Goal: Task Accomplishment & Management: Use online tool/utility

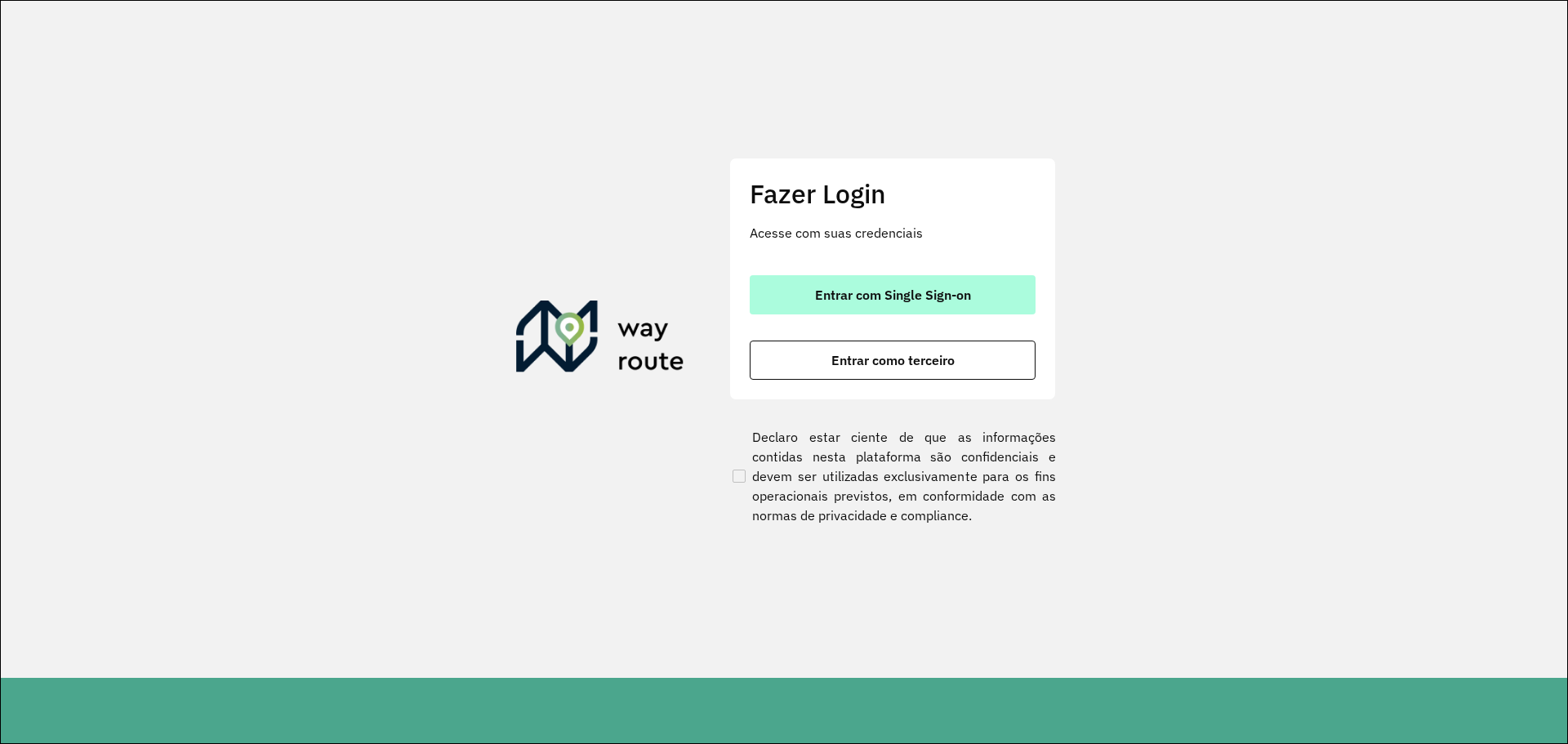
click at [913, 298] on span "Entrar com Single Sign-on" at bounding box center [893, 295] width 156 height 13
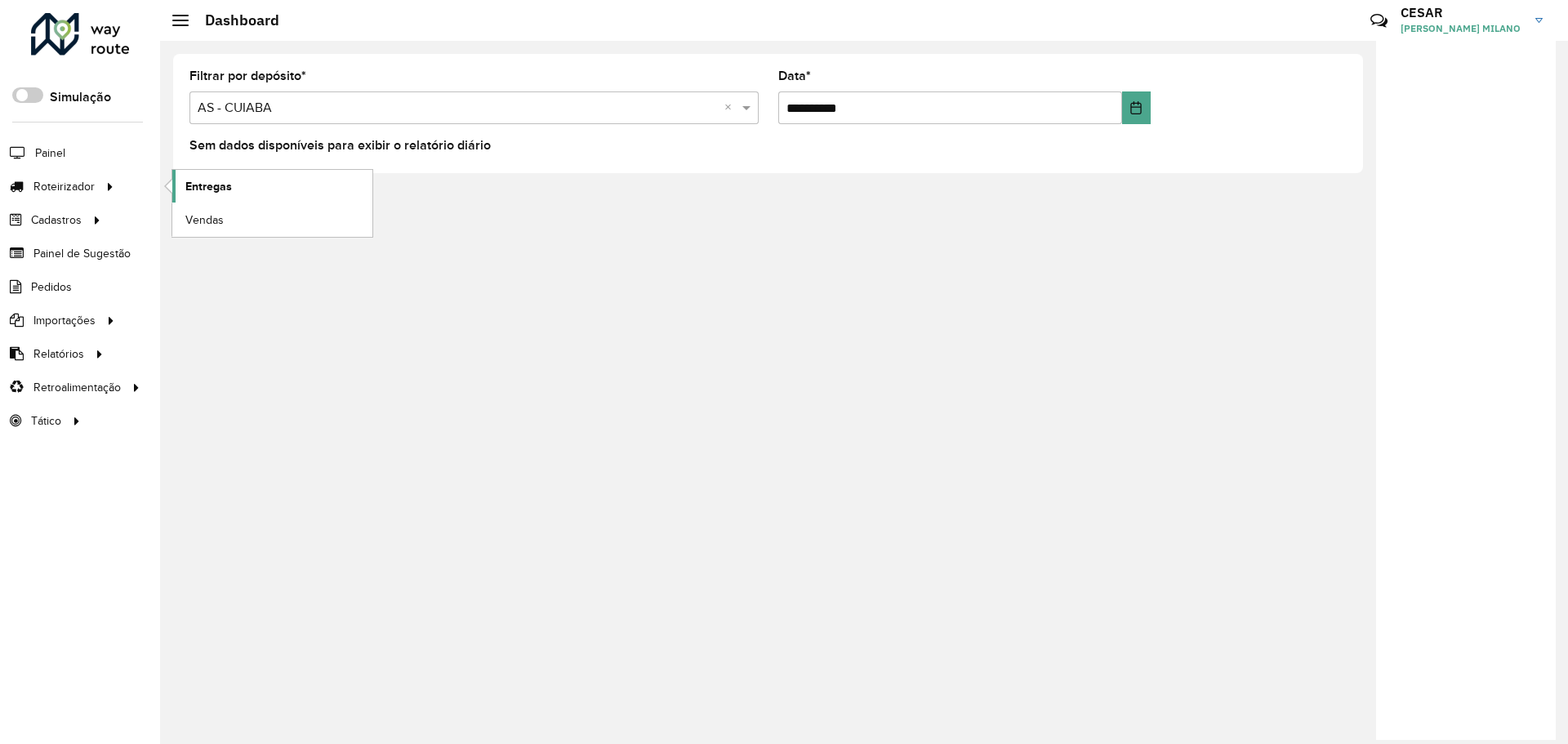
click at [245, 196] on link "Entregas" at bounding box center [272, 186] width 200 height 33
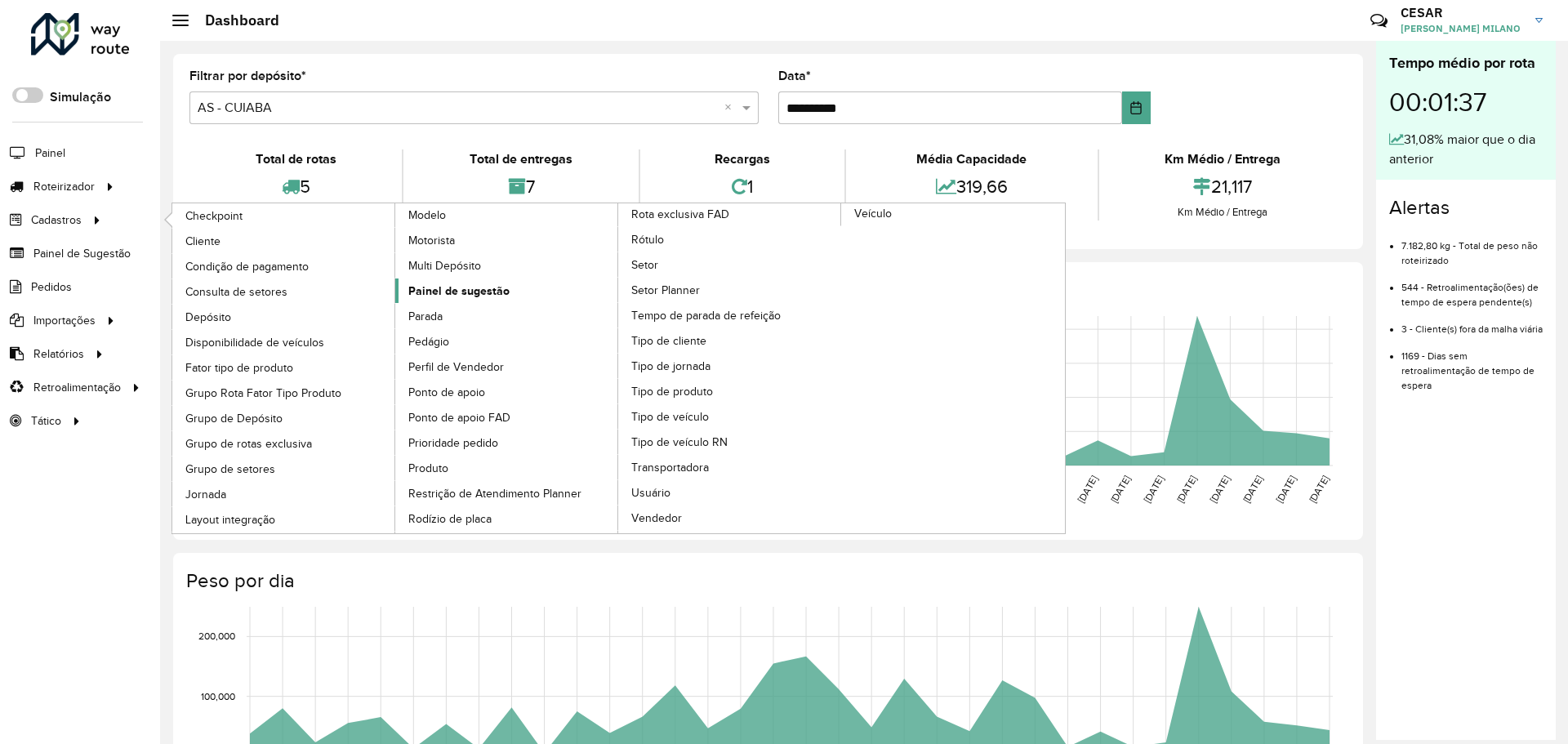
click at [461, 295] on span "Painel de sugestão" at bounding box center [459, 291] width 102 height 17
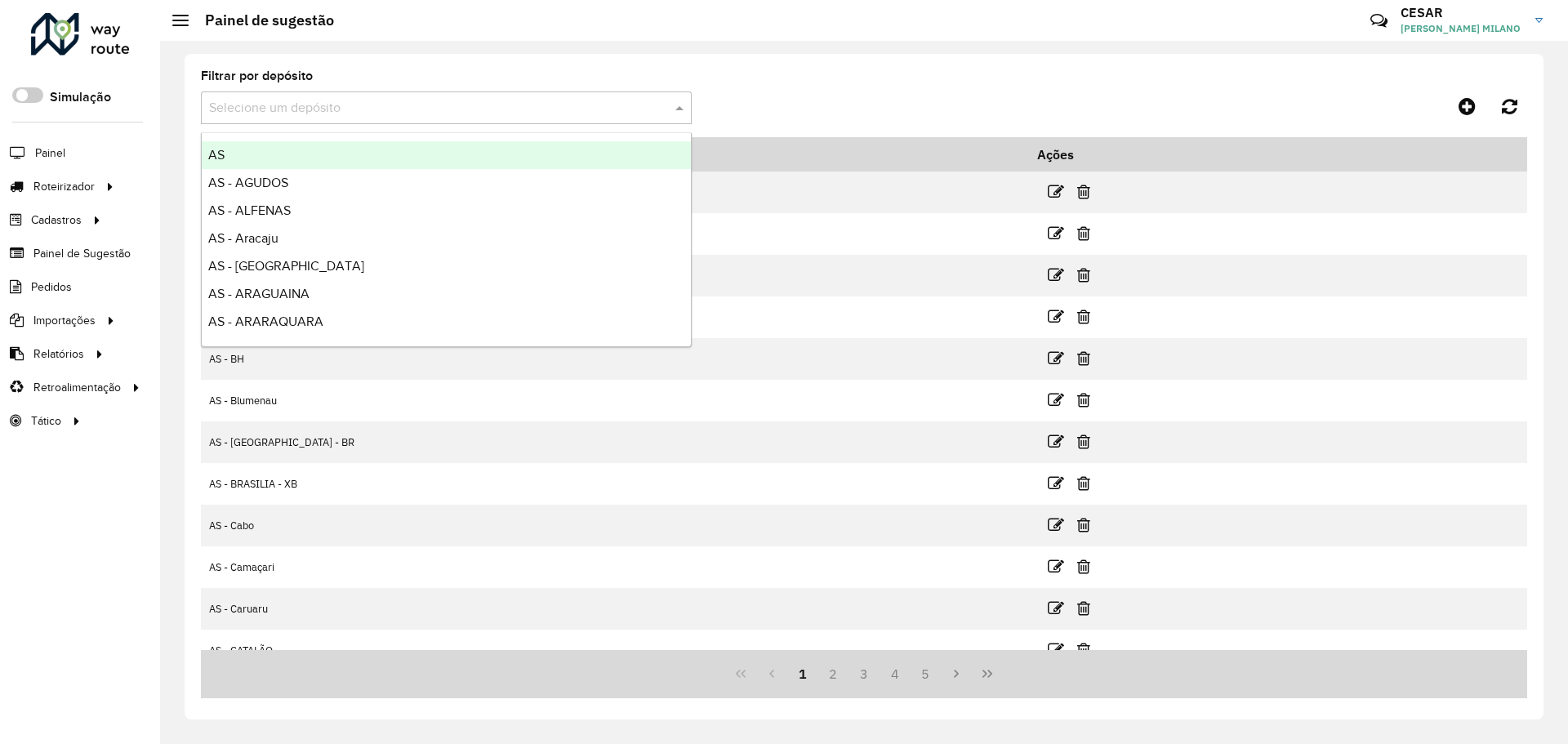
click at [415, 102] on input "text" at bounding box center [430, 108] width 442 height 19
type input "****"
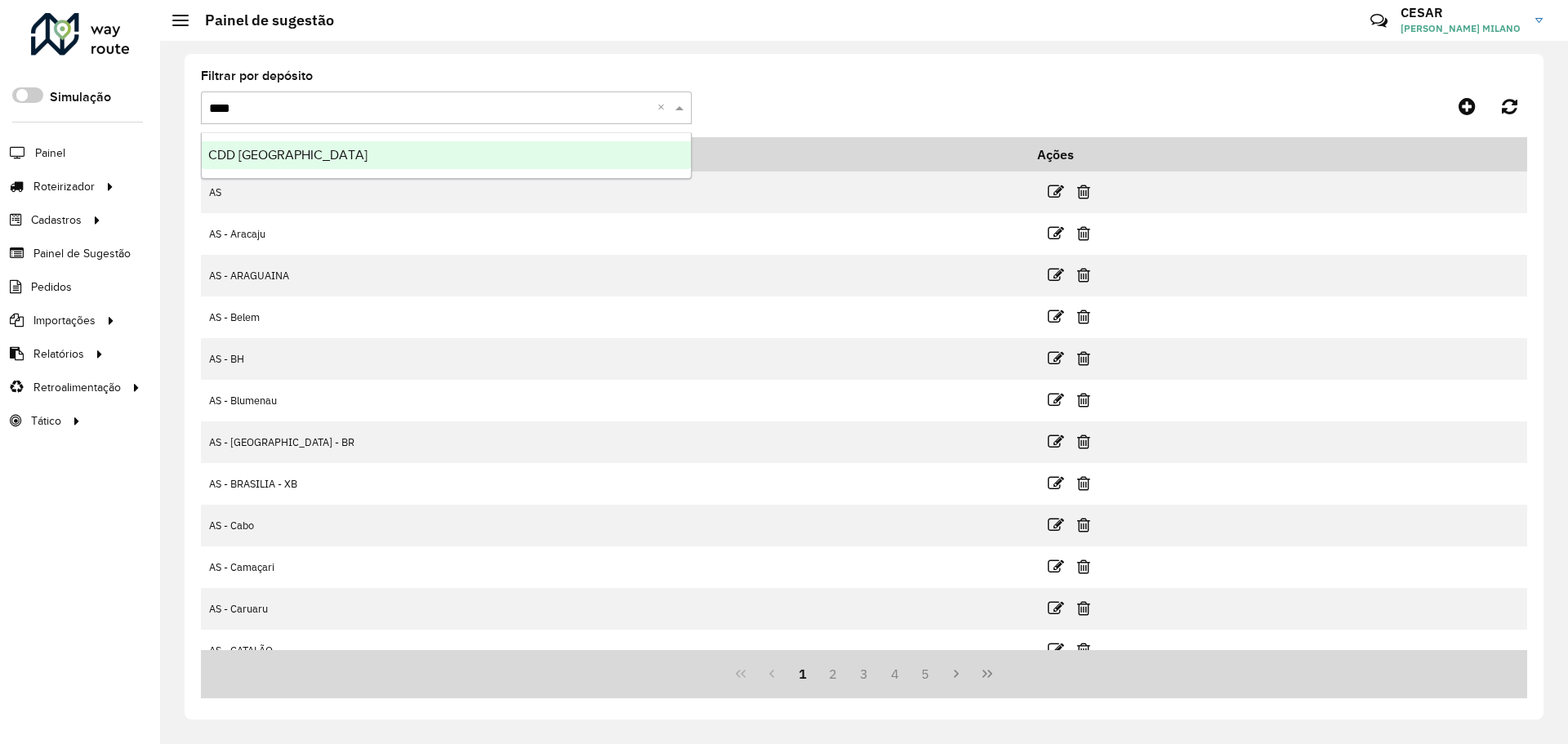
click at [417, 143] on div "CDD [GEOGRAPHIC_DATA]" at bounding box center [446, 155] width 489 height 28
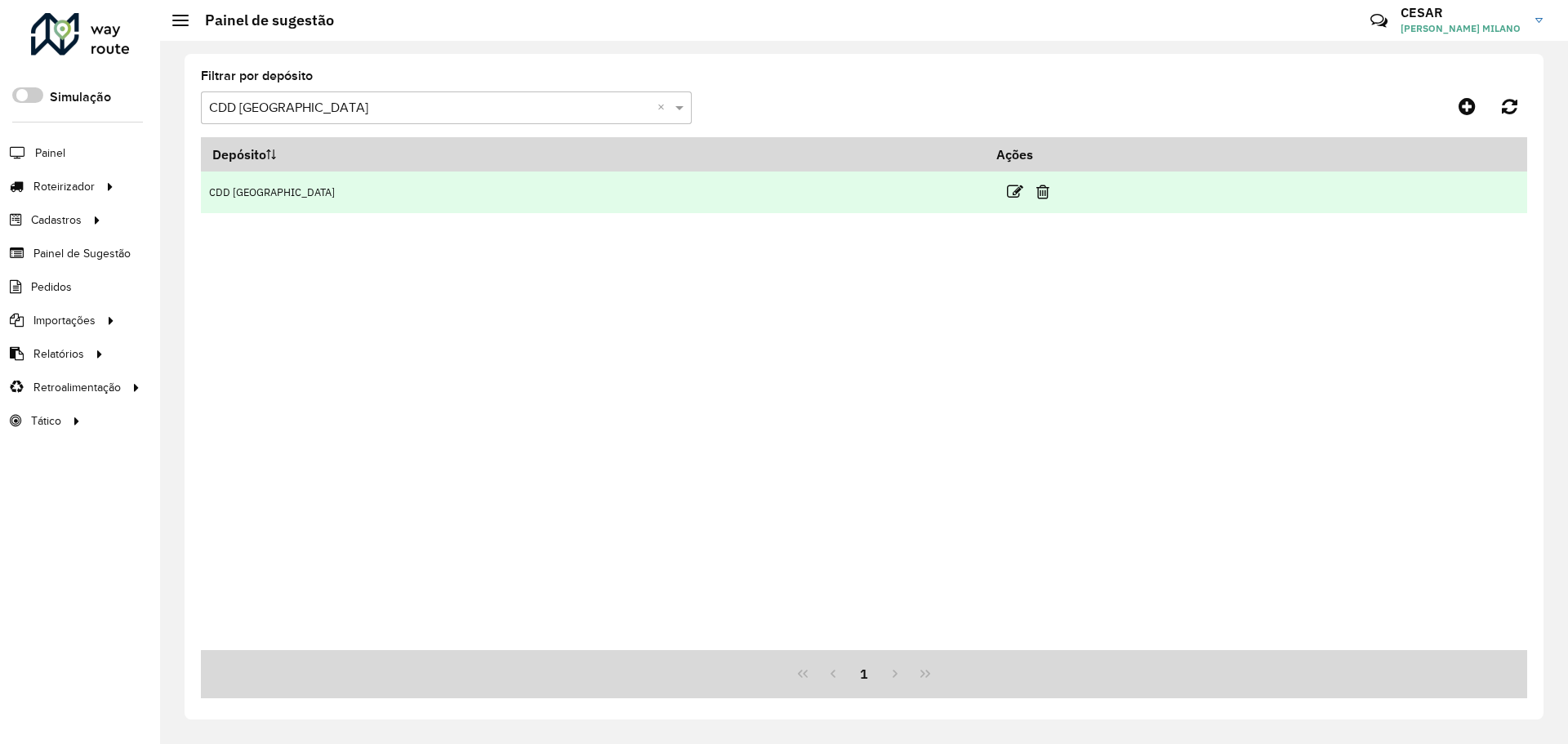
click at [686, 196] on td "CDD [GEOGRAPHIC_DATA]" at bounding box center [592, 192] width 784 height 41
click at [1007, 193] on icon at bounding box center [1015, 191] width 16 height 16
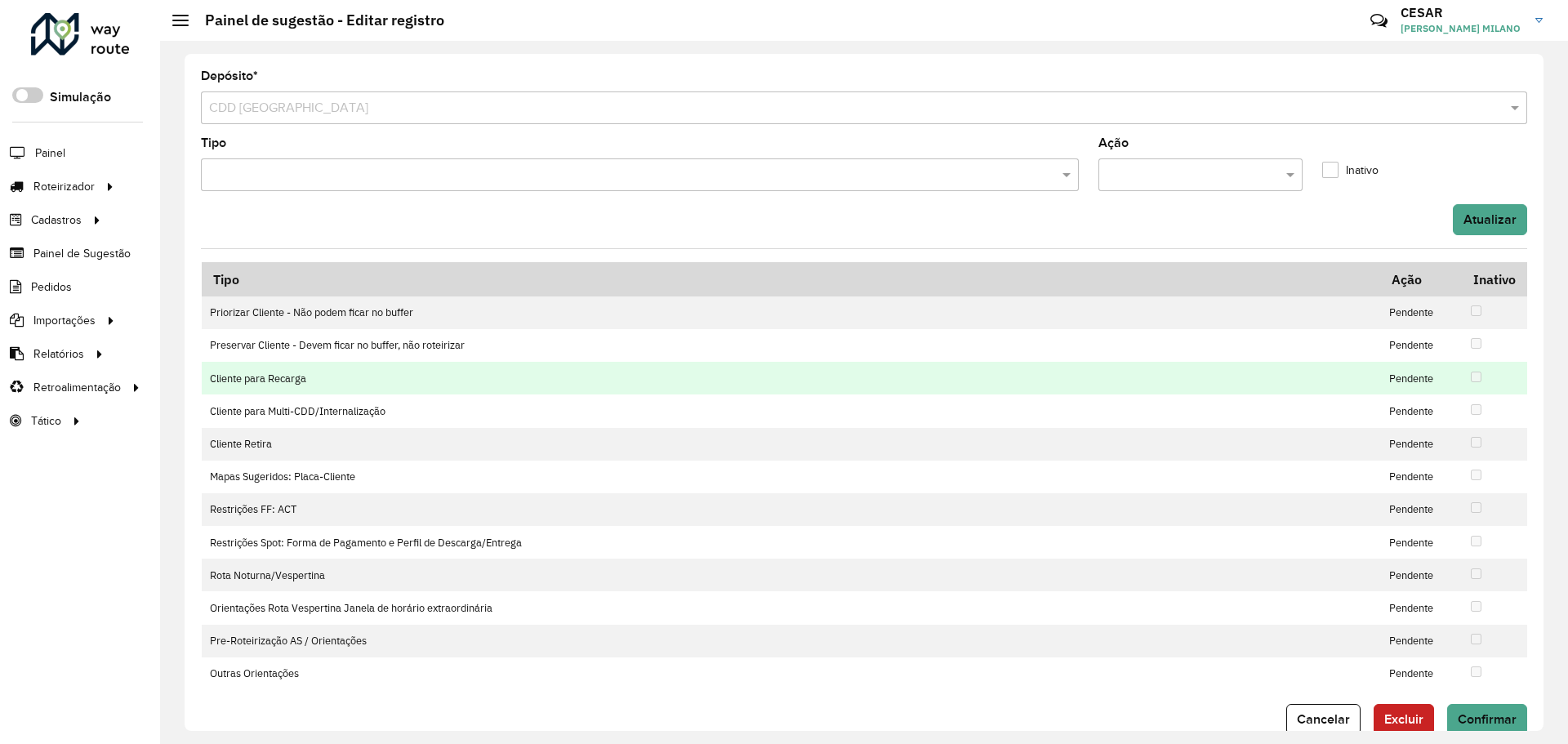
scroll to position [34, 0]
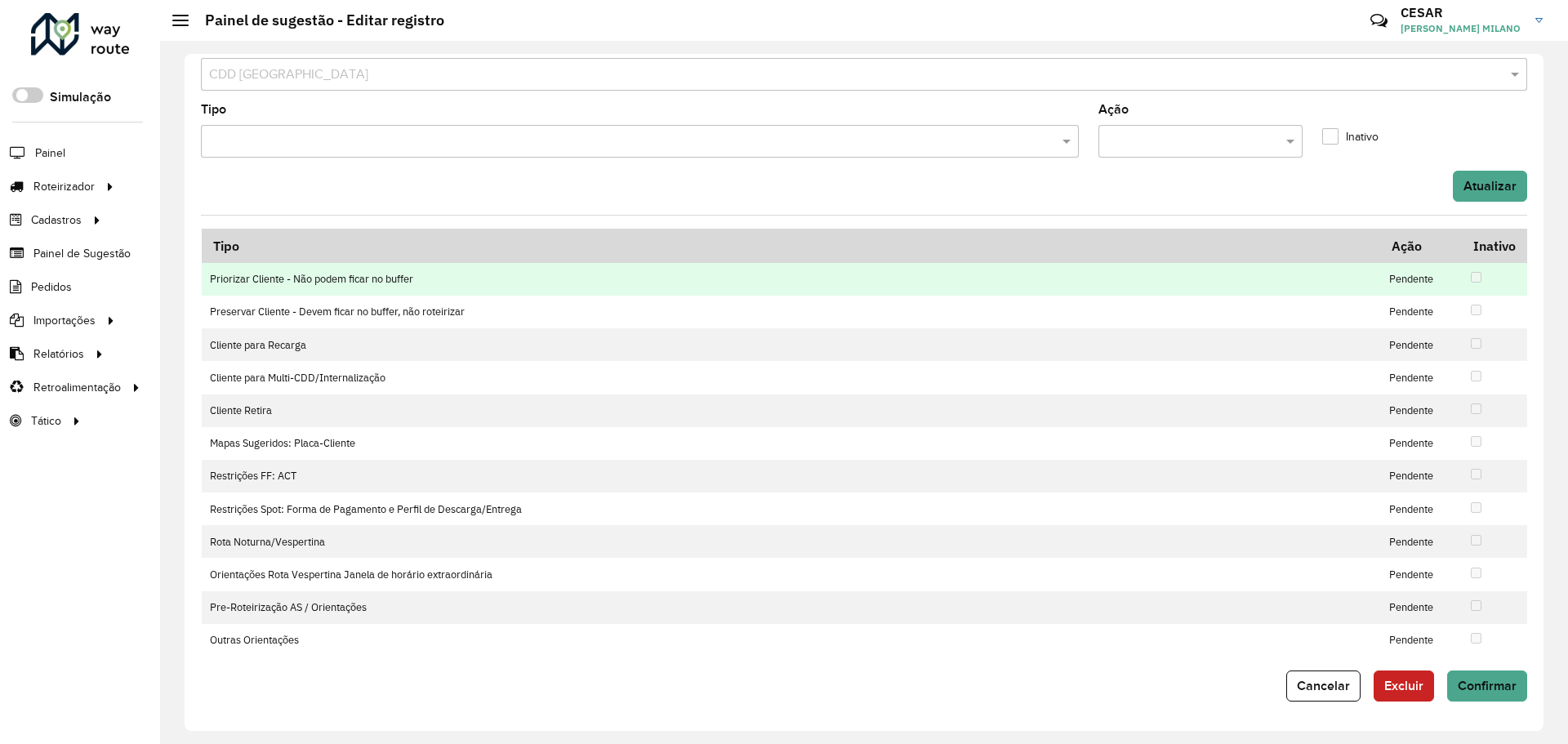
click at [402, 276] on td "Priorizar Cliente - Não podem ficar no buffer" at bounding box center [791, 279] width 1180 height 33
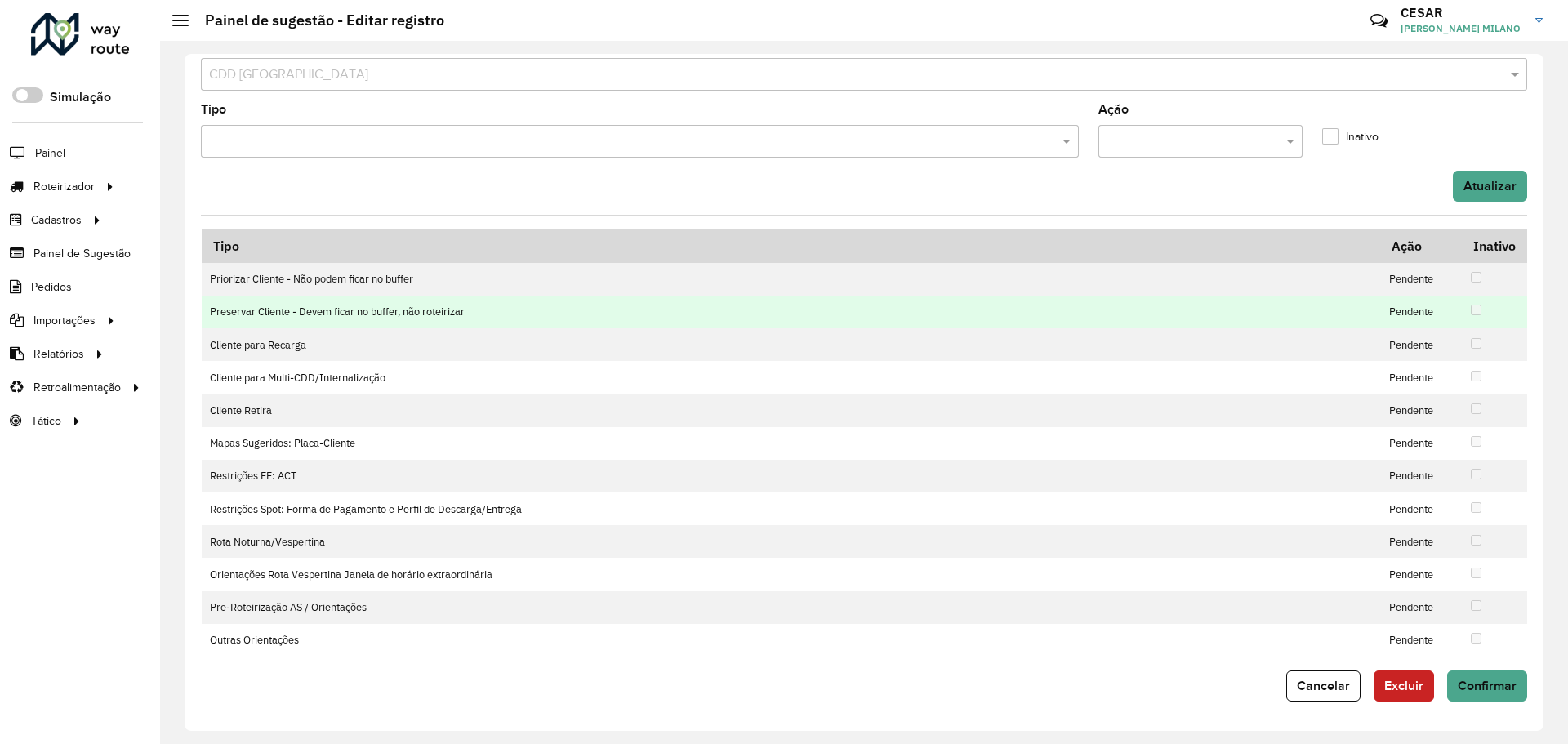
click at [410, 313] on td "Preservar Cliente - Devem ficar no buffer, não roteirizar" at bounding box center [791, 311] width 1180 height 33
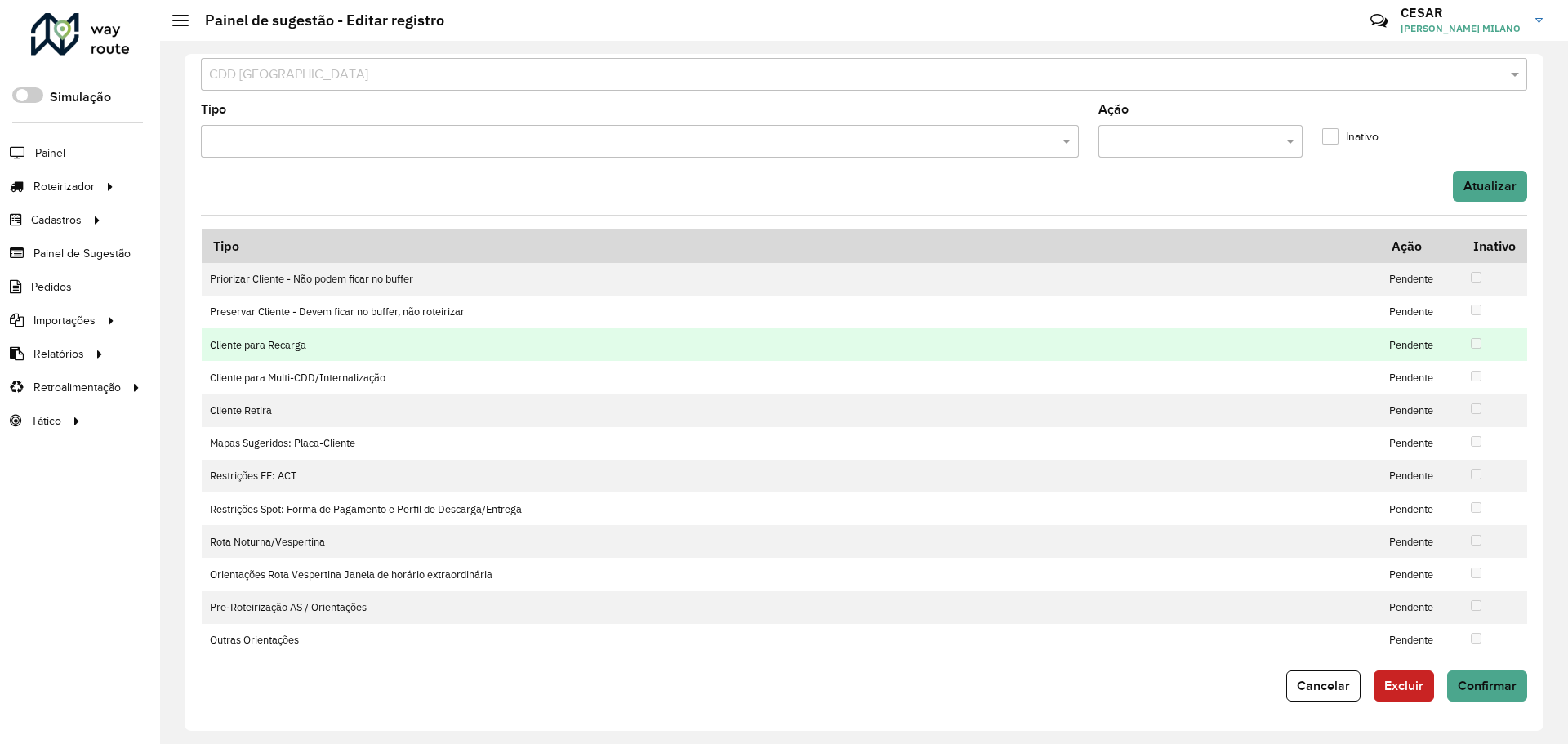
click at [419, 349] on td "Cliente para Recarga" at bounding box center [791, 344] width 1180 height 33
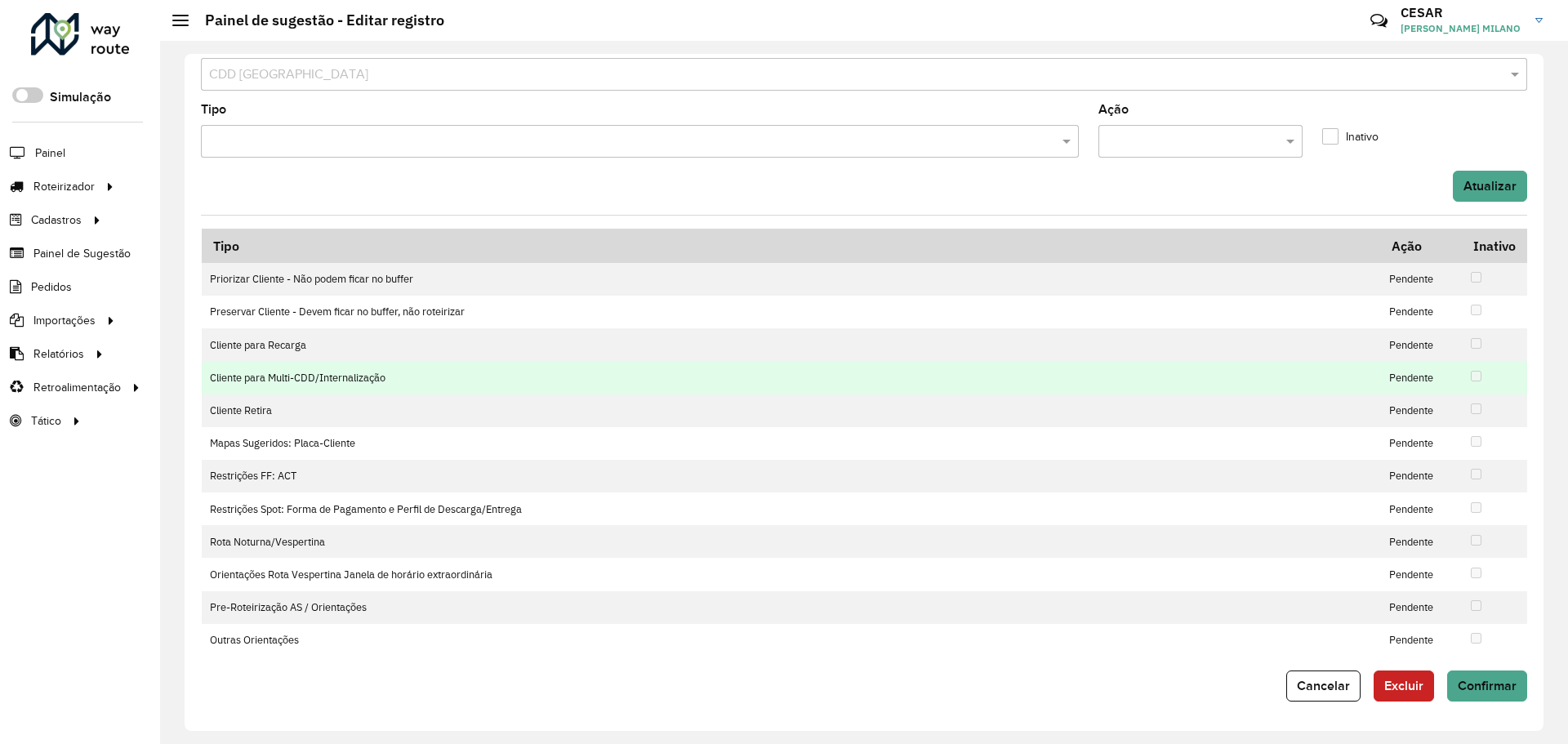
click at [431, 384] on td "Cliente para Multi-CDD/Internalização" at bounding box center [791, 378] width 1180 height 33
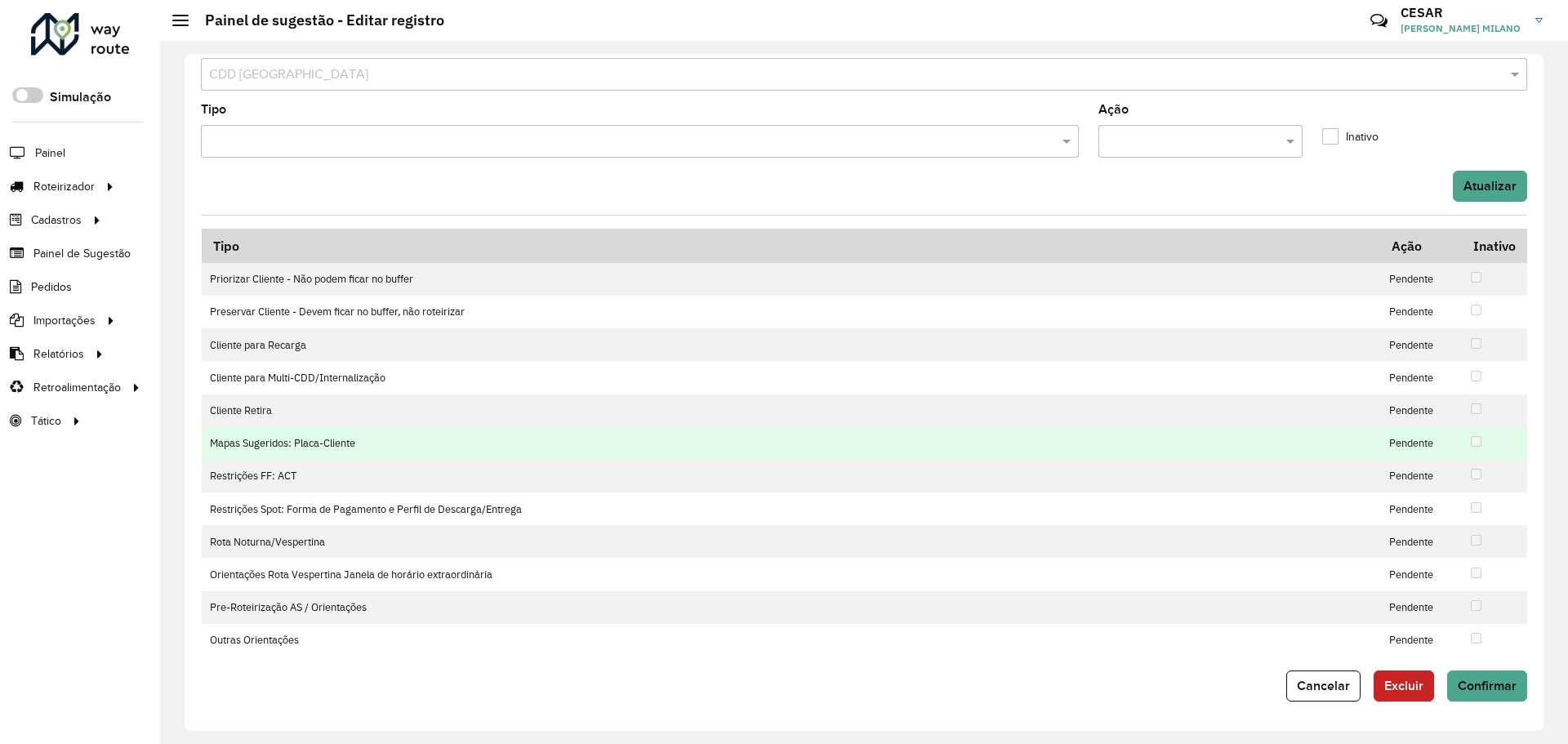
click at [435, 435] on td "Mapas Sugeridos: Placa-Cliente" at bounding box center [791, 444] width 1180 height 33
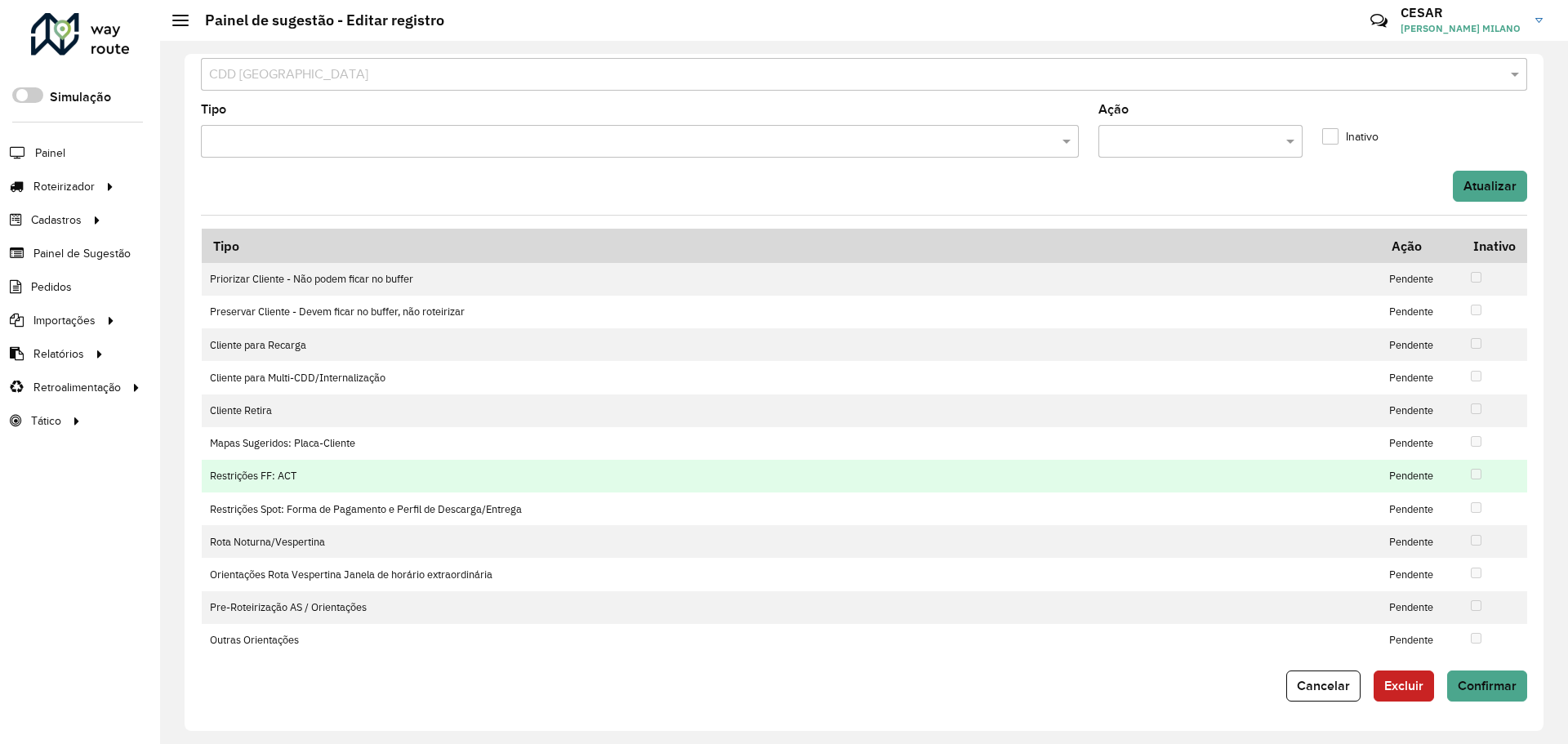
click at [434, 485] on td "Restrições FF: ACT" at bounding box center [791, 476] width 1180 height 33
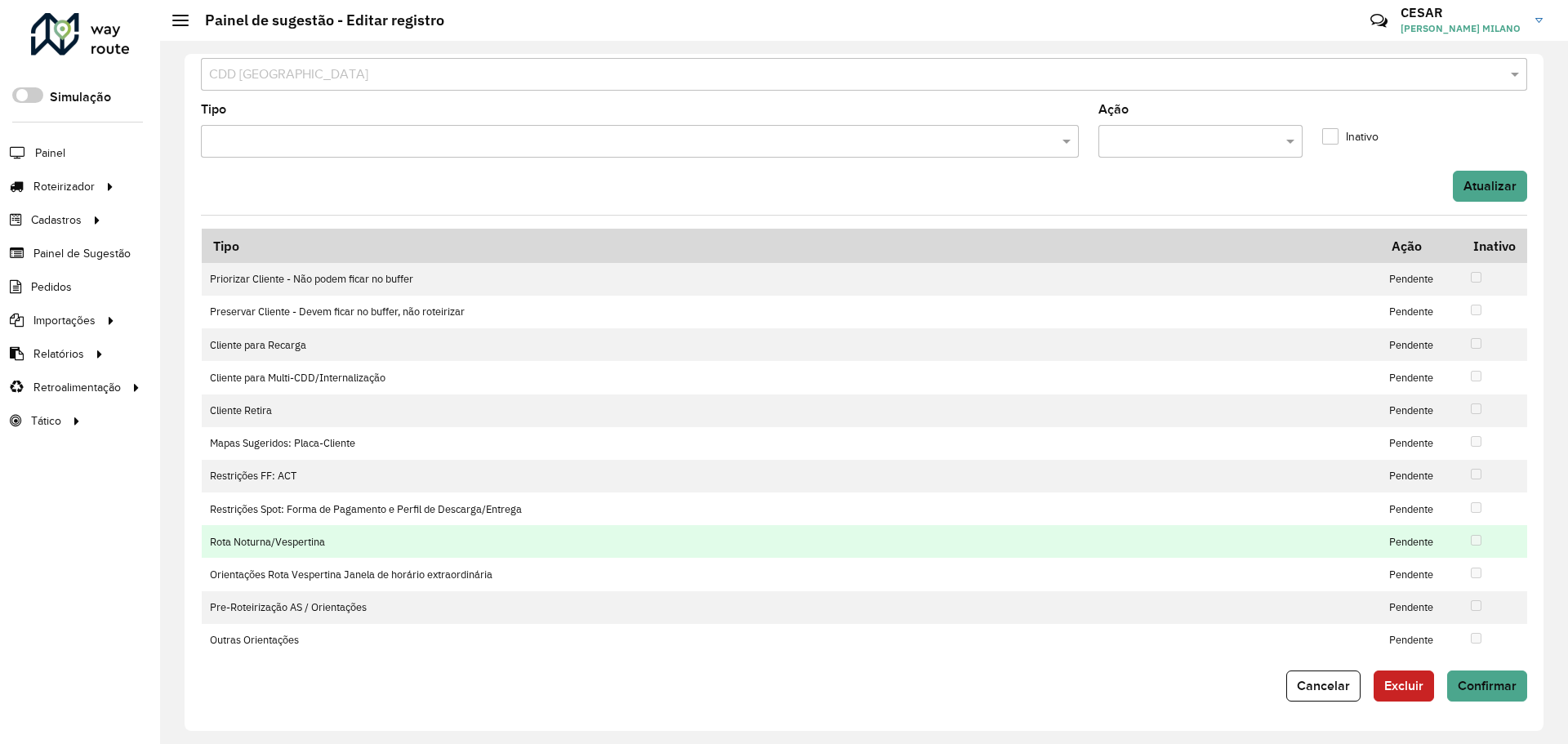
drag, startPoint x: 437, startPoint y: 525, endPoint x: 437, endPoint y: 533, distance: 8.0
click at [437, 527] on tbody "Priorizar Cliente - Não podem ficar no buffer Pendente Preservar Cliente - Deve…" at bounding box center [864, 460] width 1325 height 394
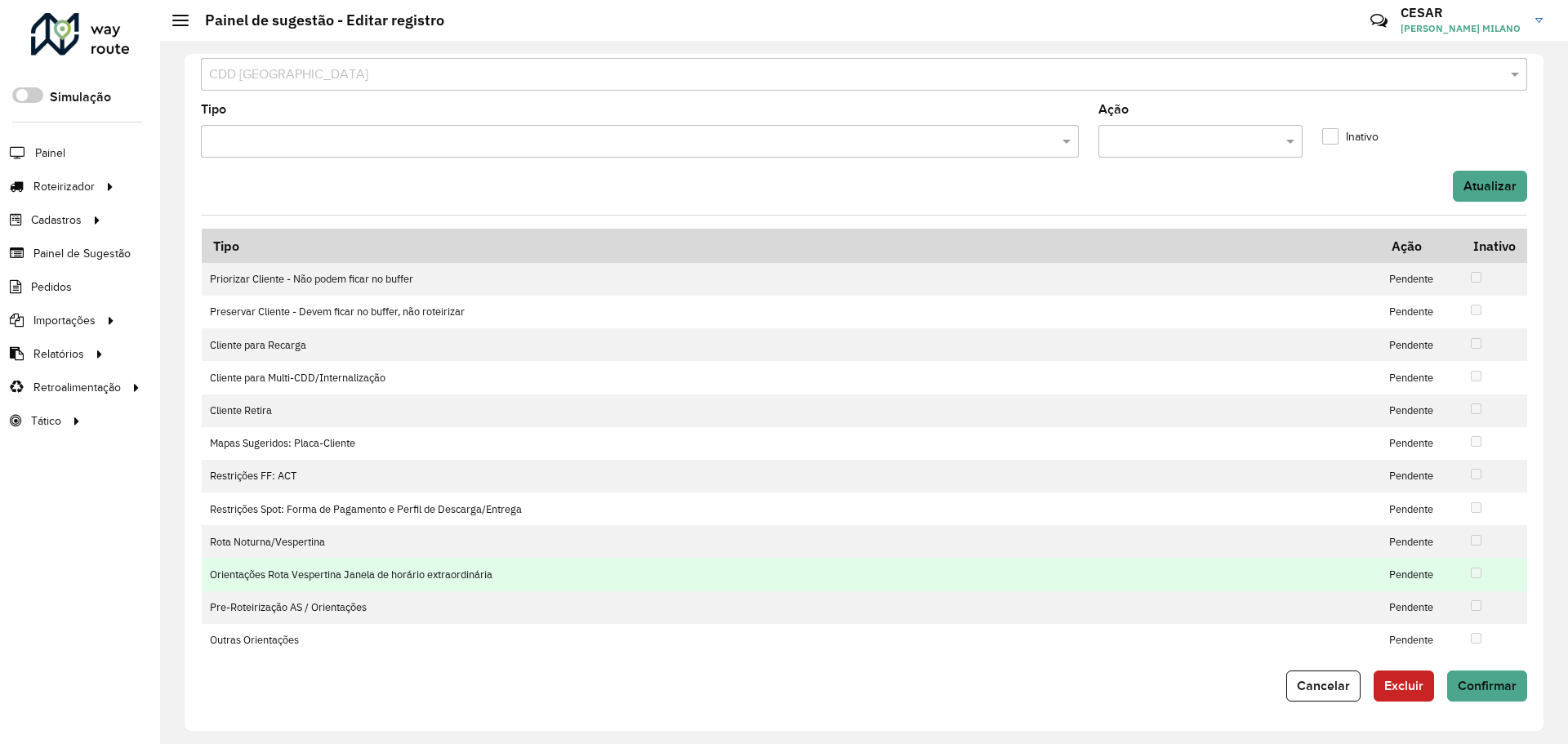
click at [437, 567] on td "Orientações Rota Vespertina Janela de horário extraordinária" at bounding box center [791, 574] width 1180 height 33
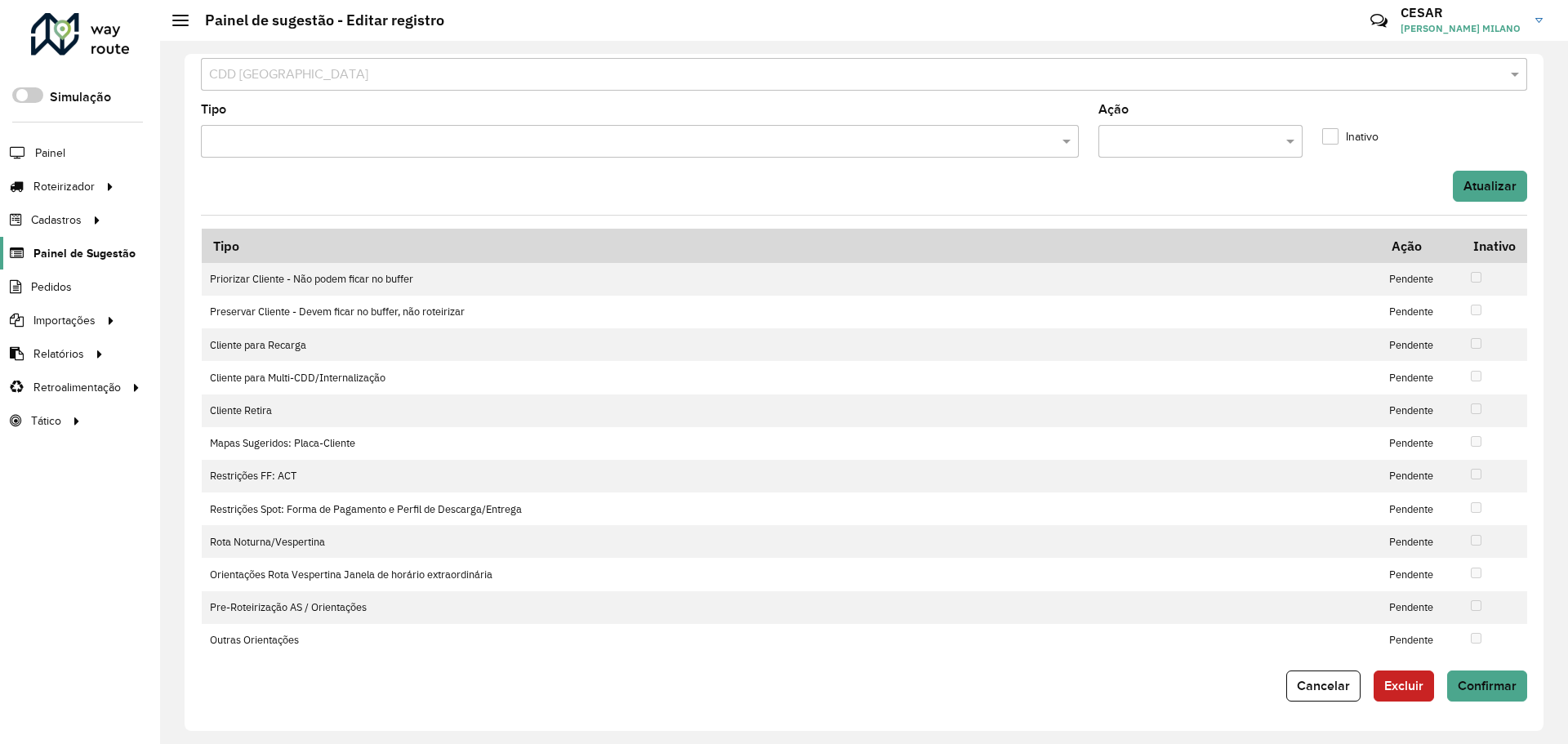
click at [82, 255] on span "Painel de Sugestão" at bounding box center [85, 254] width 102 height 17
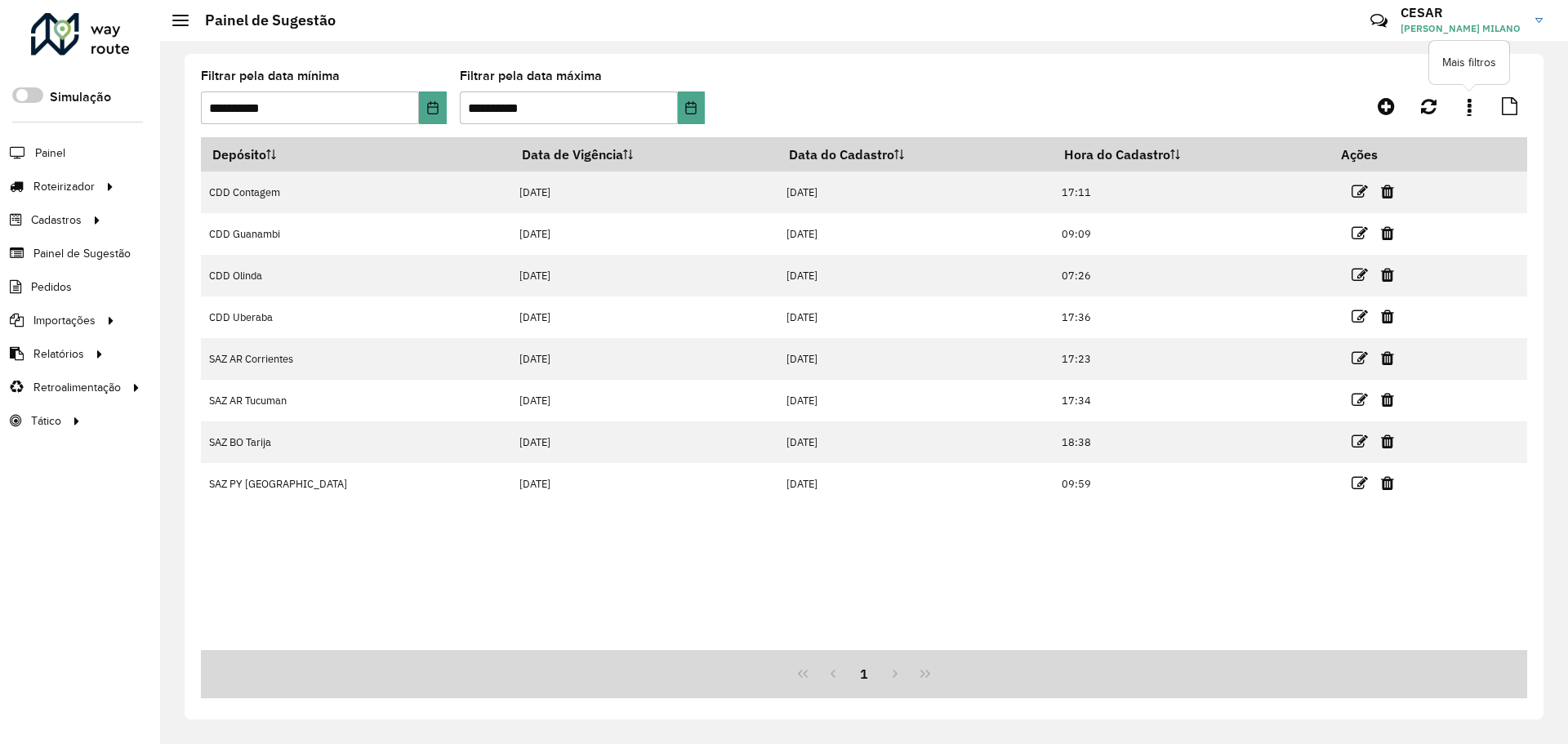
click at [1472, 107] on link at bounding box center [1469, 106] width 33 height 30
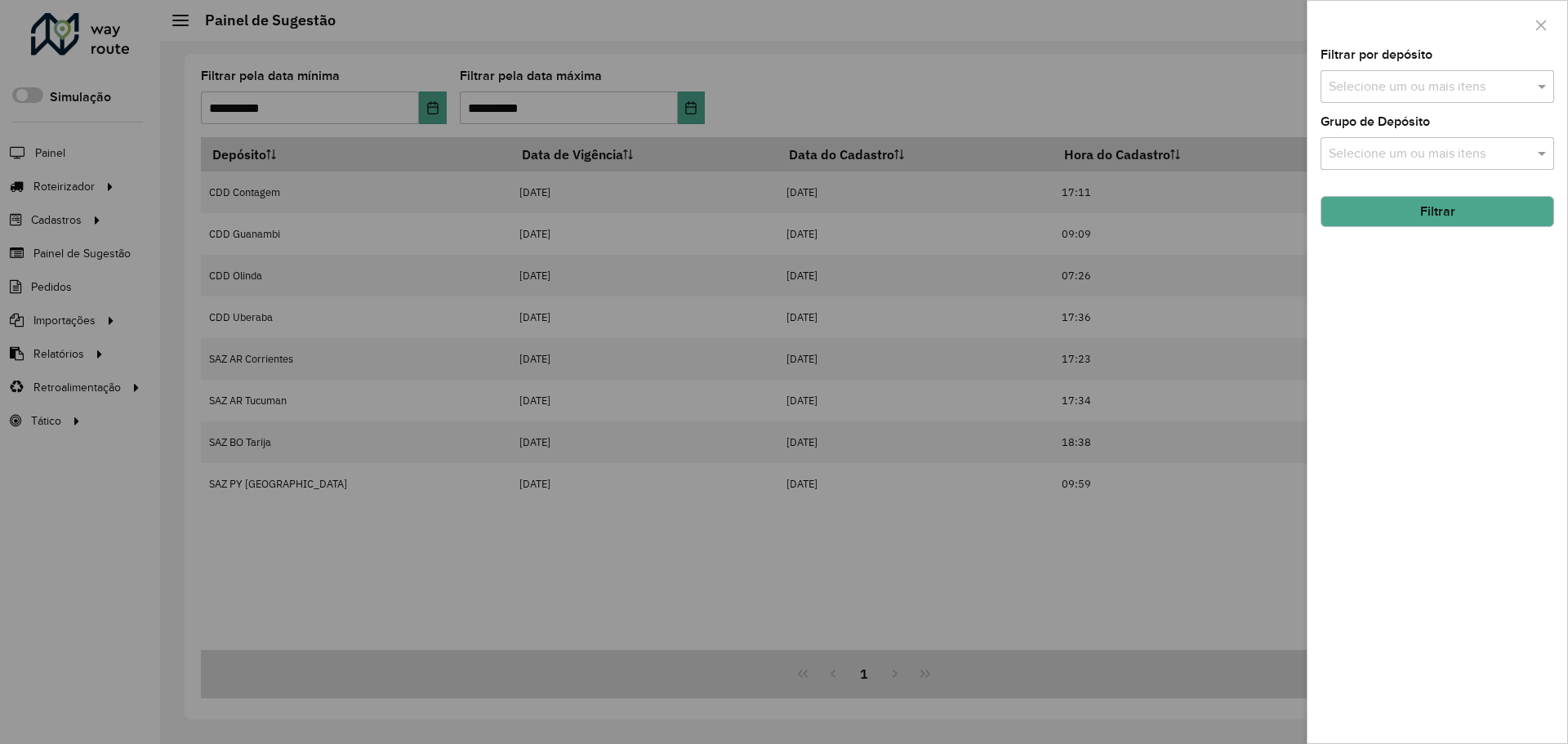
click at [1424, 86] on input "text" at bounding box center [1428, 87] width 209 height 19
click at [1426, 261] on div "Filtrar por depósito Selecione um ou mais itens Grupo de Depósito Selecione um …" at bounding box center [1437, 396] width 260 height 694
click at [1461, 147] on input "text" at bounding box center [1428, 154] width 209 height 19
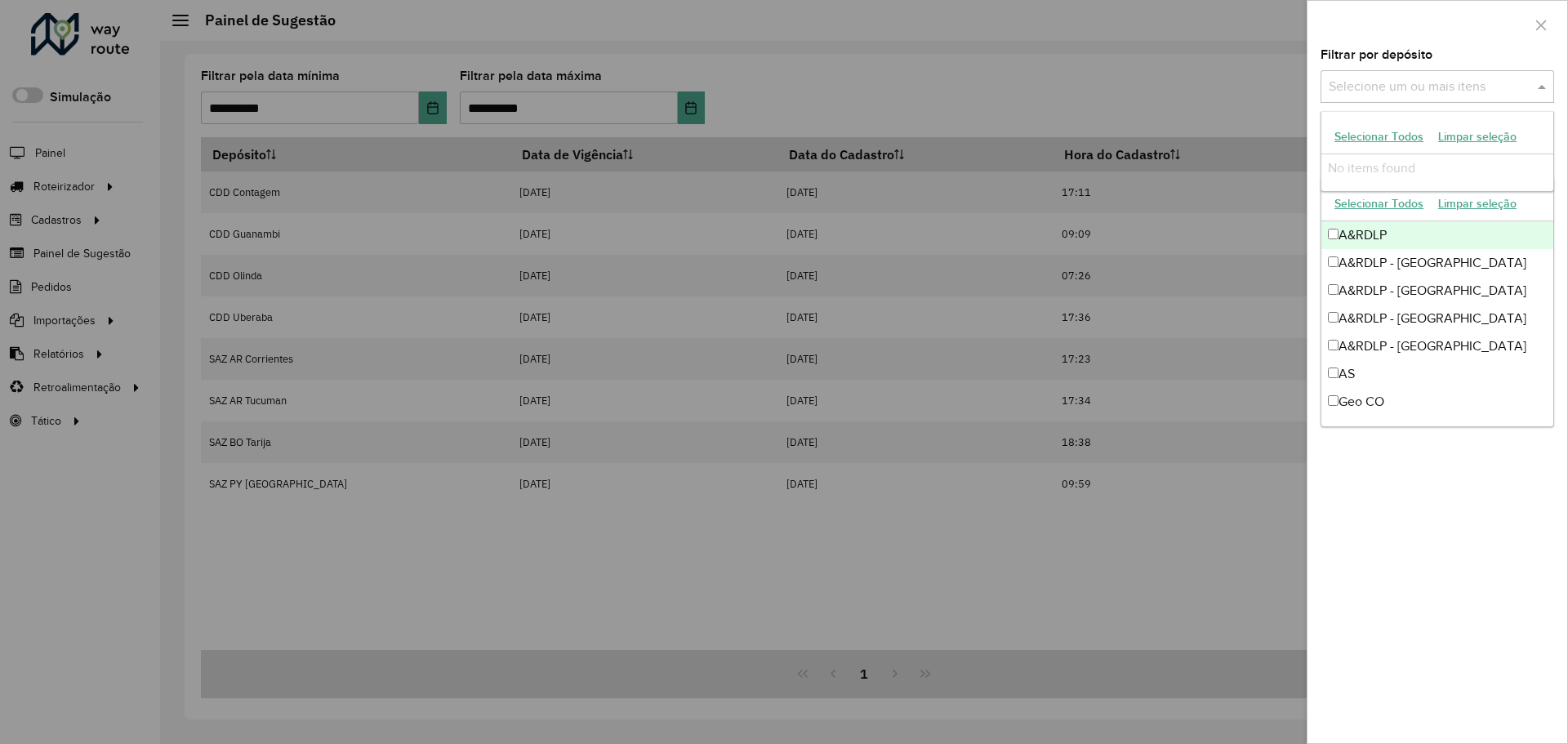
click at [1466, 90] on input "text" at bounding box center [1428, 87] width 209 height 19
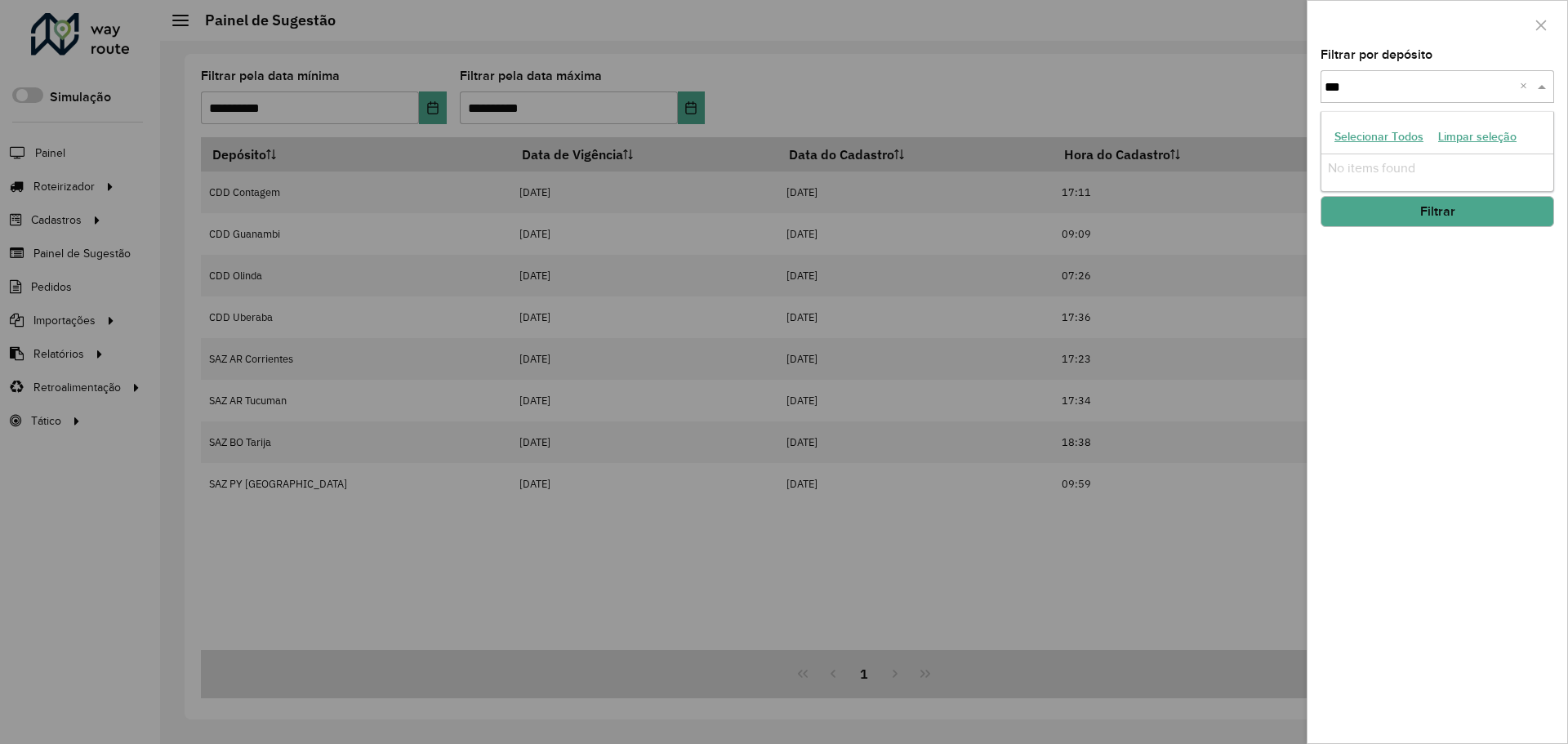
click at [1409, 136] on button "Selecionar Todos" at bounding box center [1378, 137] width 104 height 25
click at [1466, 135] on button "Limpar seleção" at bounding box center [1477, 137] width 93 height 25
click at [1468, 135] on button "Limpar seleção" at bounding box center [1477, 137] width 93 height 25
type input "***"
click at [1547, 21] on icon "button" at bounding box center [1540, 25] width 13 height 13
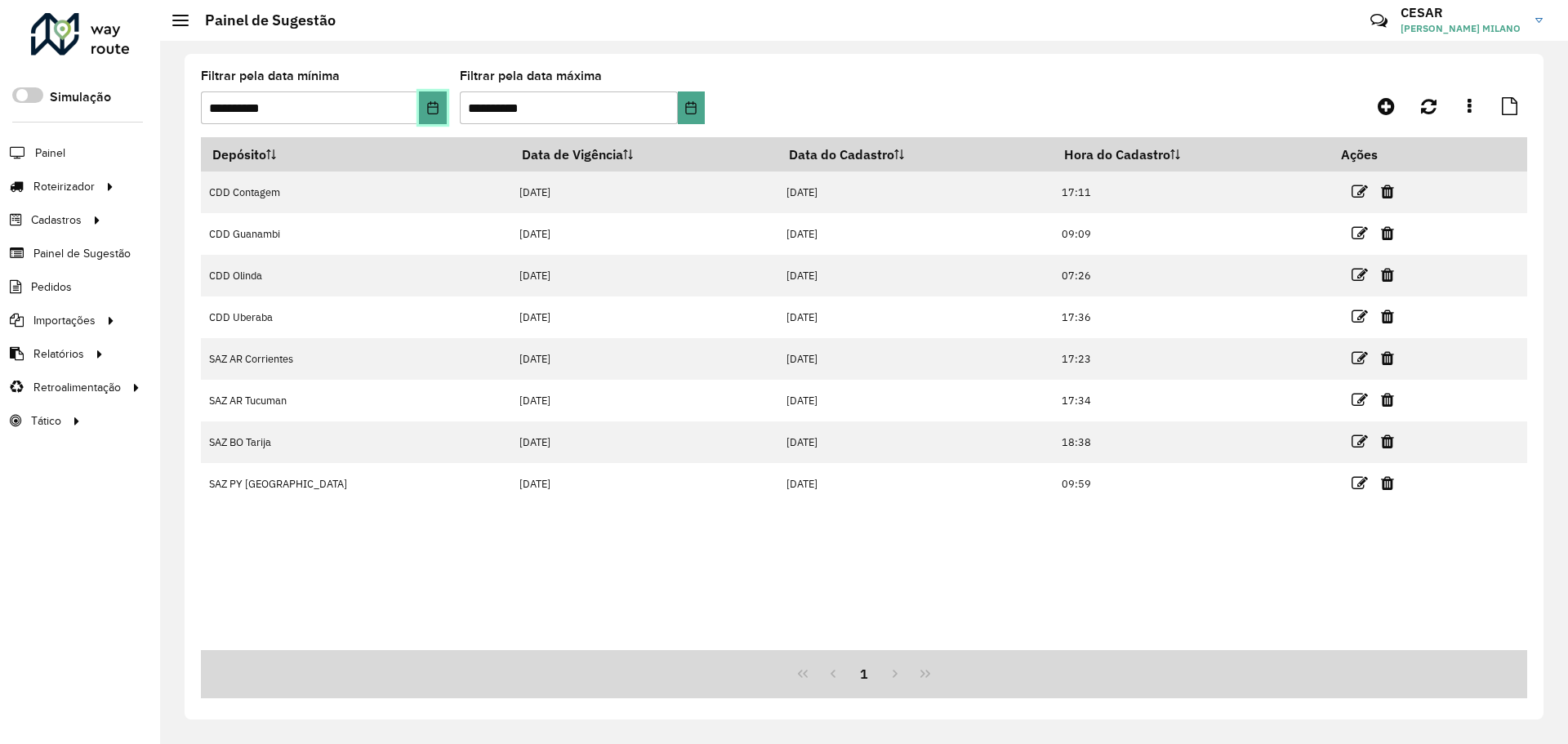
click at [438, 113] on icon "Choose Date" at bounding box center [432, 107] width 13 height 13
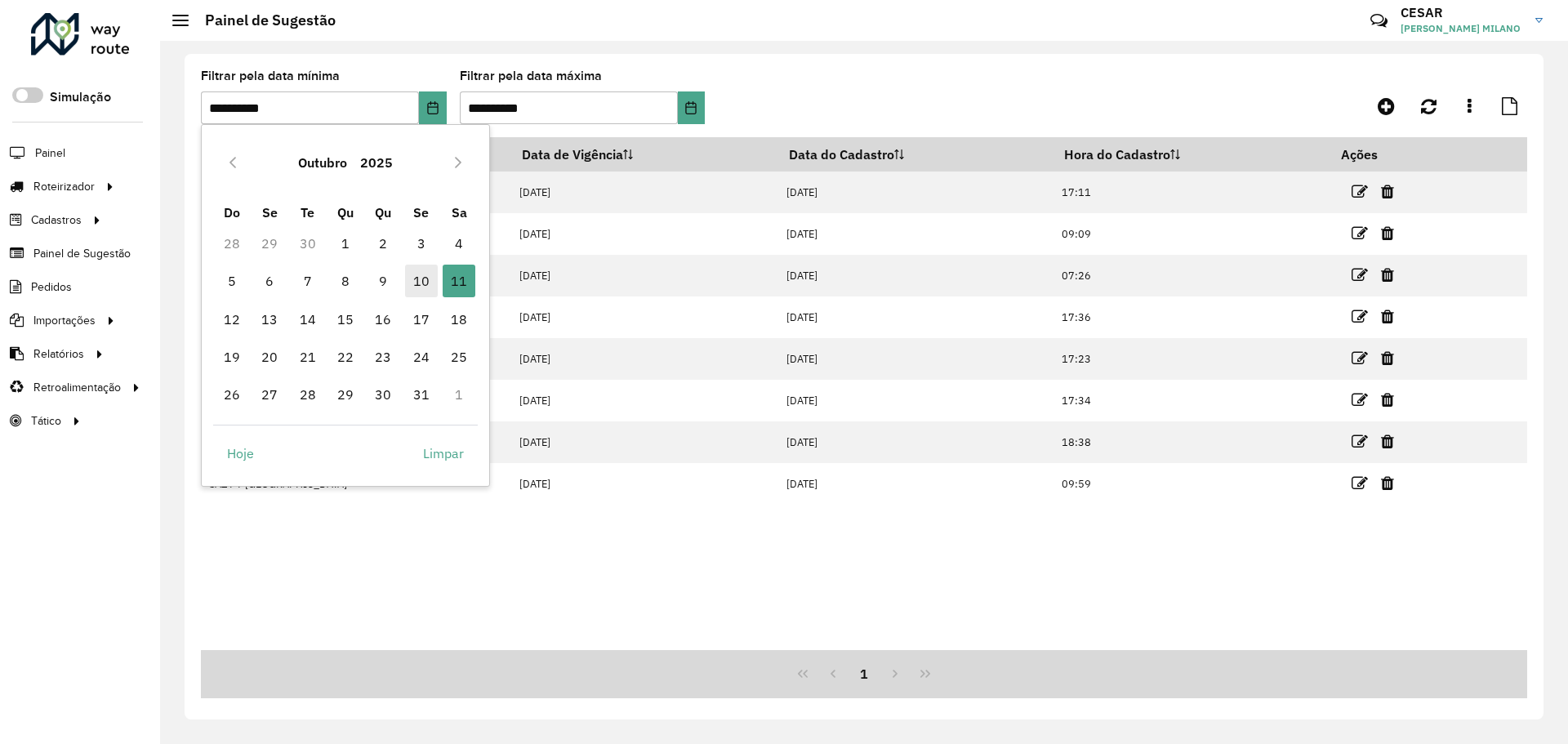
click at [410, 289] on span "10" at bounding box center [421, 281] width 33 height 33
type input "**********"
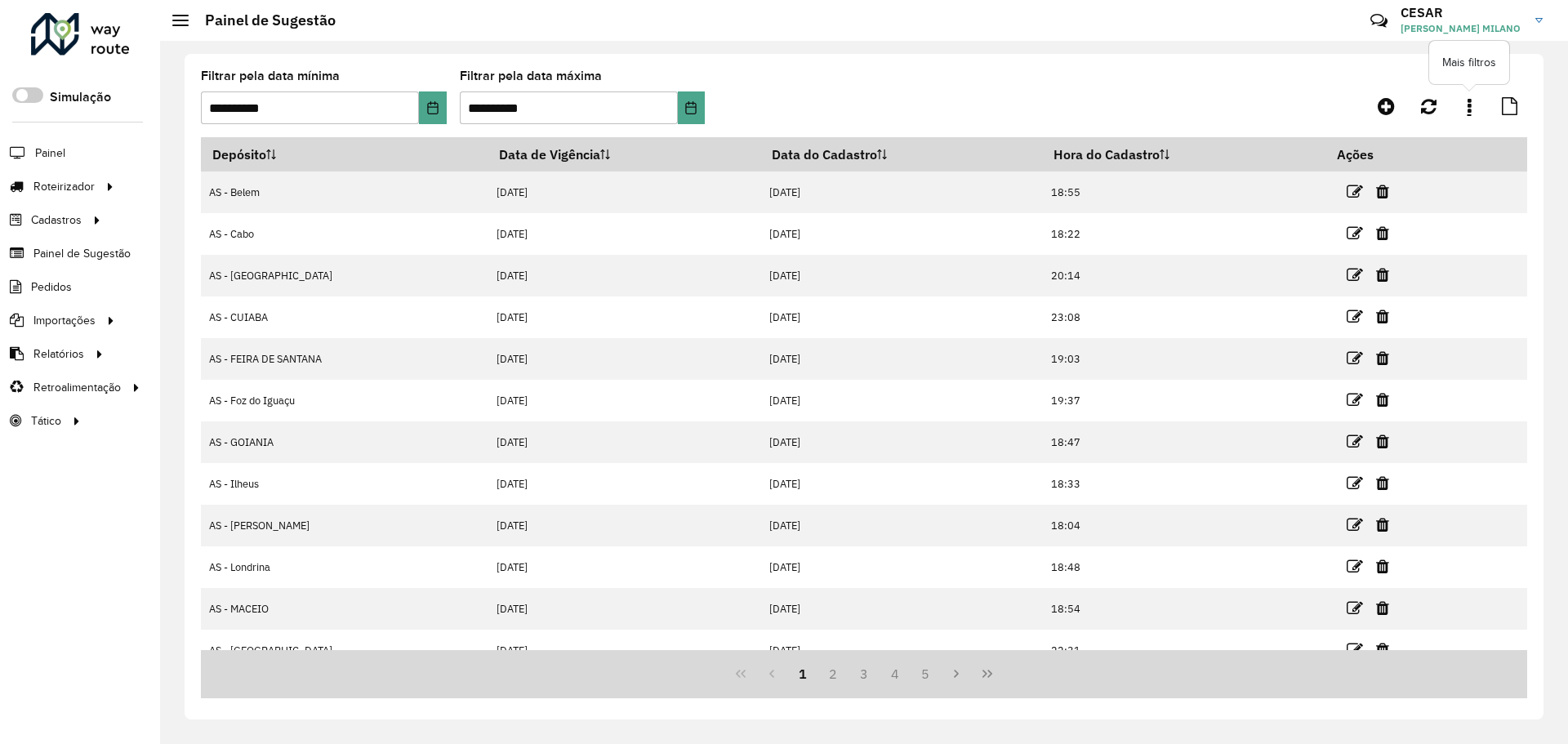
click at [1472, 105] on link at bounding box center [1469, 106] width 33 height 30
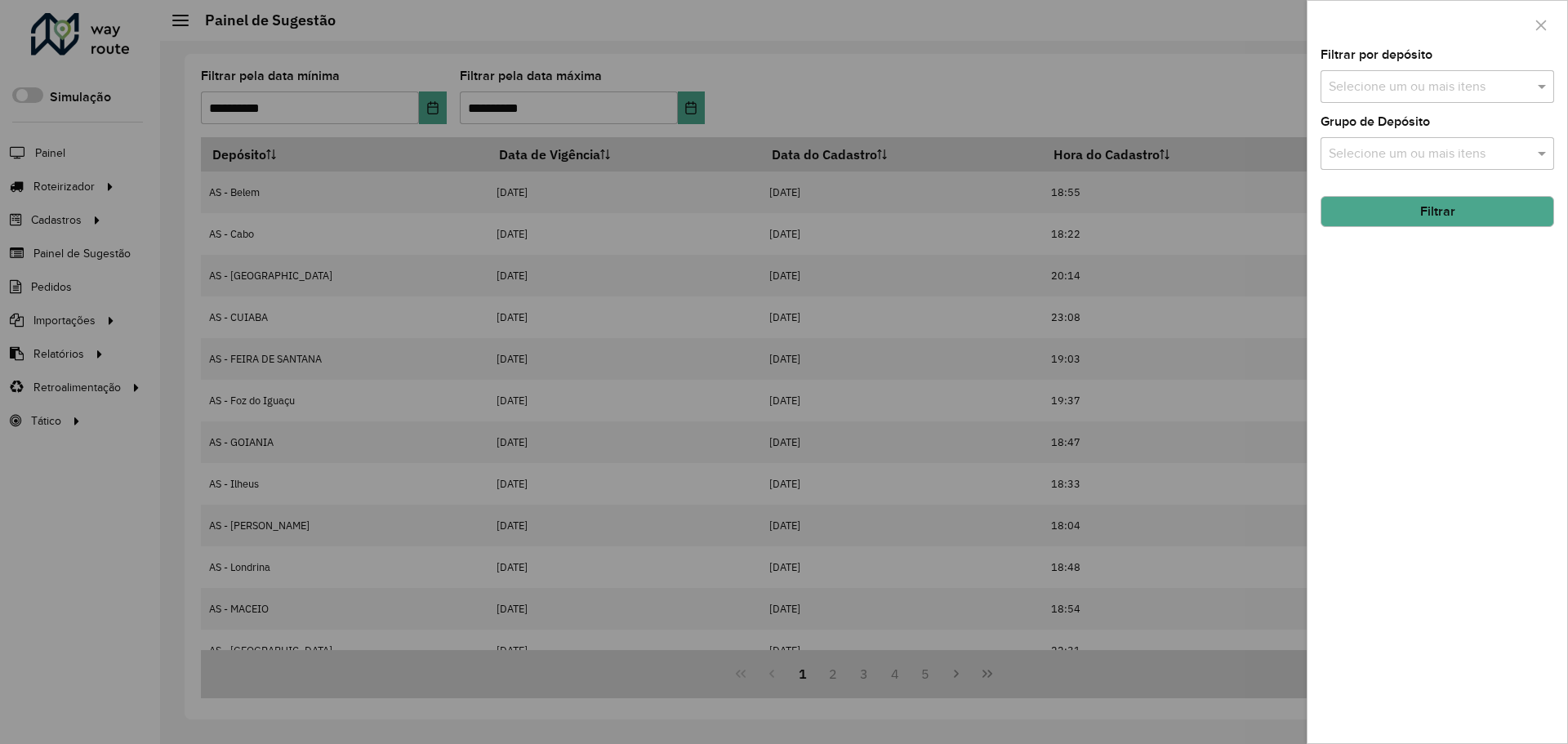
click at [1459, 96] on input "text" at bounding box center [1428, 87] width 209 height 19
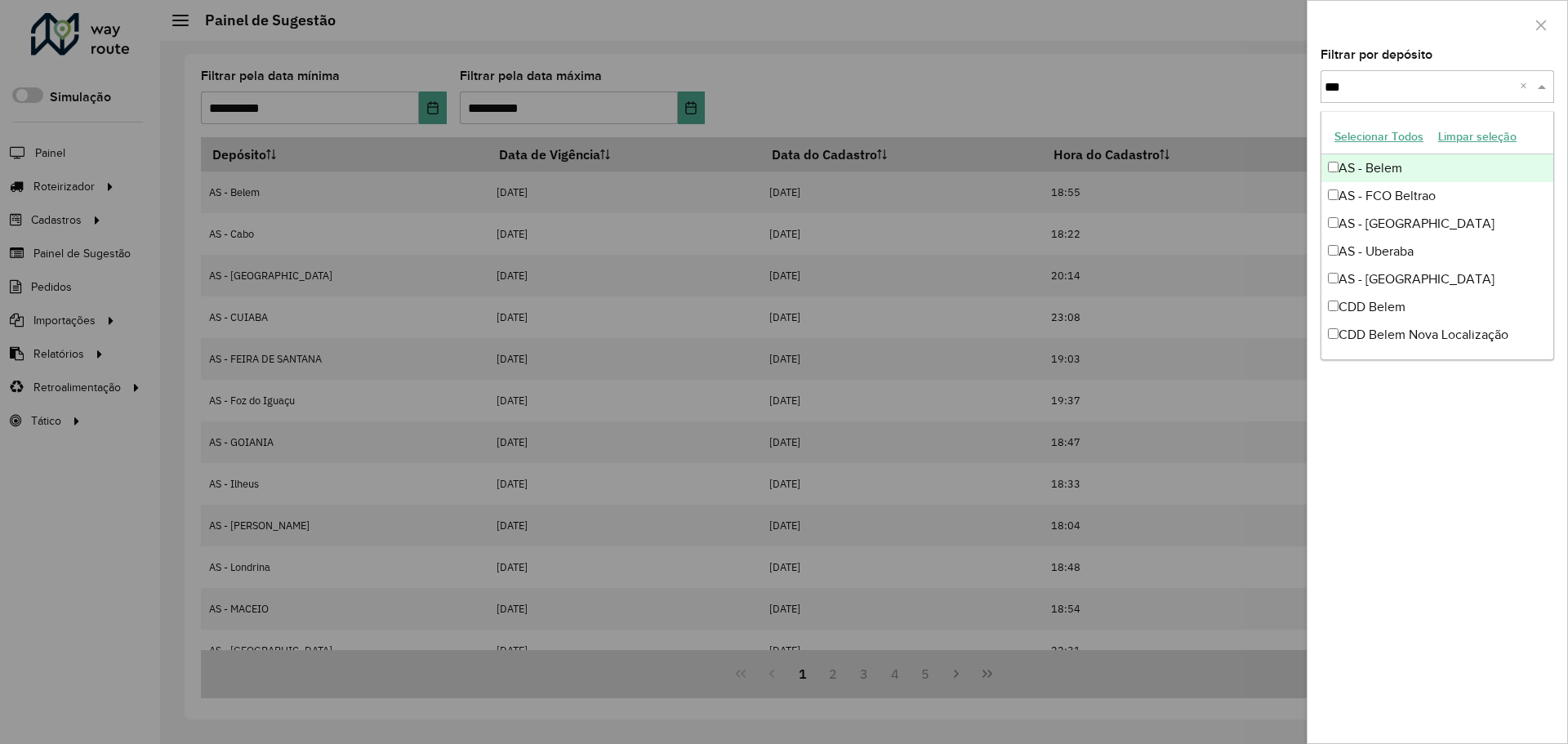
type input "****"
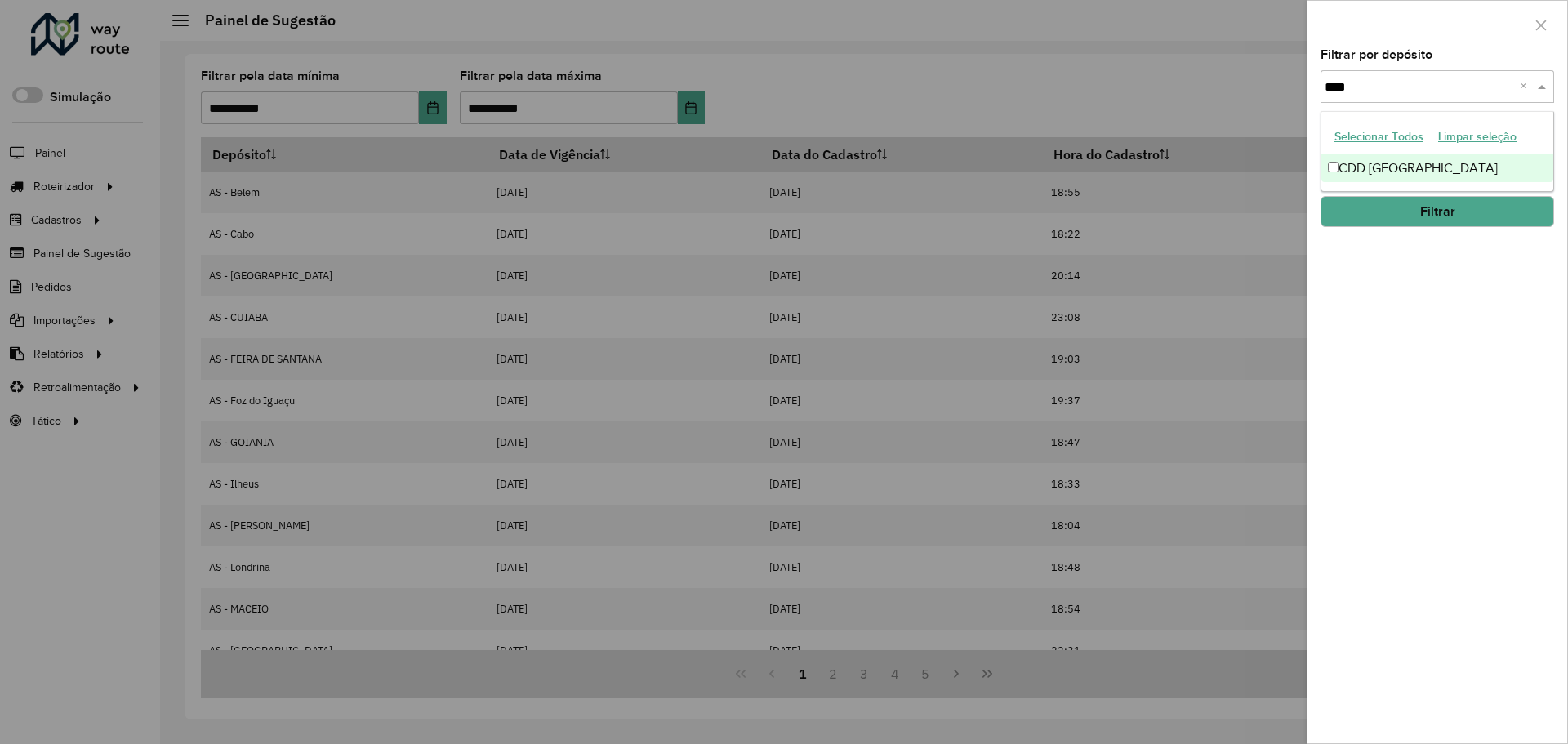
click at [1434, 172] on div "CDD [GEOGRAPHIC_DATA]" at bounding box center [1438, 168] width 232 height 28
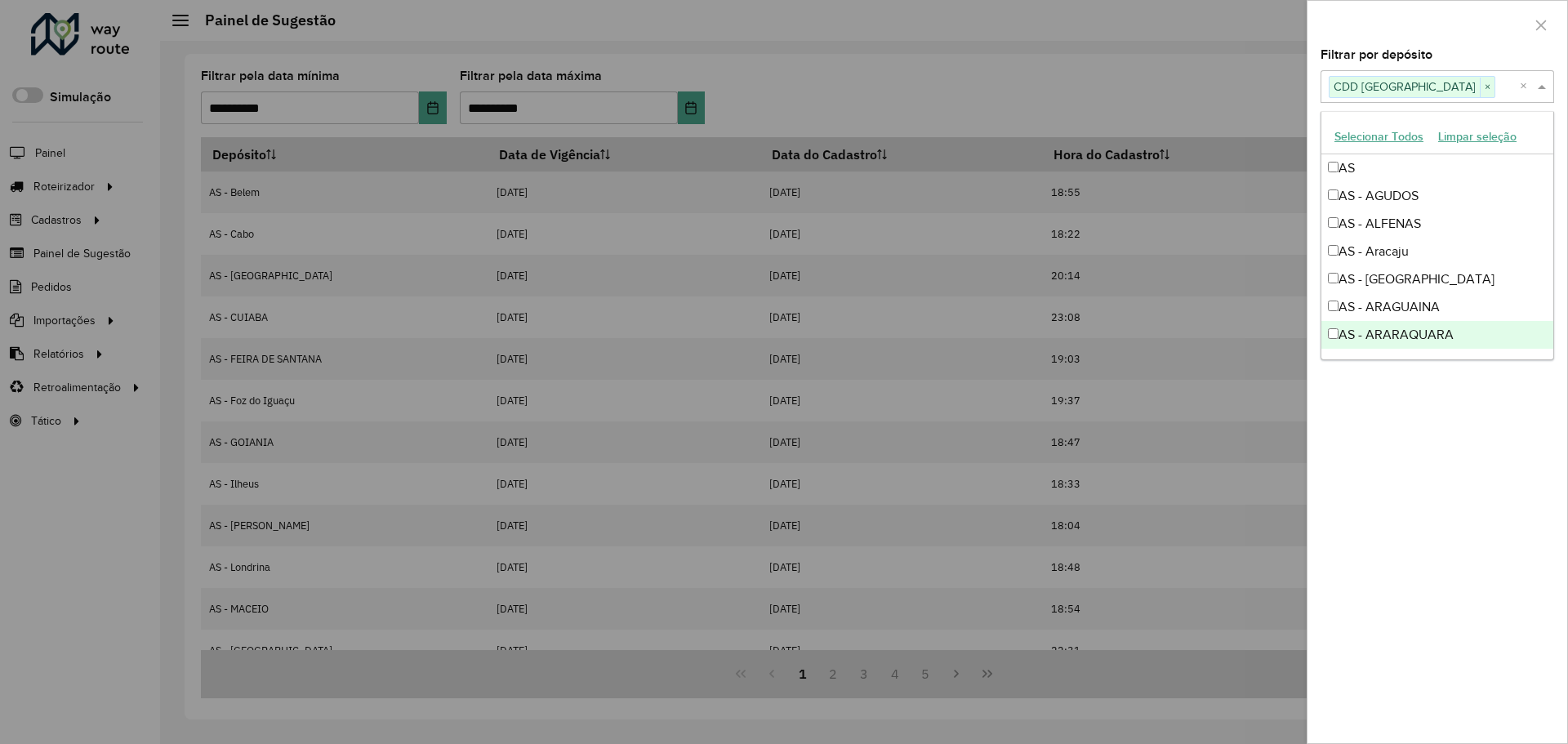
click at [1405, 458] on div "Filtrar por depósito Selecione um ou mais itens CDD Belo Horizonte × × Grupo de…" at bounding box center [1437, 396] width 260 height 694
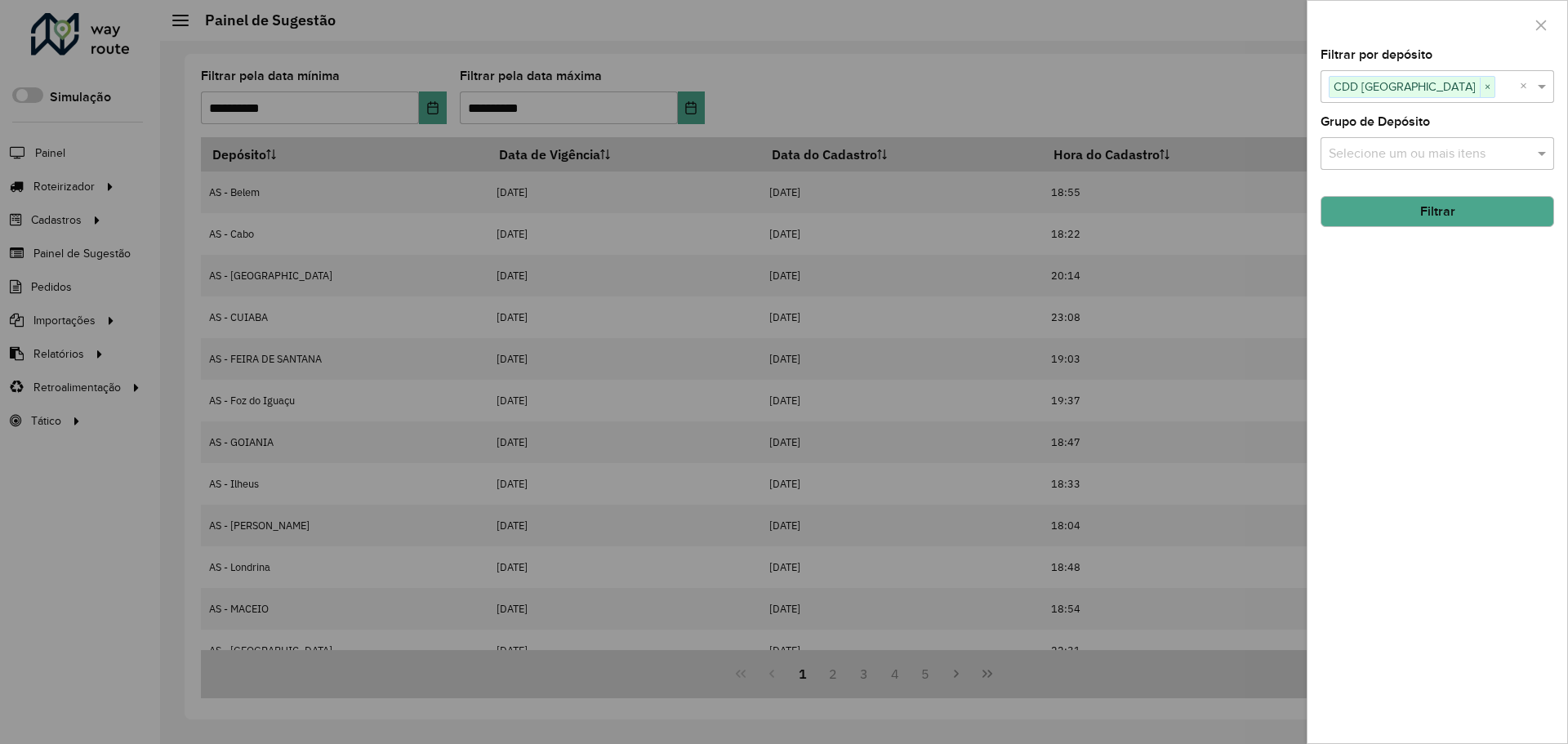
click at [1440, 201] on button "Filtrar" at bounding box center [1438, 212] width 234 height 31
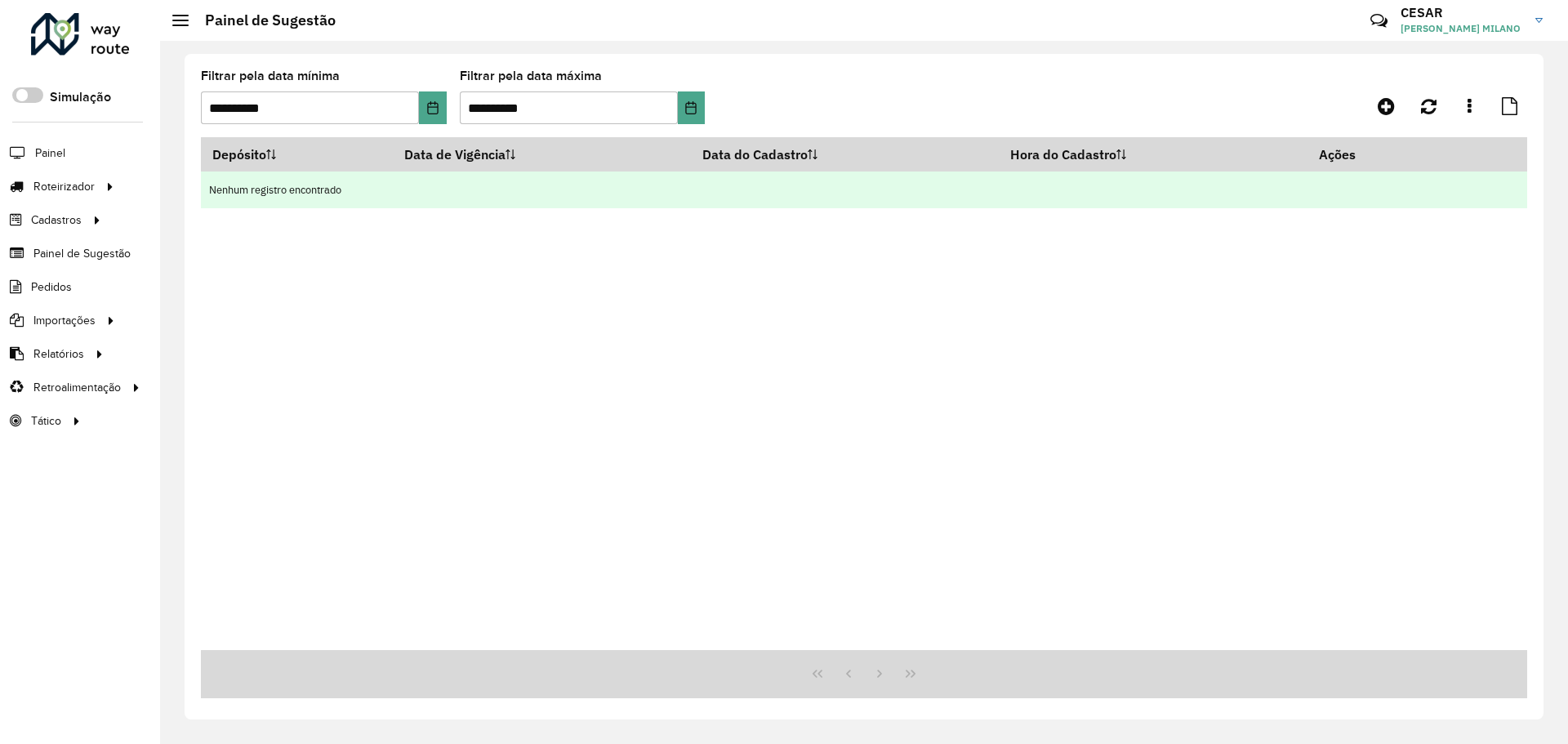
click at [441, 205] on td "Nenhum registro encontrado" at bounding box center [863, 190] width 1326 height 36
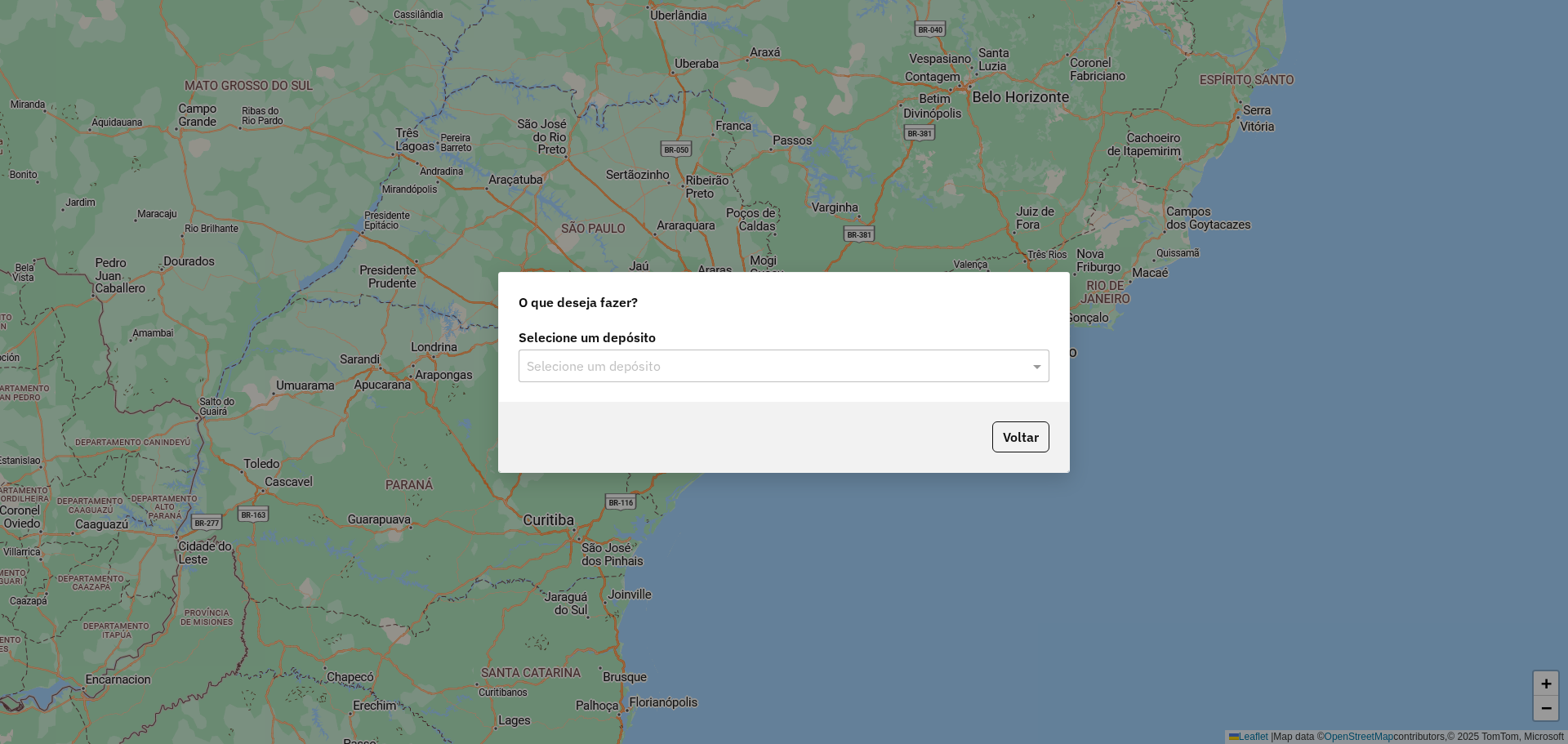
click at [683, 368] on input "text" at bounding box center [767, 366] width 481 height 19
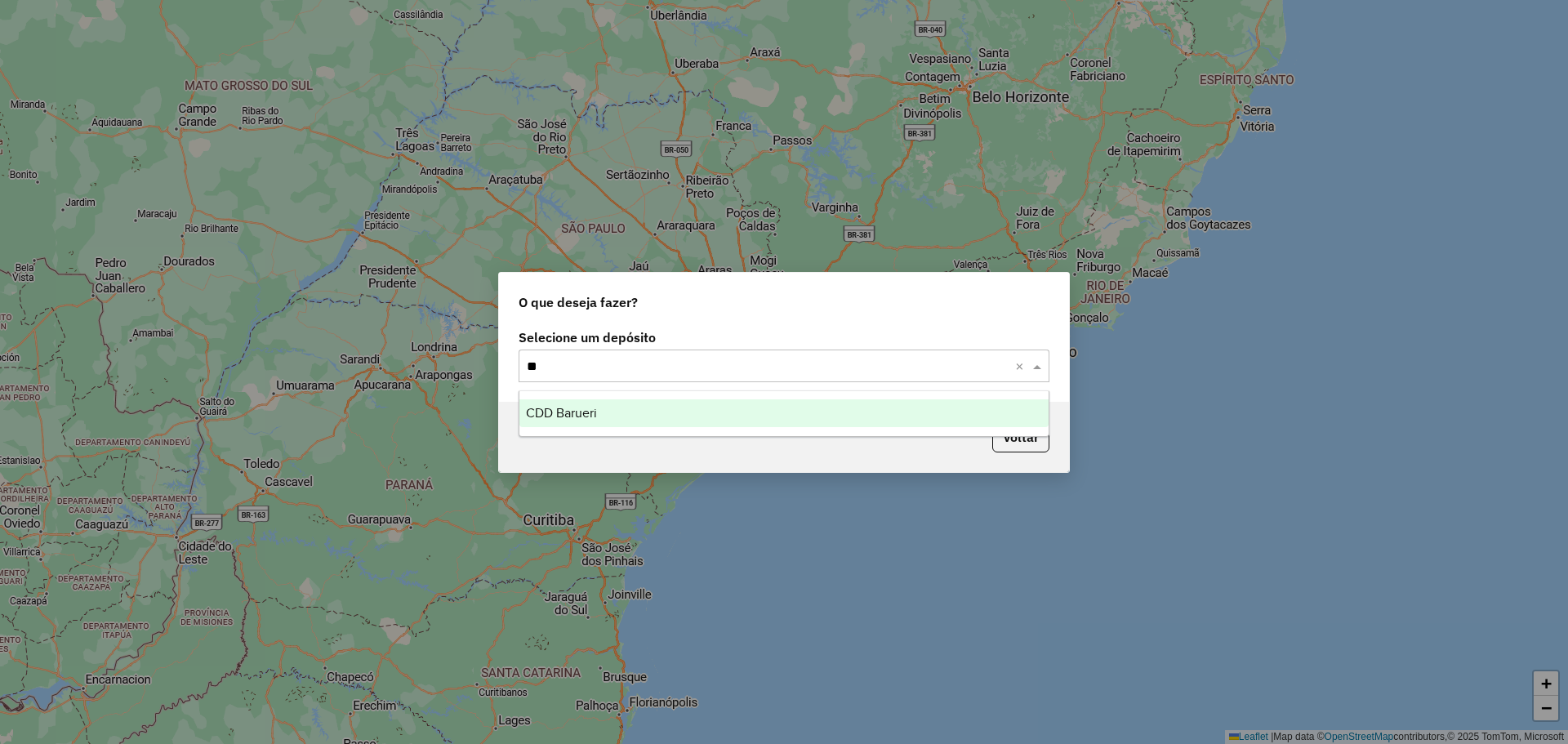
type input "*"
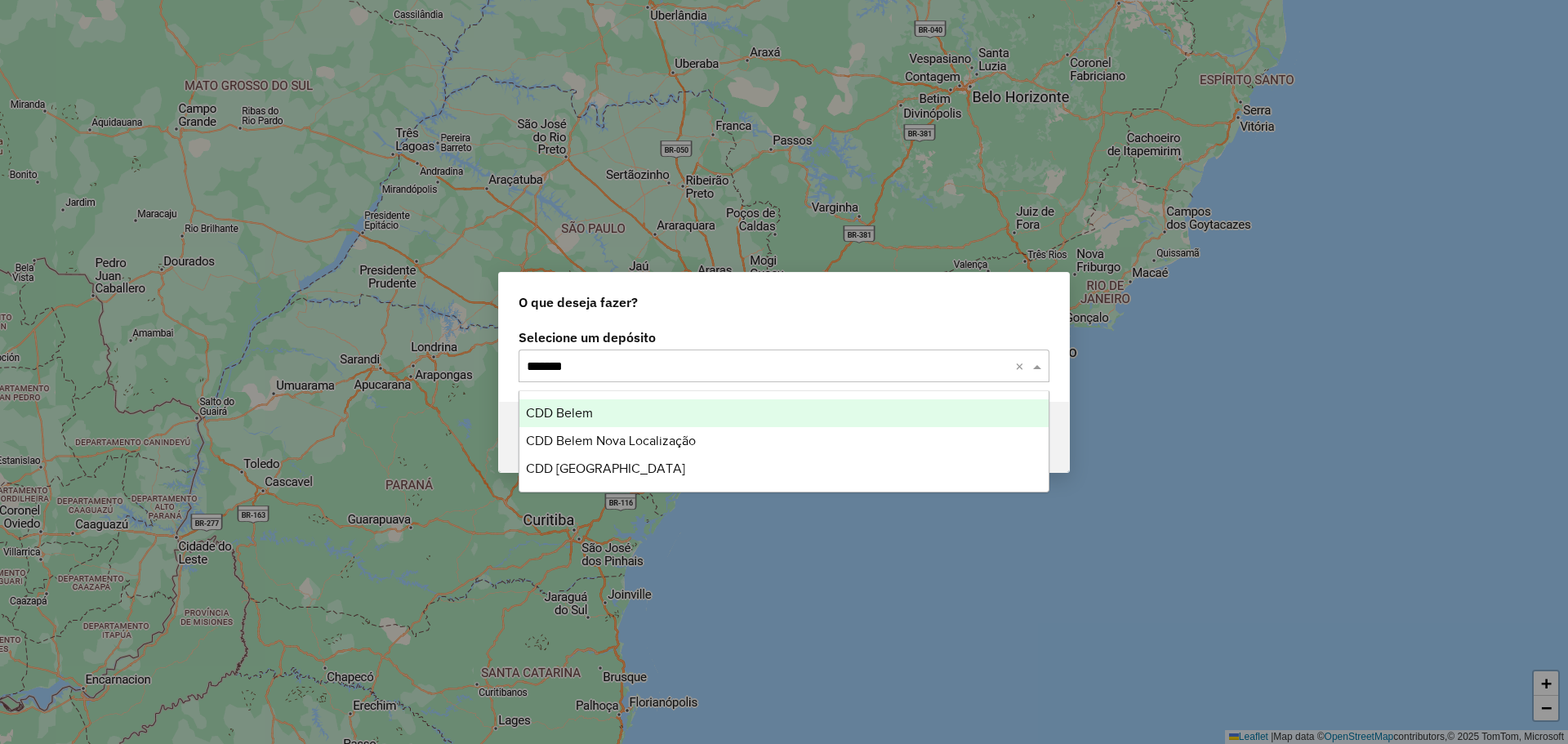
type input "********"
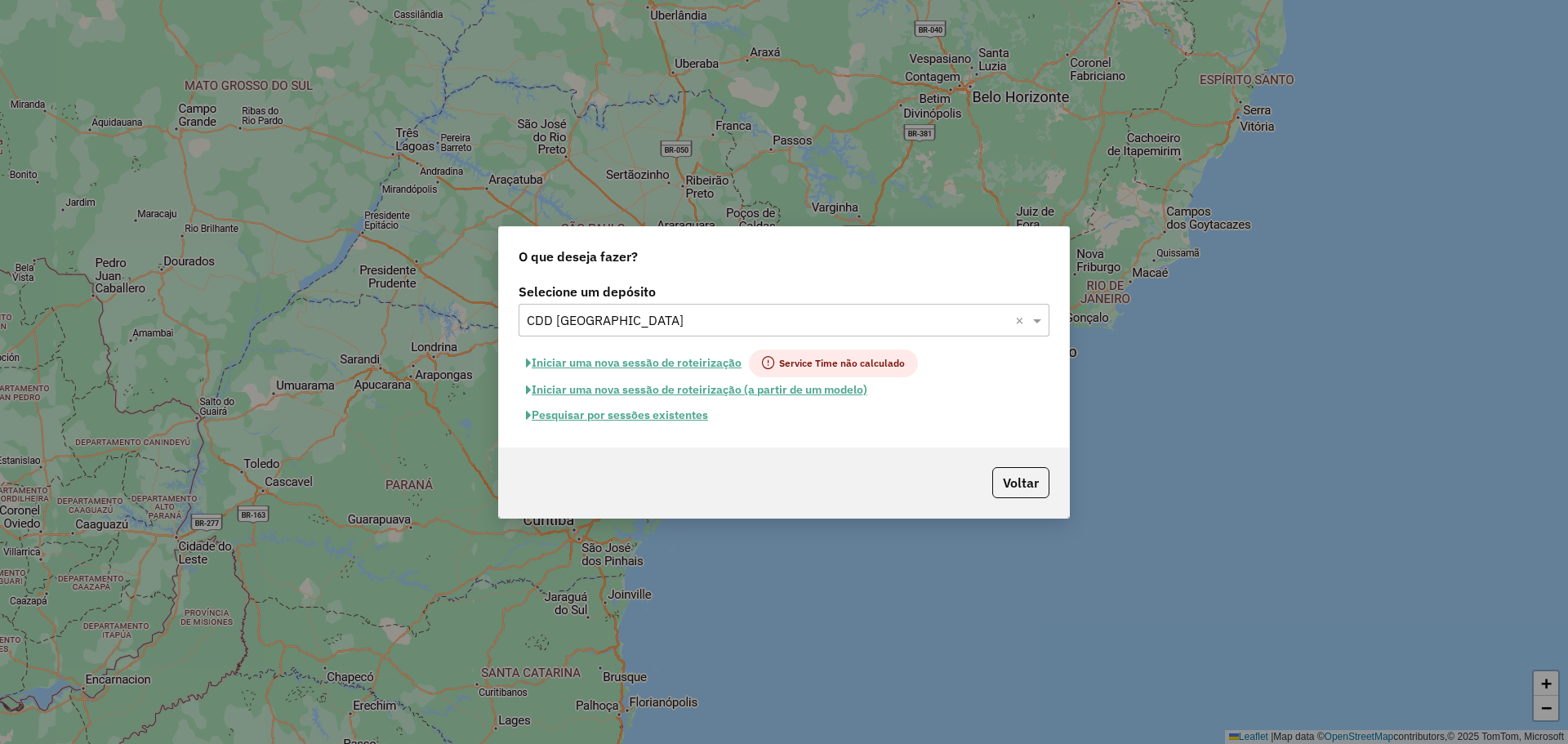
click at [674, 421] on button "Pesquisar por sessões existentes" at bounding box center [617, 416] width 197 height 25
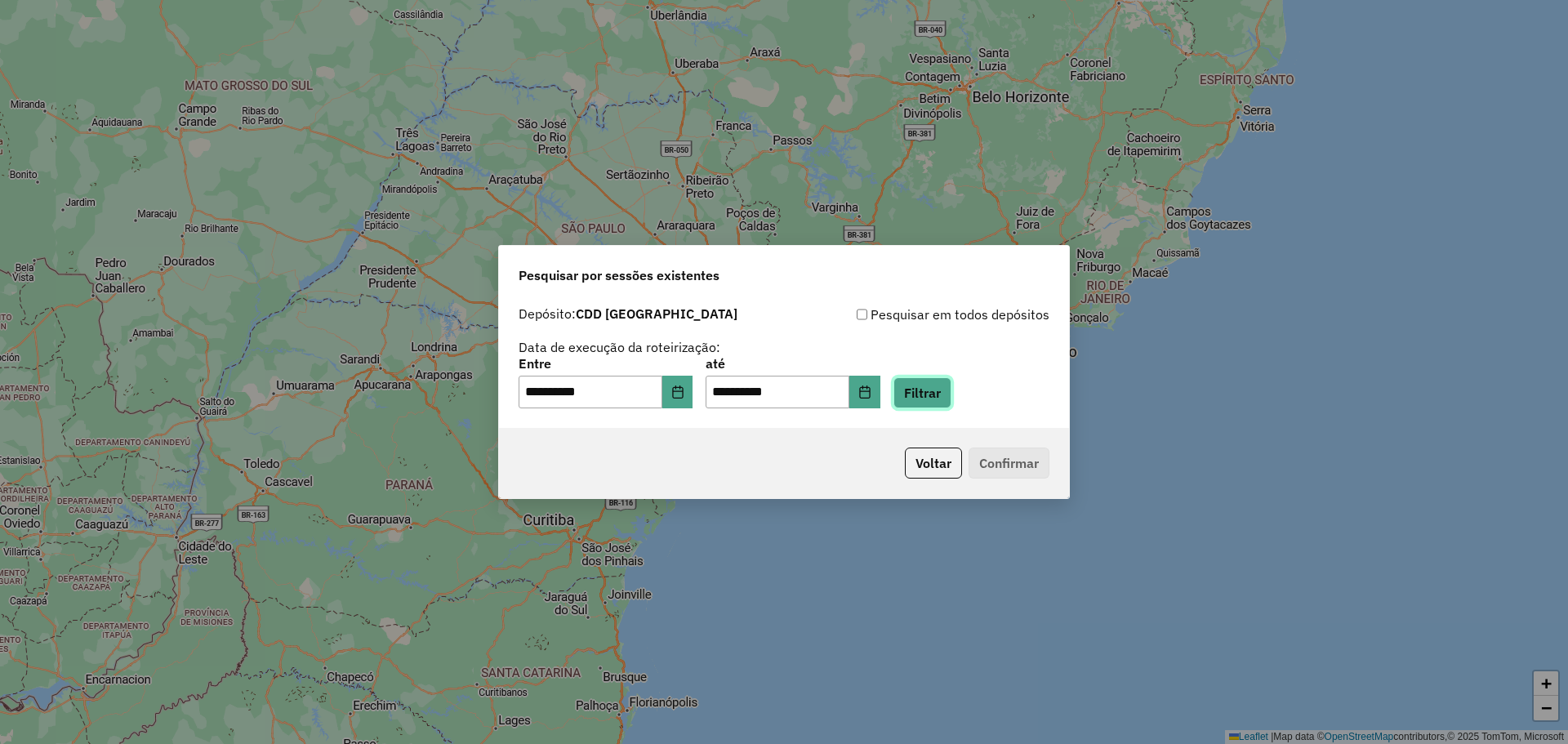
click at [945, 408] on button "Filtrar" at bounding box center [922, 393] width 58 height 31
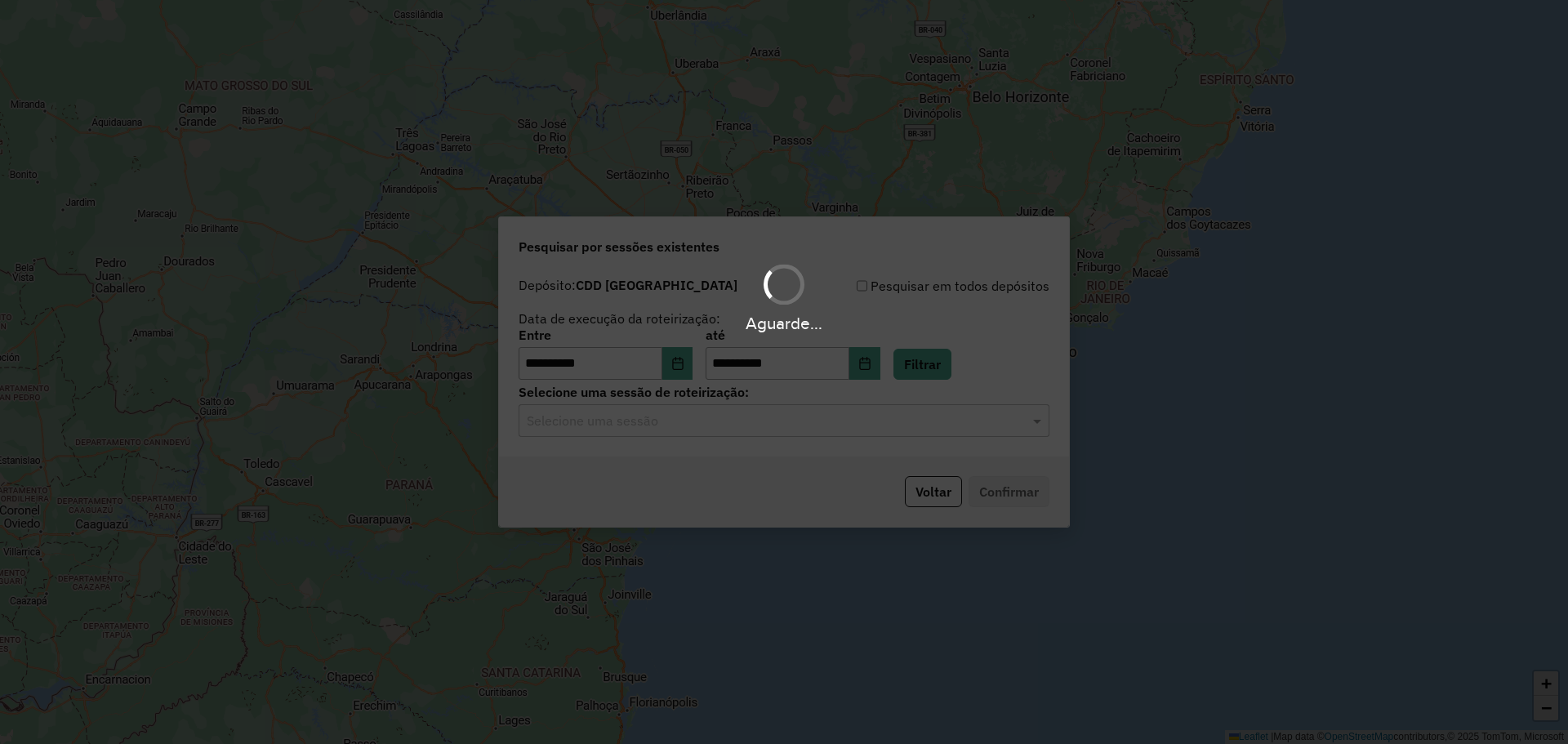
click at [591, 424] on input "text" at bounding box center [767, 421] width 481 height 19
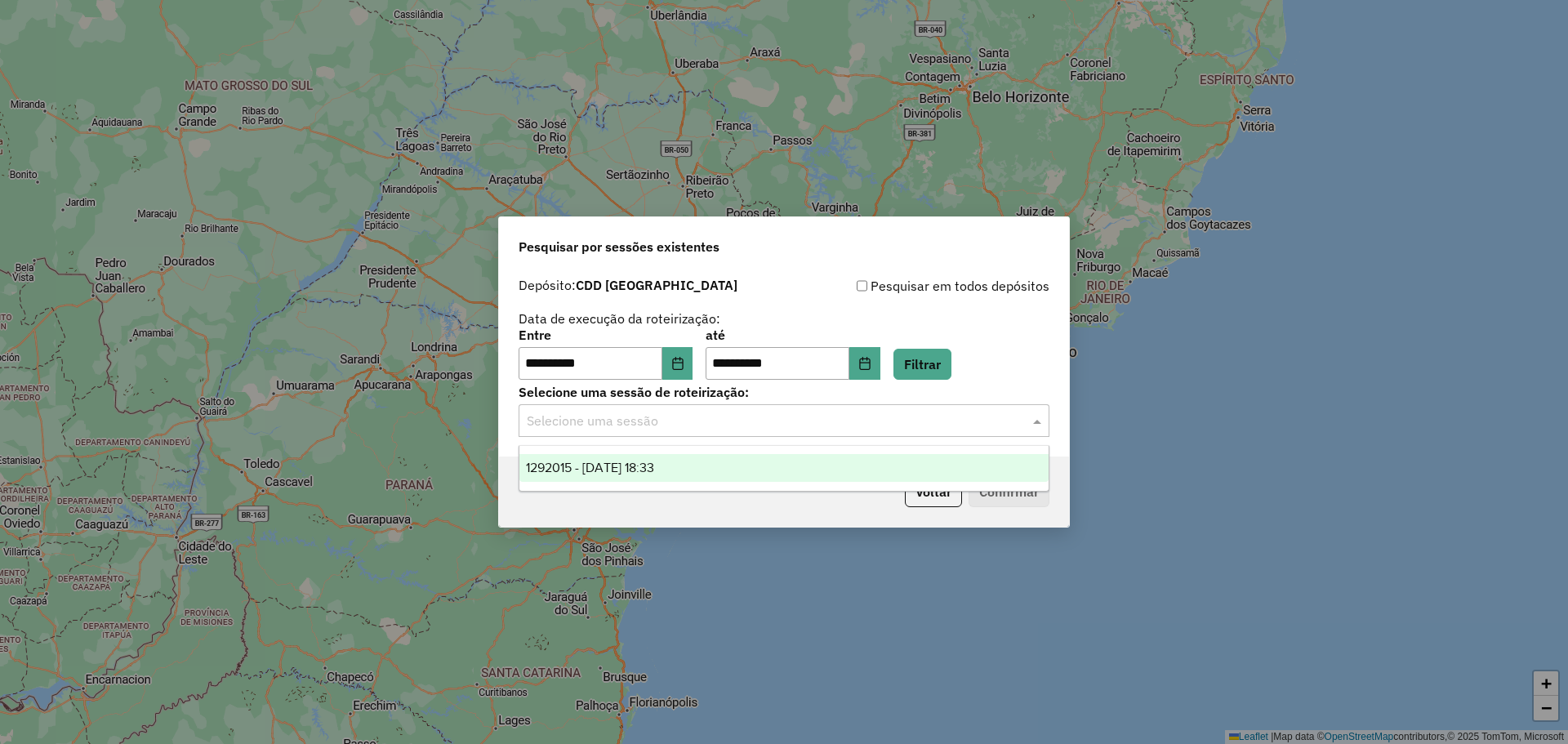
drag, startPoint x: 613, startPoint y: 458, endPoint x: 708, endPoint y: 489, distance: 99.9
click at [616, 460] on div "1292015 - 10/10/2025 18:33" at bounding box center [784, 468] width 529 height 28
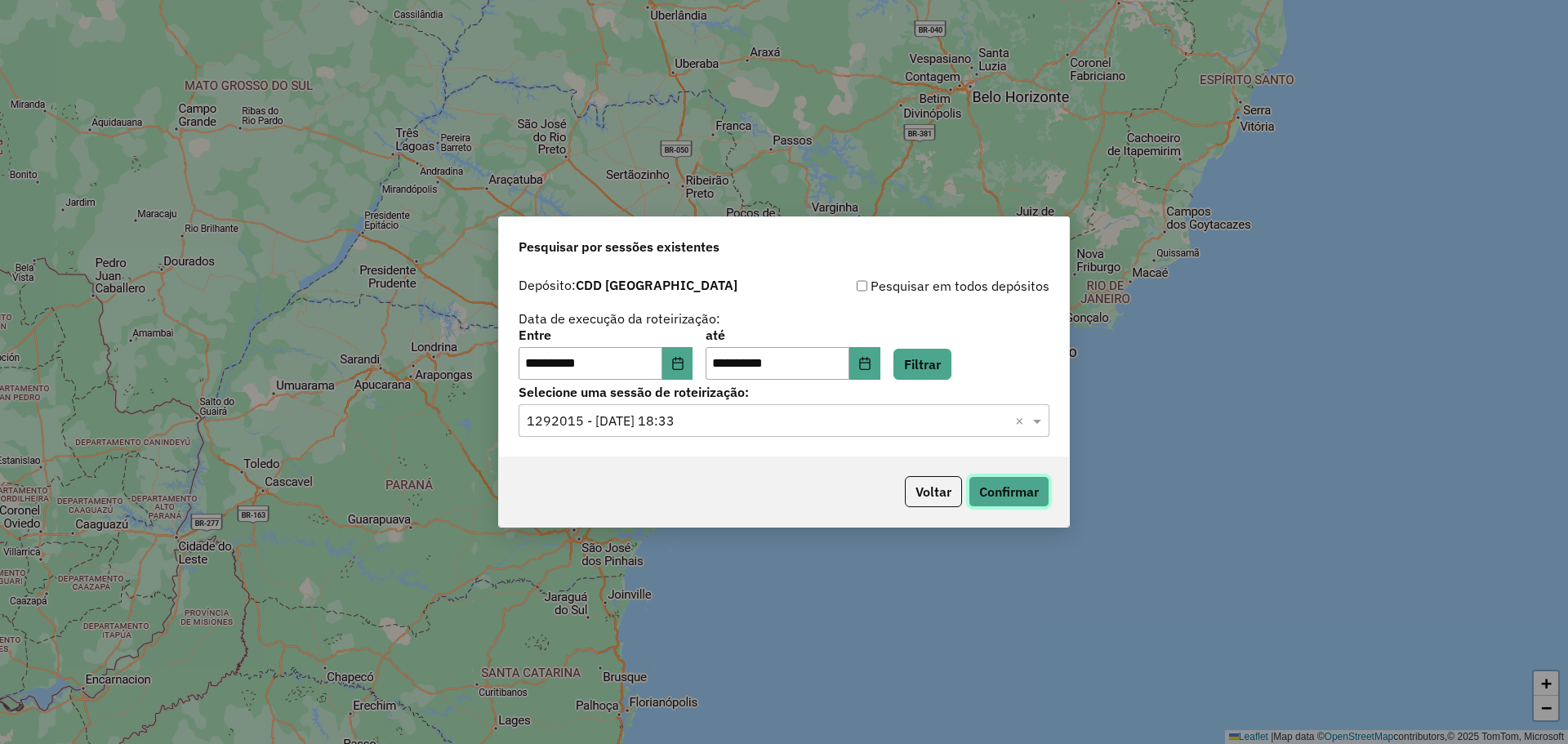
click at [1022, 498] on button "Confirmar" at bounding box center [1010, 492] width 81 height 31
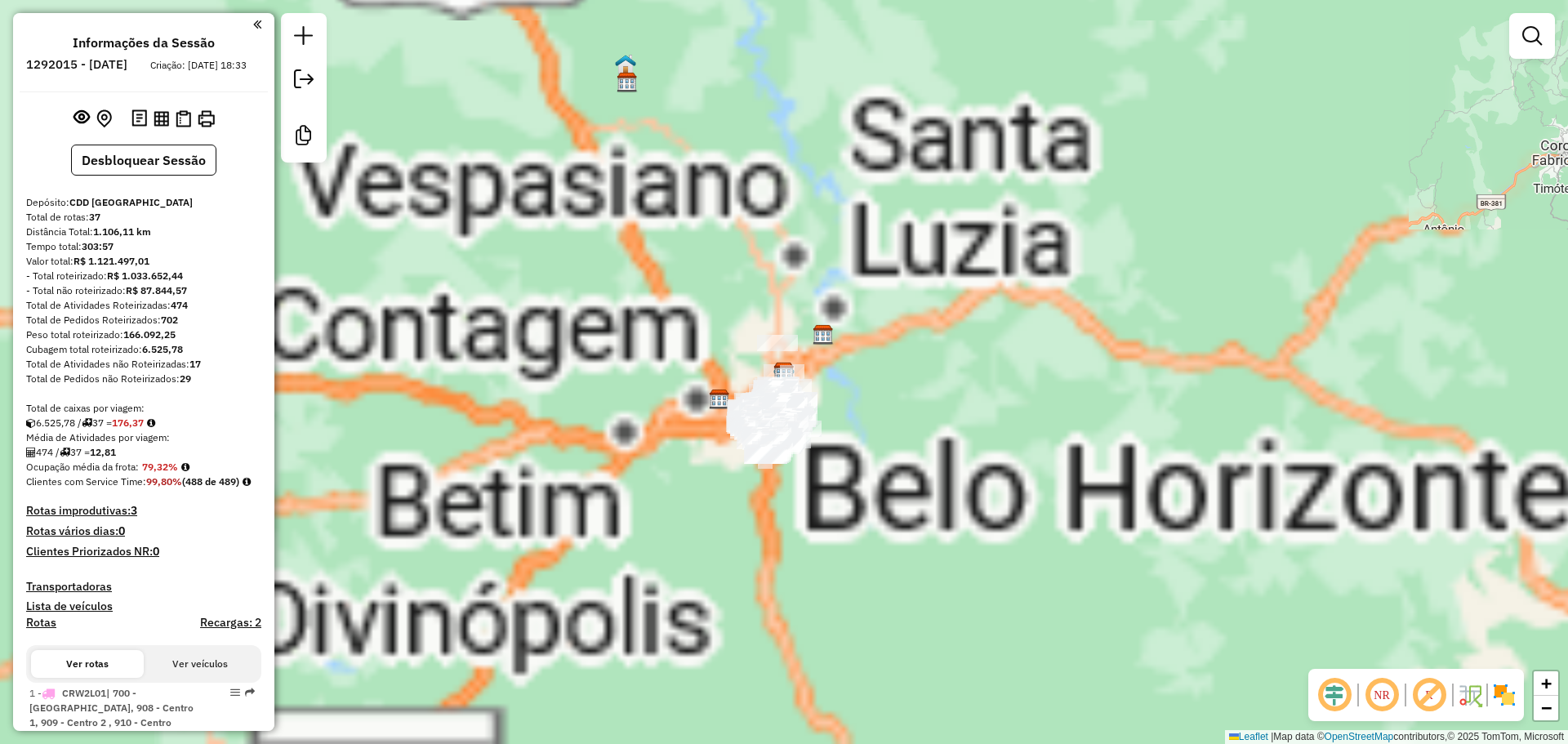
drag, startPoint x: 850, startPoint y: 459, endPoint x: 899, endPoint y: 439, distance: 52.9
click at [914, 444] on div "Janela de atendimento Grade de atendimento Capacidade Transportadoras Veículos …" at bounding box center [784, 372] width 1568 height 744
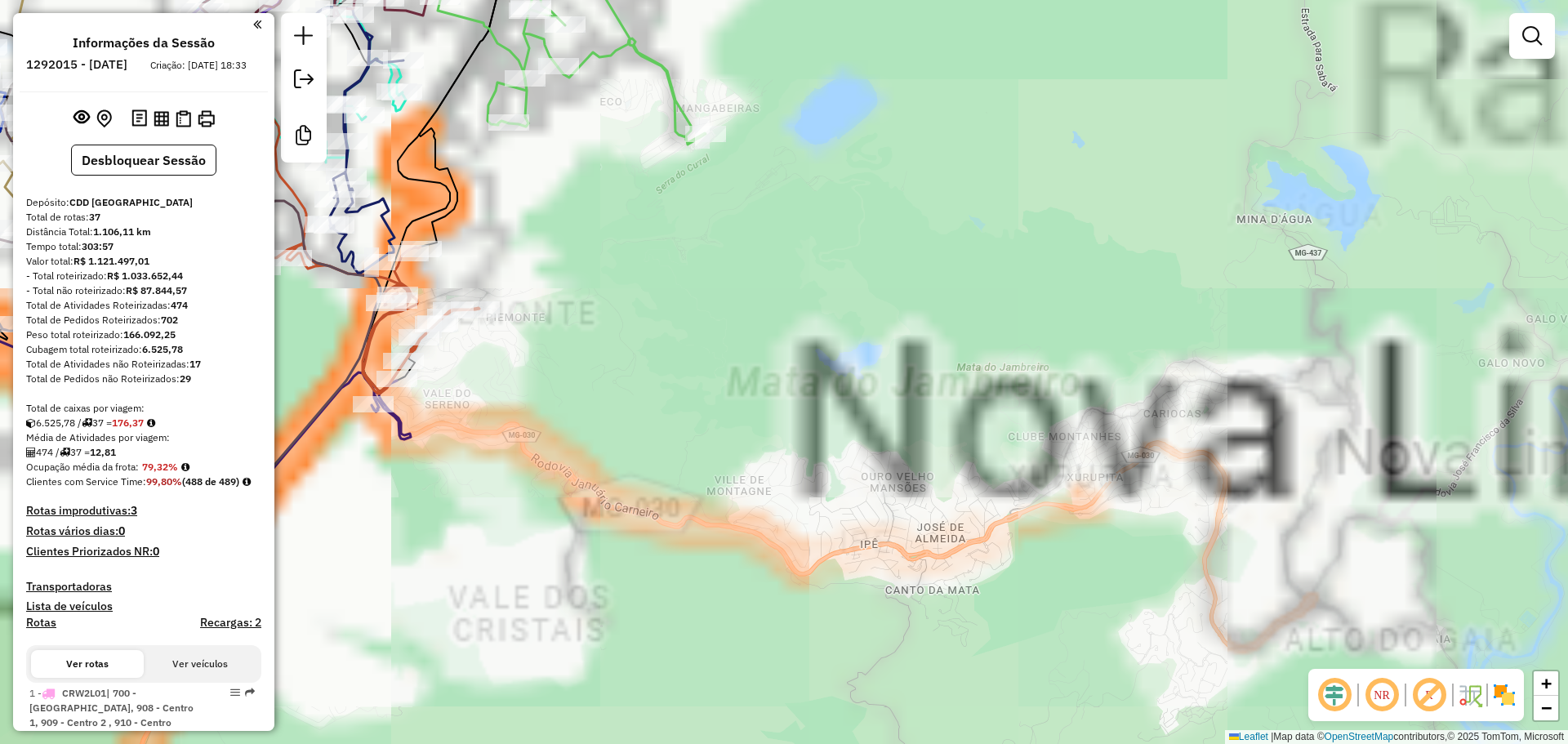
drag, startPoint x: 795, startPoint y: 423, endPoint x: 918, endPoint y: 410, distance: 123.7
click at [922, 410] on div "Janela de atendimento Grade de atendimento Capacidade Transportadoras Veículos …" at bounding box center [784, 372] width 1568 height 744
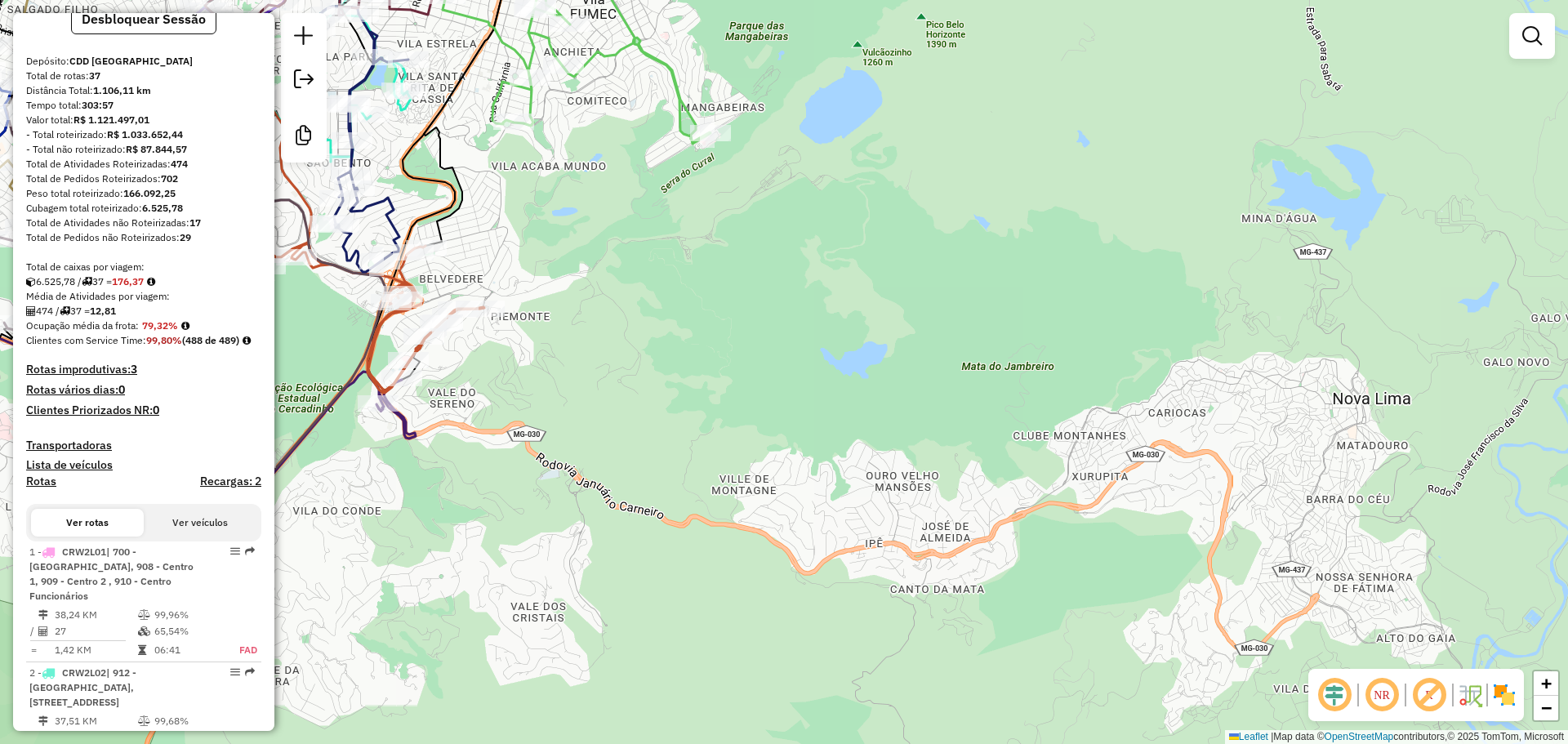
scroll to position [163, 0]
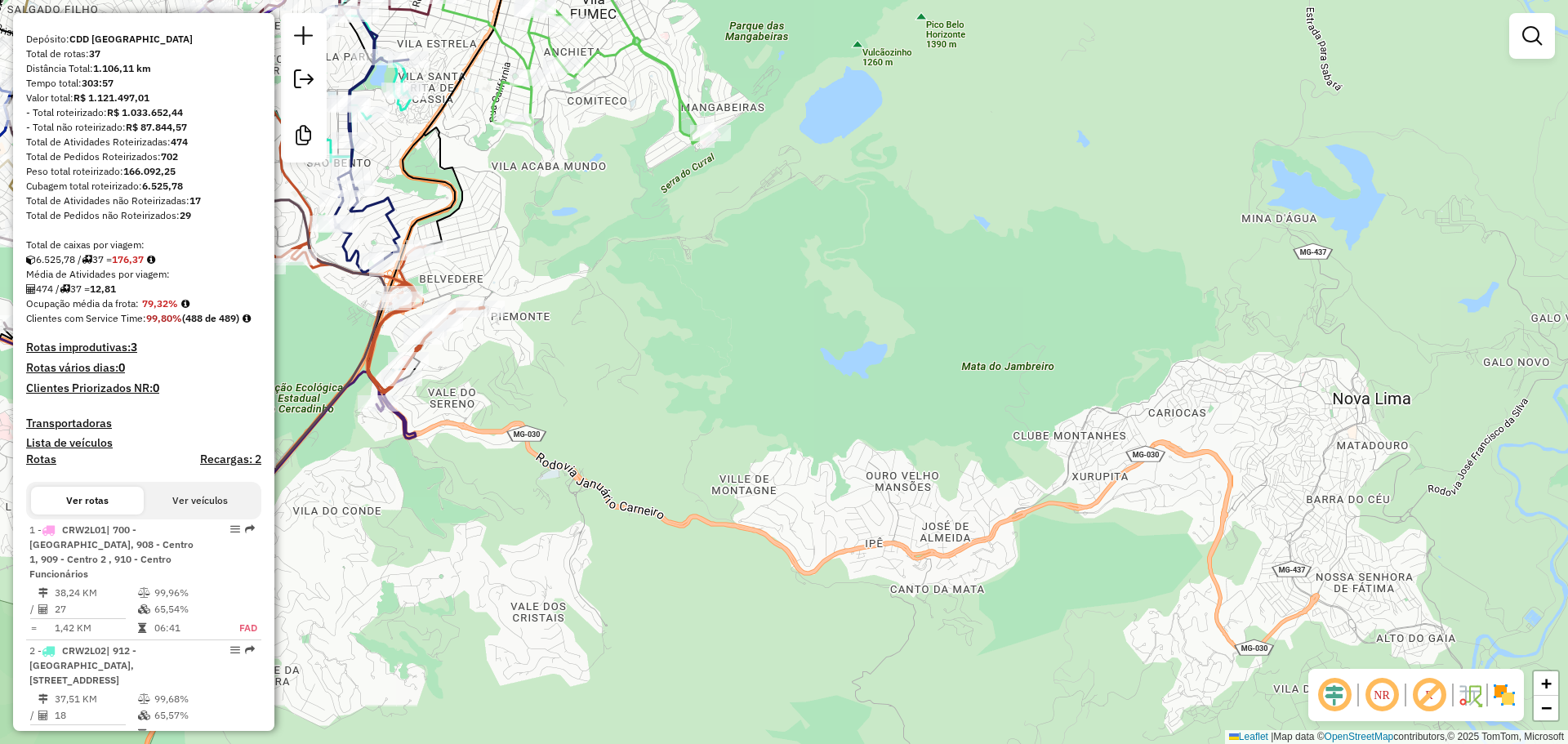
click at [221, 466] on h4 "Recargas: 2" at bounding box center [230, 460] width 61 height 14
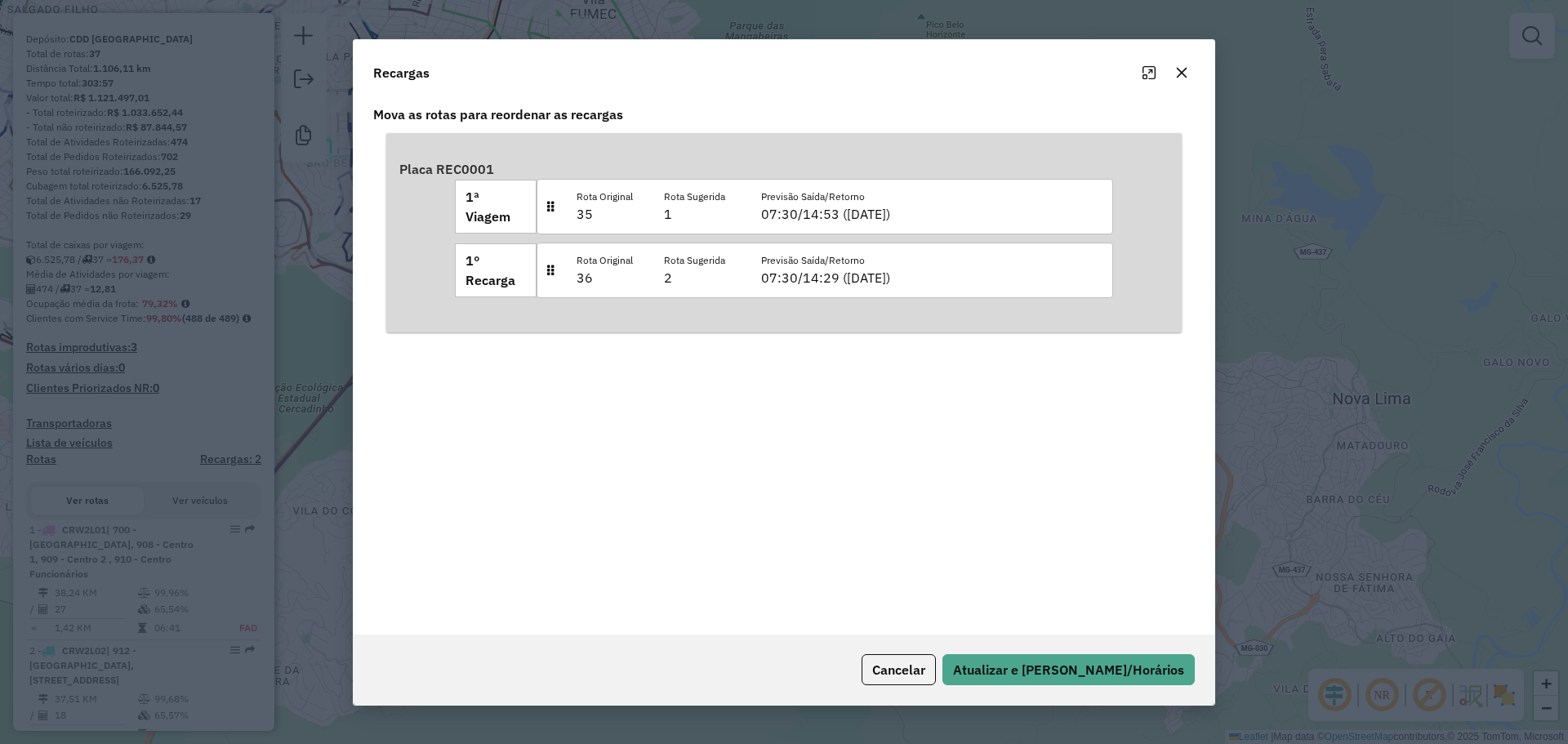
click at [552, 211] on em at bounding box center [552, 206] width 3 height 13
click at [711, 212] on p "1" at bounding box center [695, 213] width 61 height 19
click at [712, 212] on p "1" at bounding box center [695, 213] width 61 height 19
drag, startPoint x: 544, startPoint y: 229, endPoint x: 555, endPoint y: 267, distance: 39.6
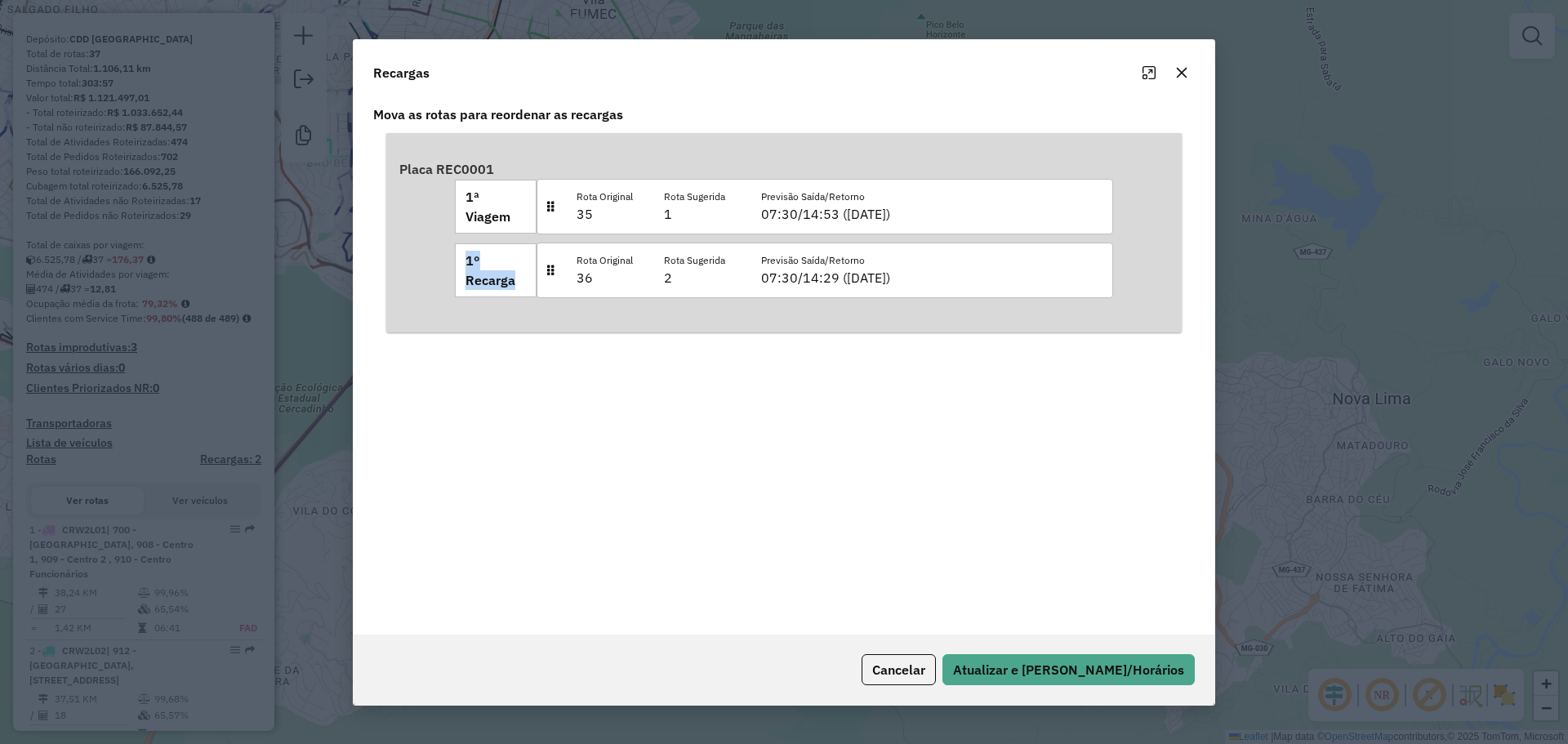
click at [555, 267] on div "Placa REC0001 1ª Viagem Rota Original 35 Rota Sugerida 1 Previsão Saída/Retorno…" at bounding box center [784, 233] width 769 height 174
click at [930, 665] on button "Cancelar" at bounding box center [899, 670] width 74 height 31
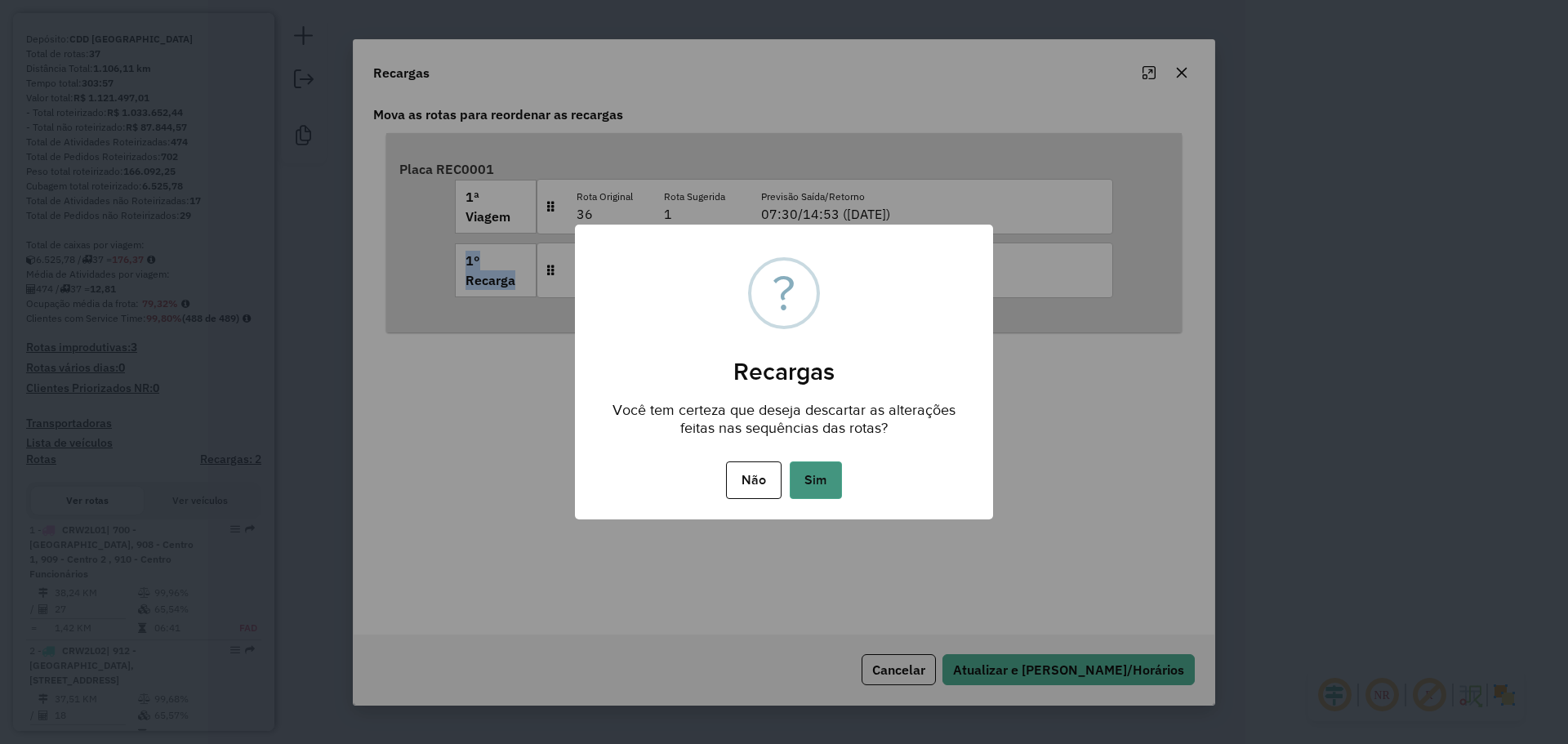
click at [807, 484] on button "Sim" at bounding box center [816, 480] width 52 height 37
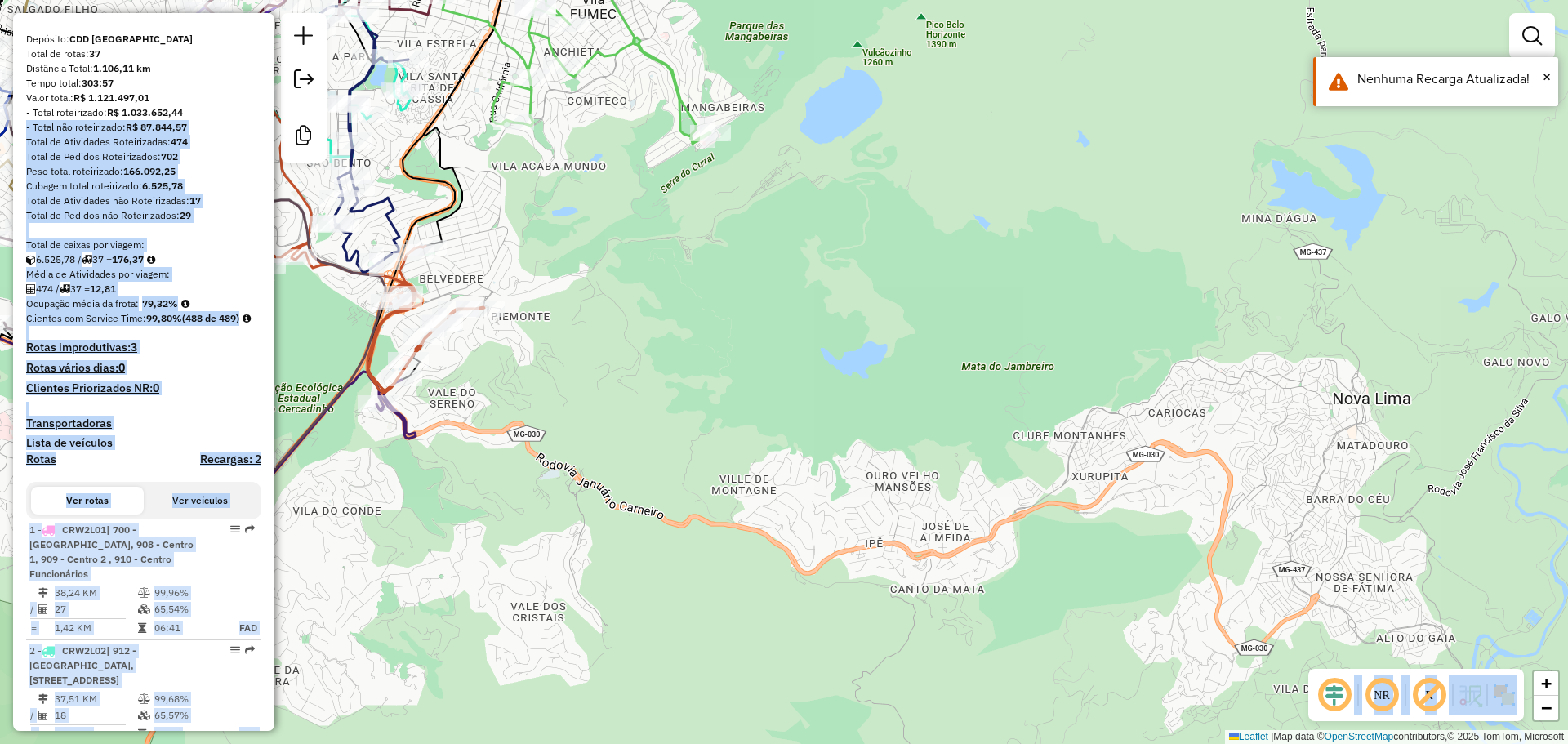
drag, startPoint x: 269, startPoint y: 133, endPoint x: 274, endPoint y: 174, distance: 41.3
click at [274, 174] on hb-router-mapa "Informações da Sessão 1292015 - 10/10/2025 Criação: 09/10/2025 18:33 Desbloquea…" at bounding box center [784, 372] width 1568 height 744
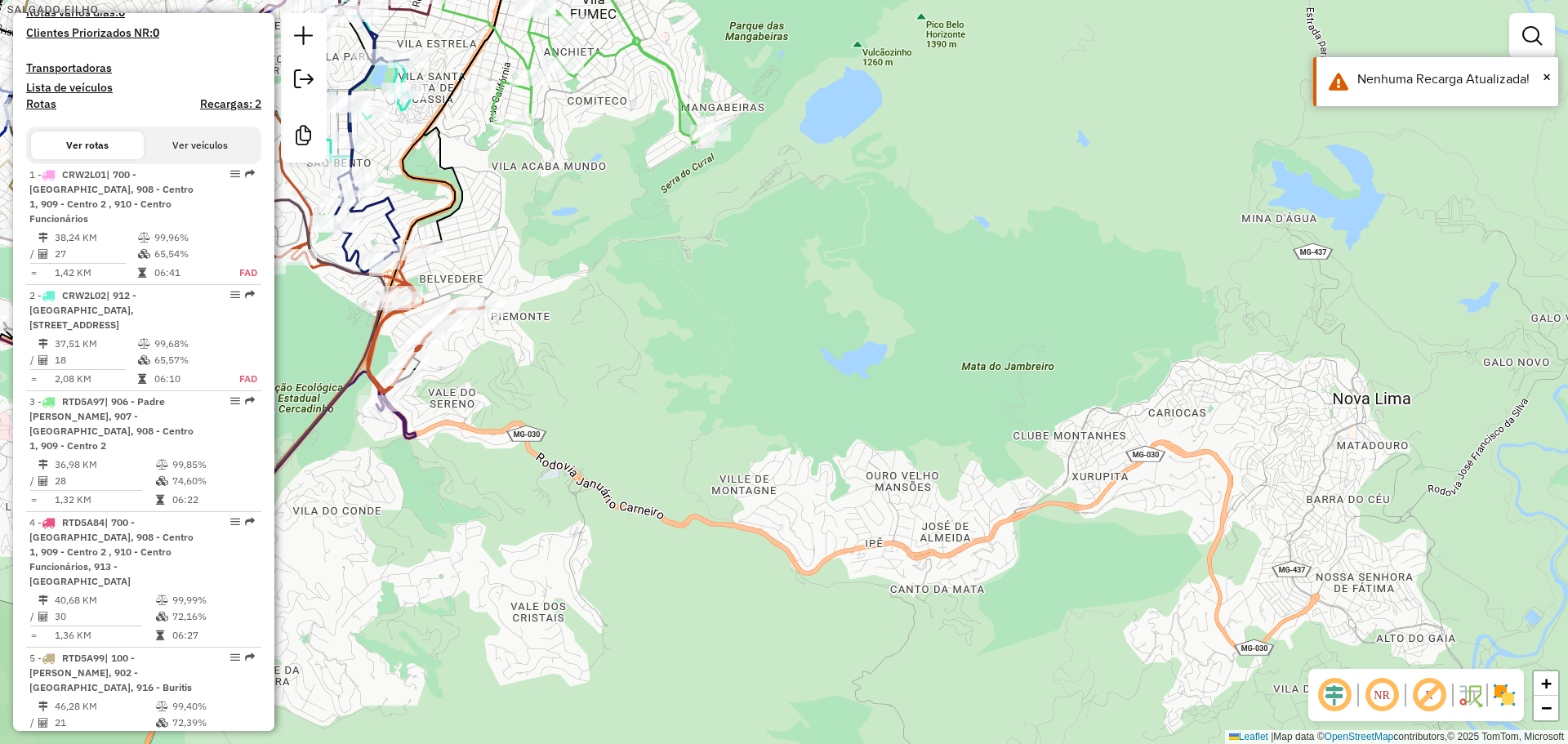
scroll to position [533, 0]
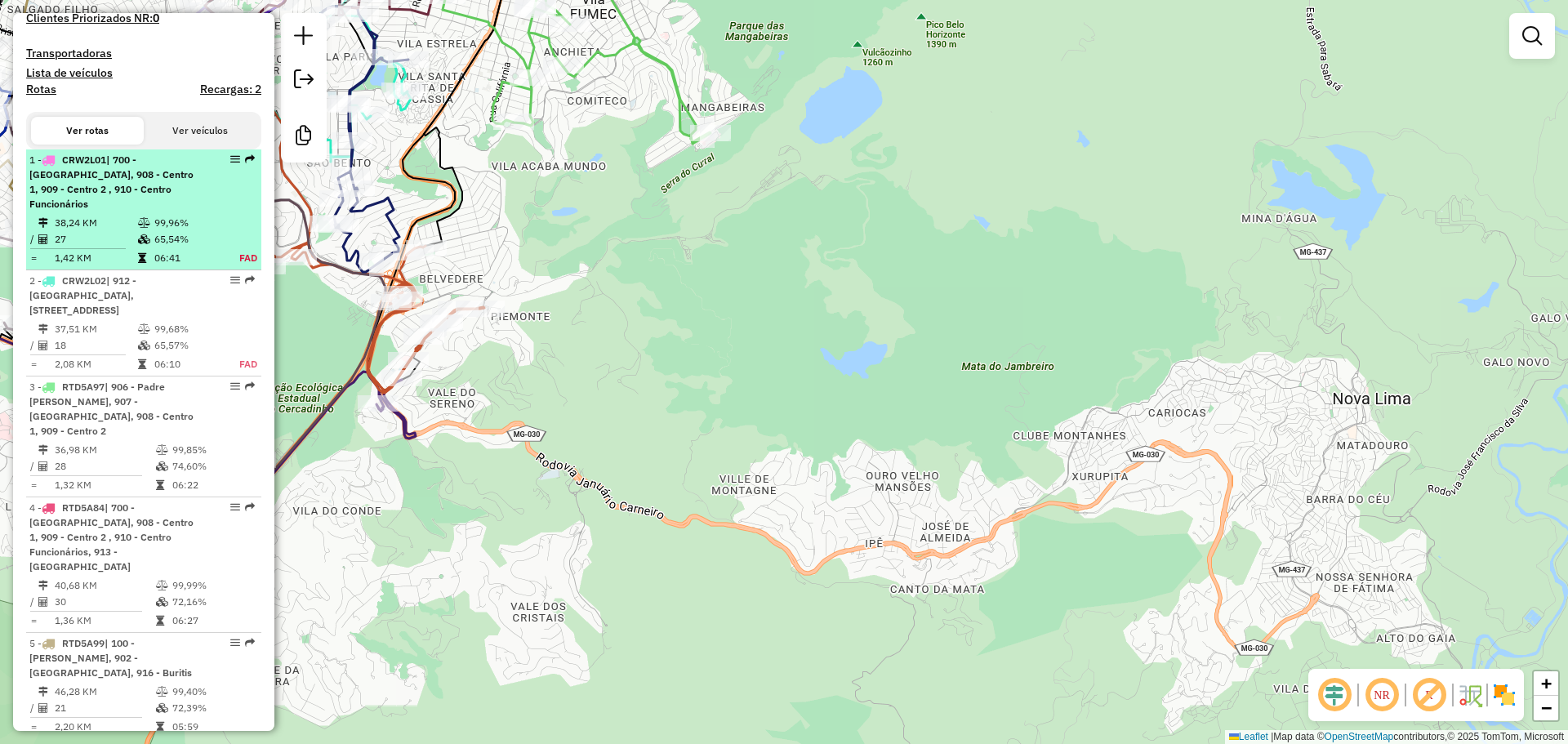
click at [138, 228] on icon at bounding box center [144, 223] width 12 height 10
select select "**********"
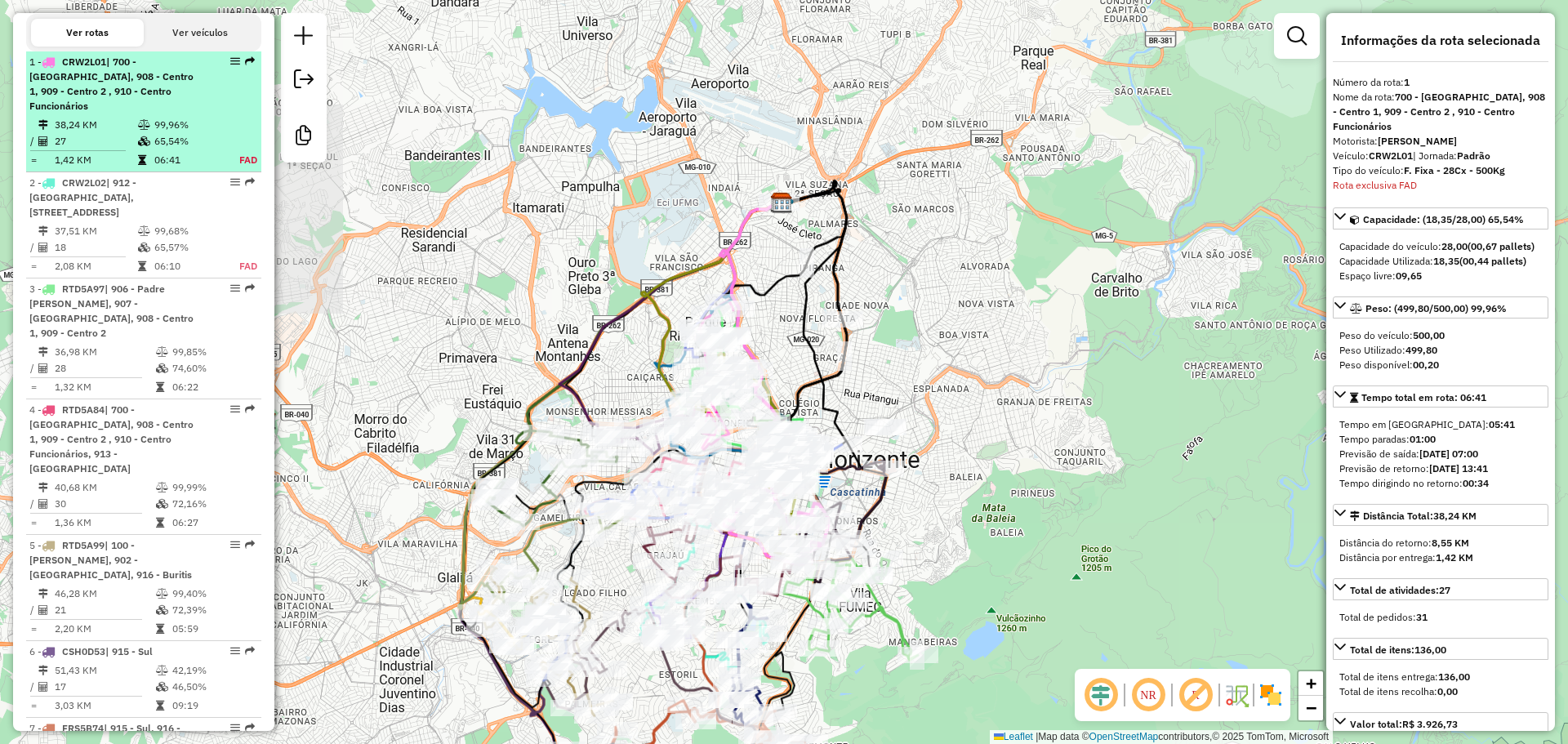
scroll to position [699, 0]
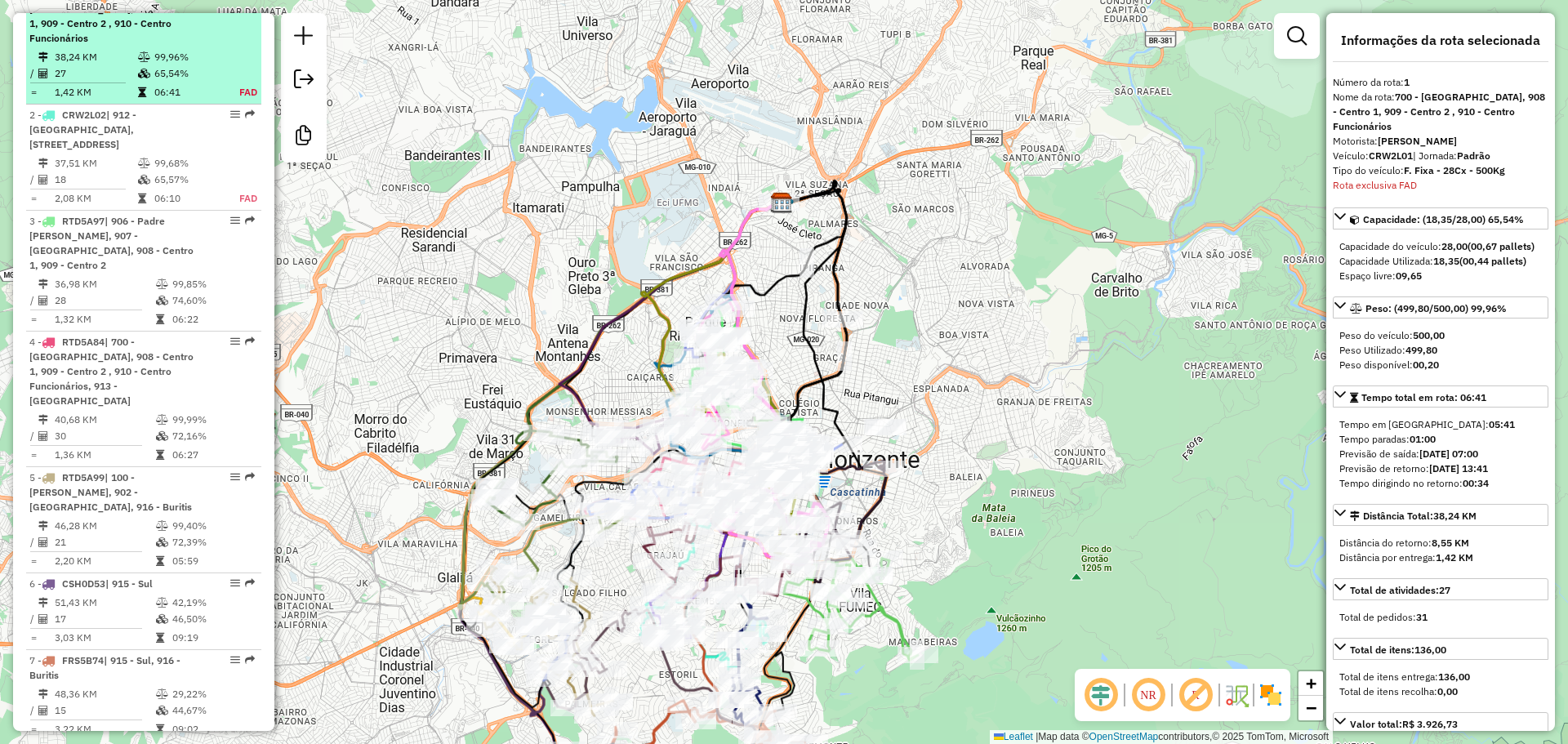
click at [177, 80] on td "65,54%" at bounding box center [187, 73] width 68 height 16
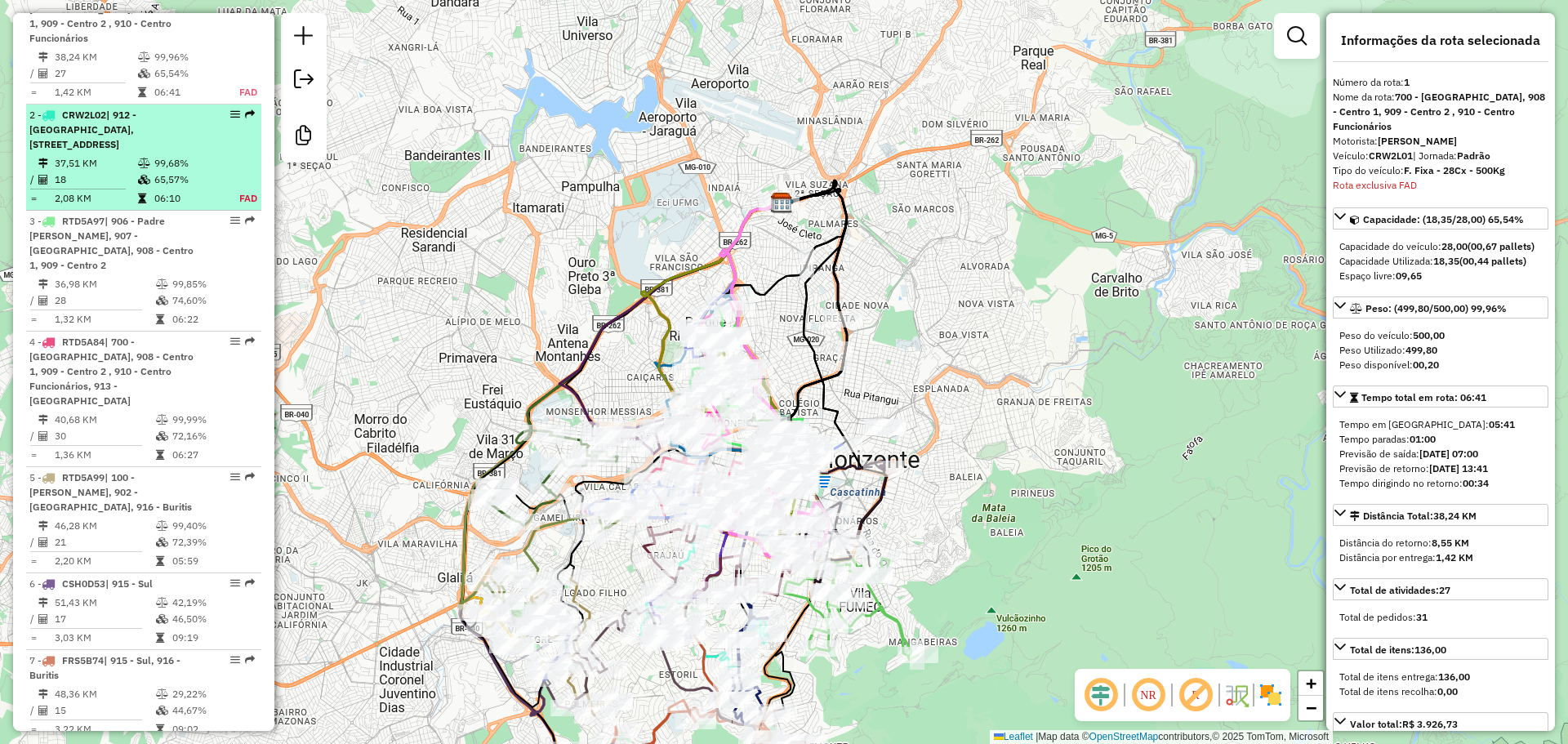
click at [173, 152] on div "2 - CRW2L02 | 912 - Nova Granada, 913 - Grajau, 918 - Vila Ventosa" at bounding box center [116, 130] width 173 height 44
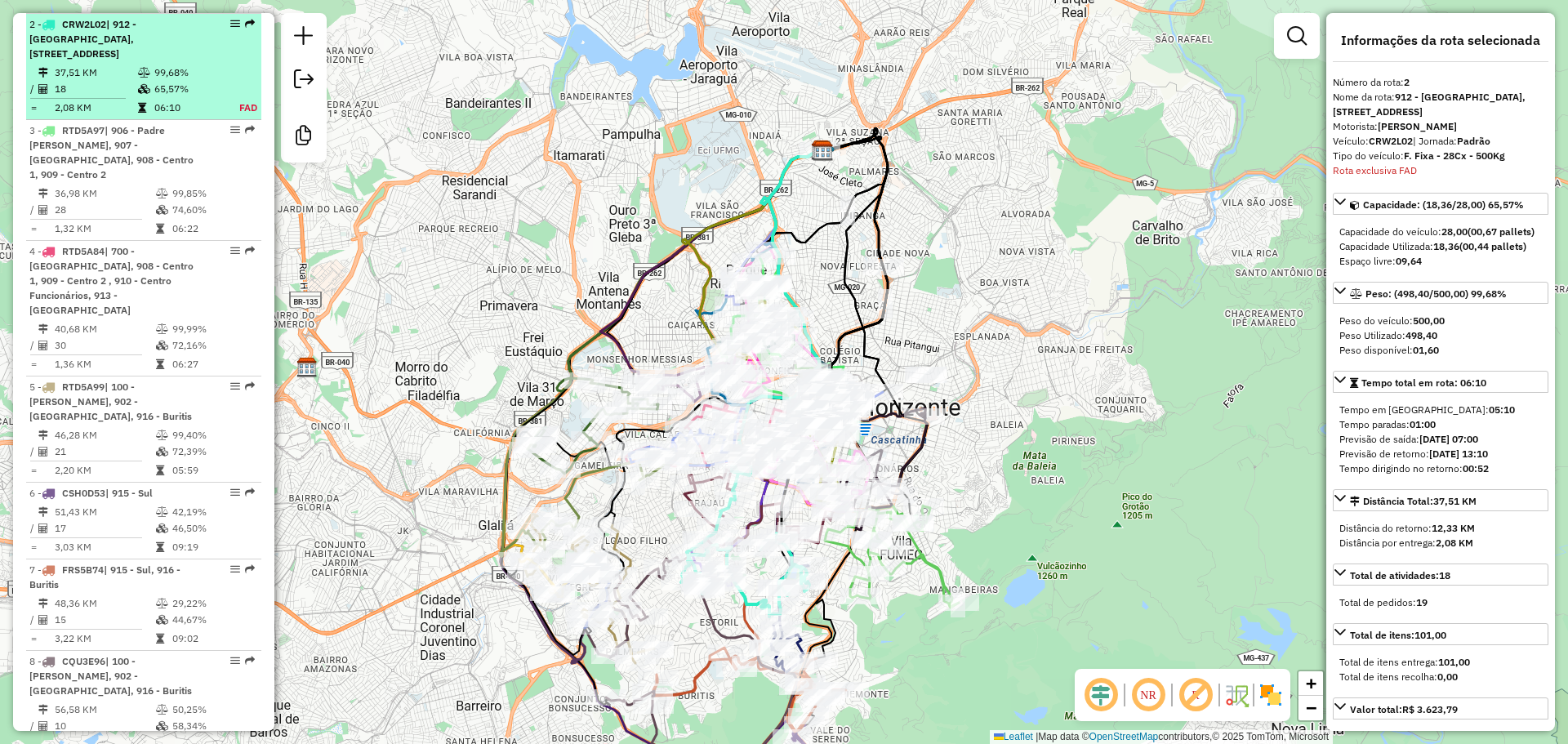
scroll to position [806, 0]
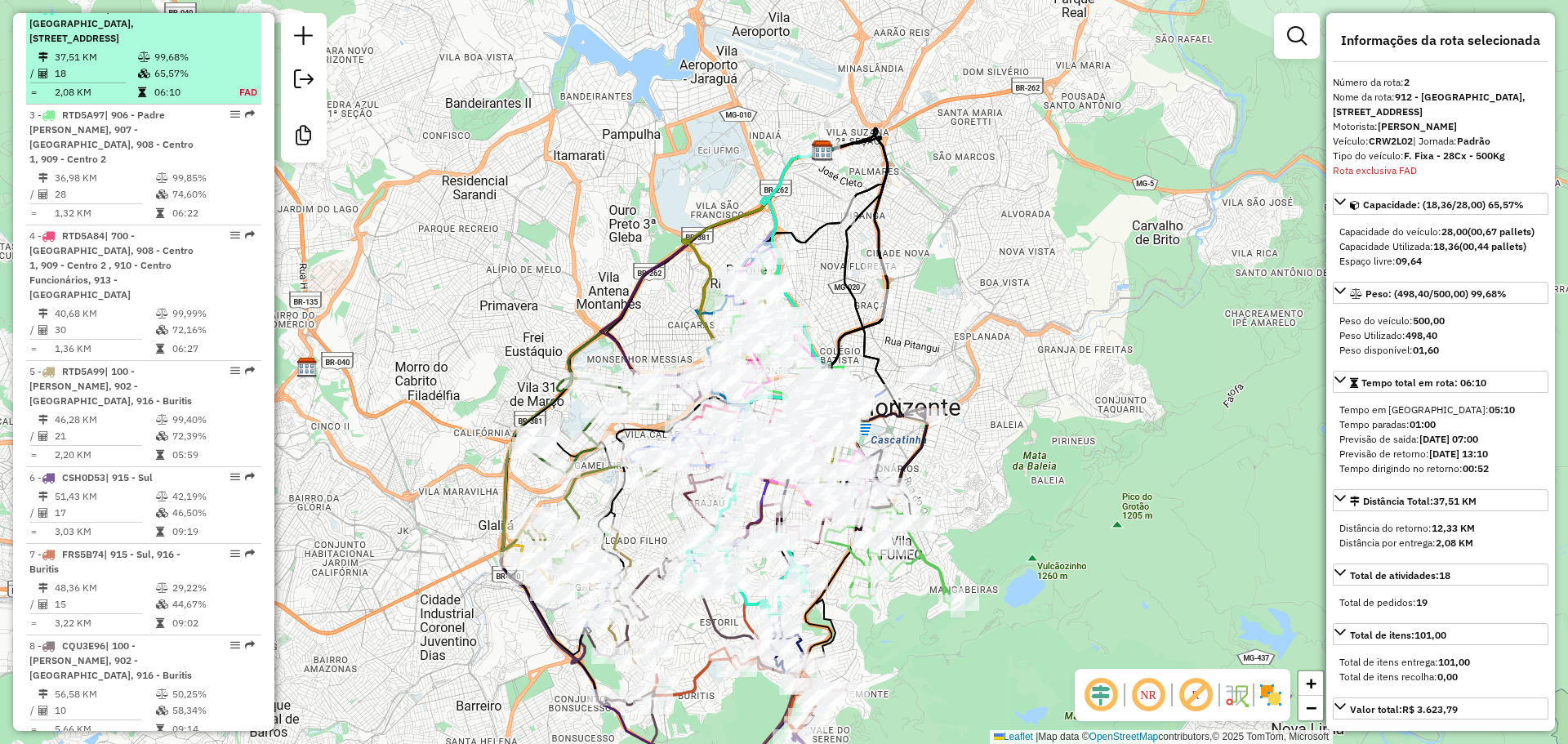
click at [173, 162] on div "3 - RTD5A97 | 906 - Padre Eustáquio, 907 - Santo André, 908 - Centro 1, 909 - C…" at bounding box center [116, 136] width 173 height 58
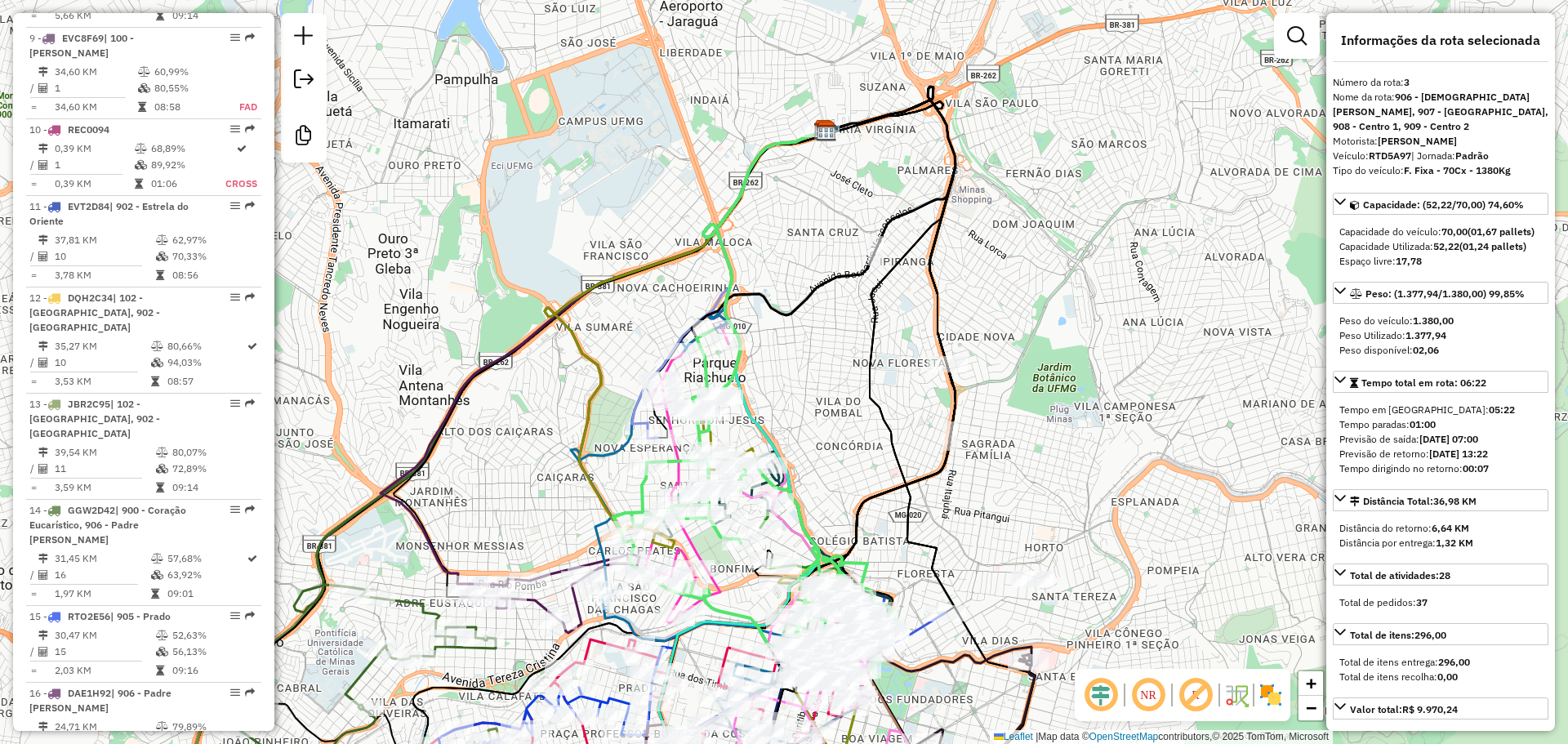
scroll to position [1506, 0]
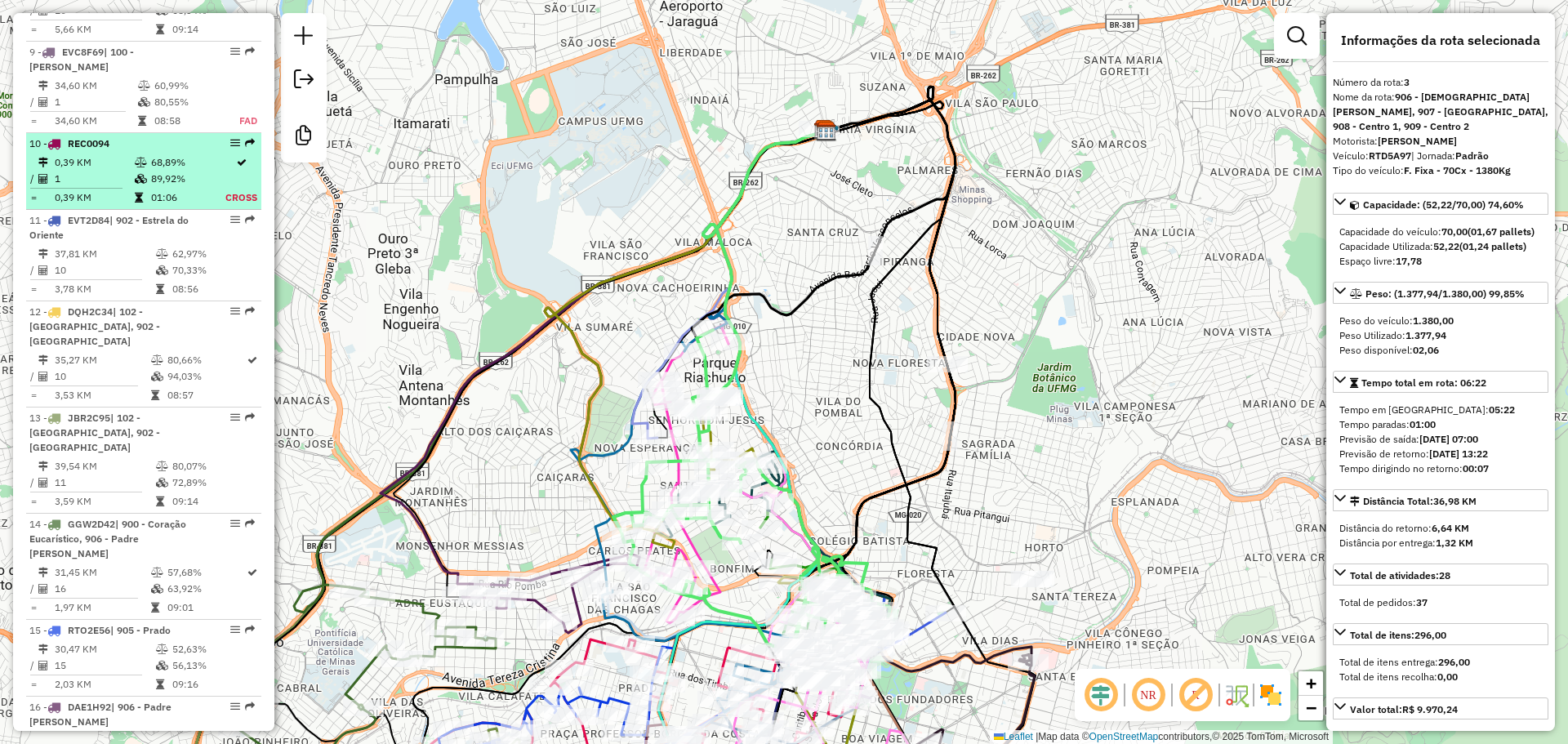
click at [173, 171] on td "89,92%" at bounding box center [188, 179] width 74 height 16
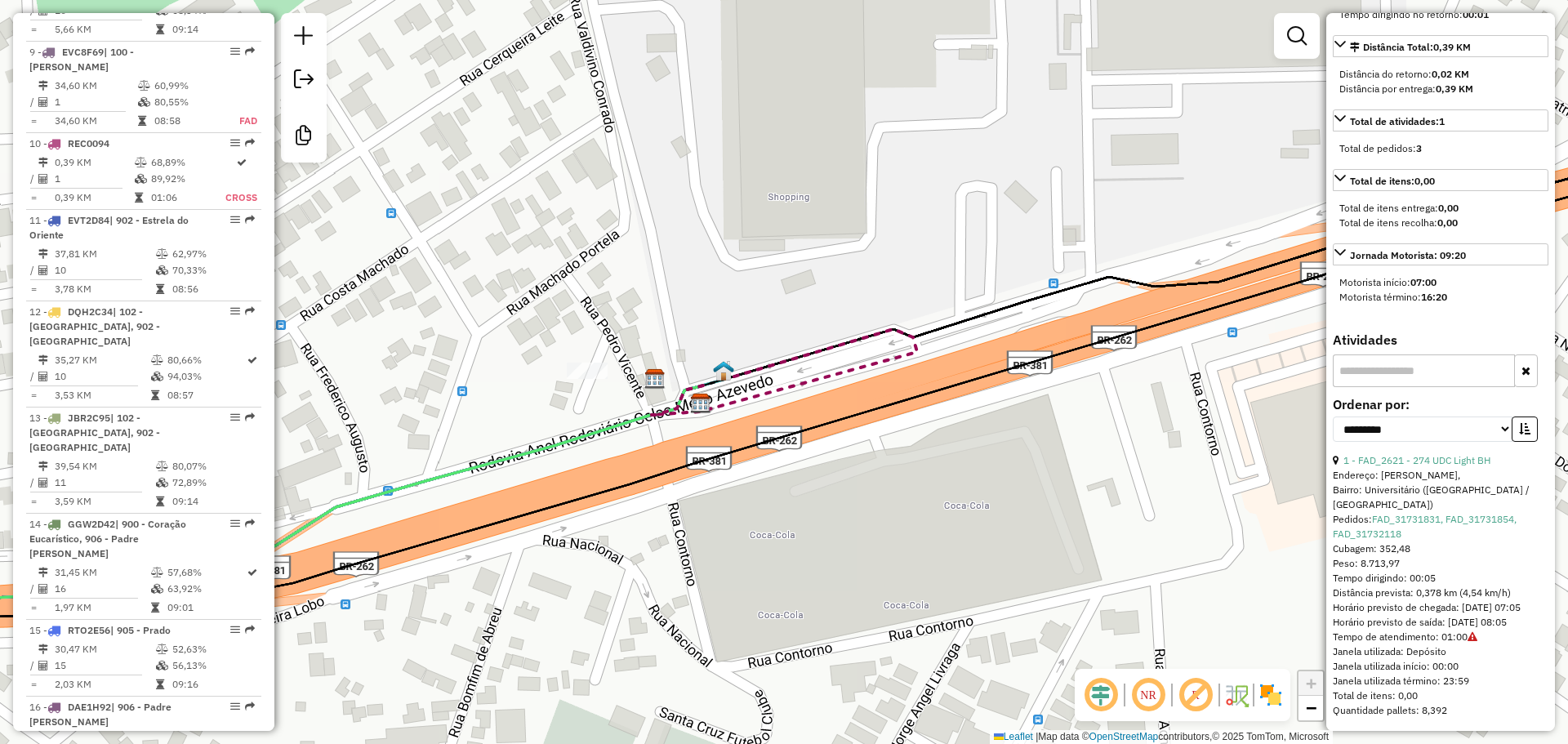
scroll to position [483, 0]
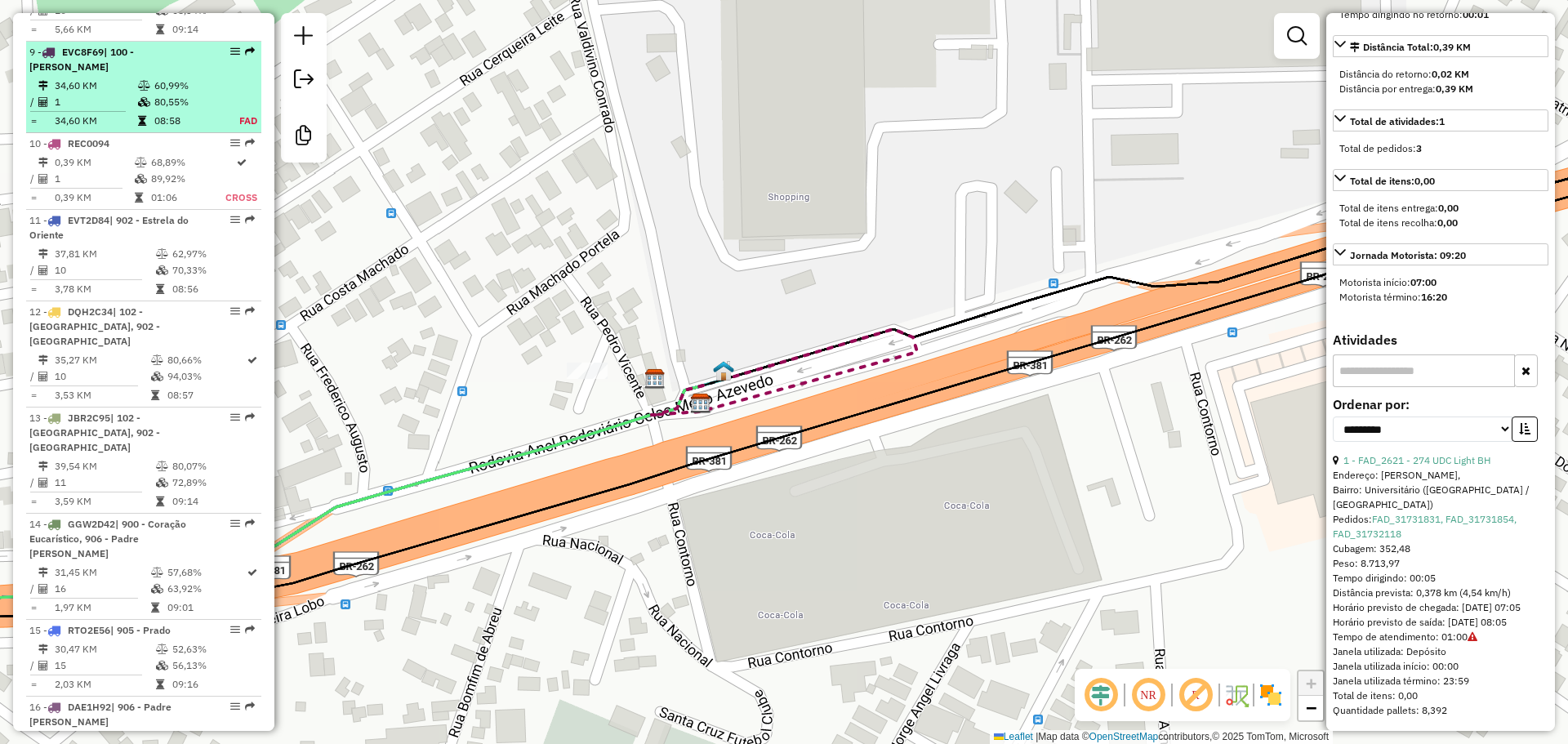
click at [146, 78] on td at bounding box center [145, 85] width 16 height 16
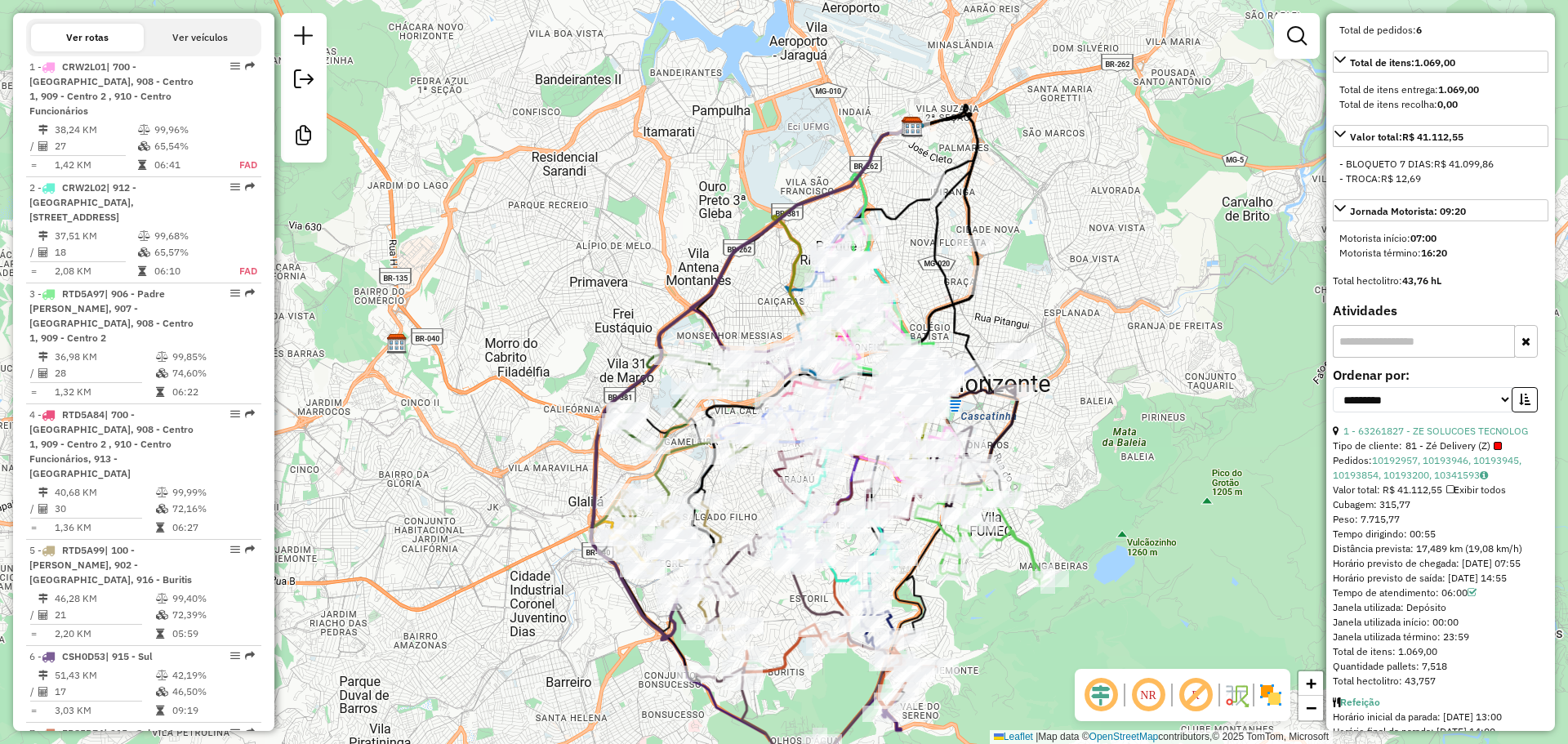
scroll to position [617, 0]
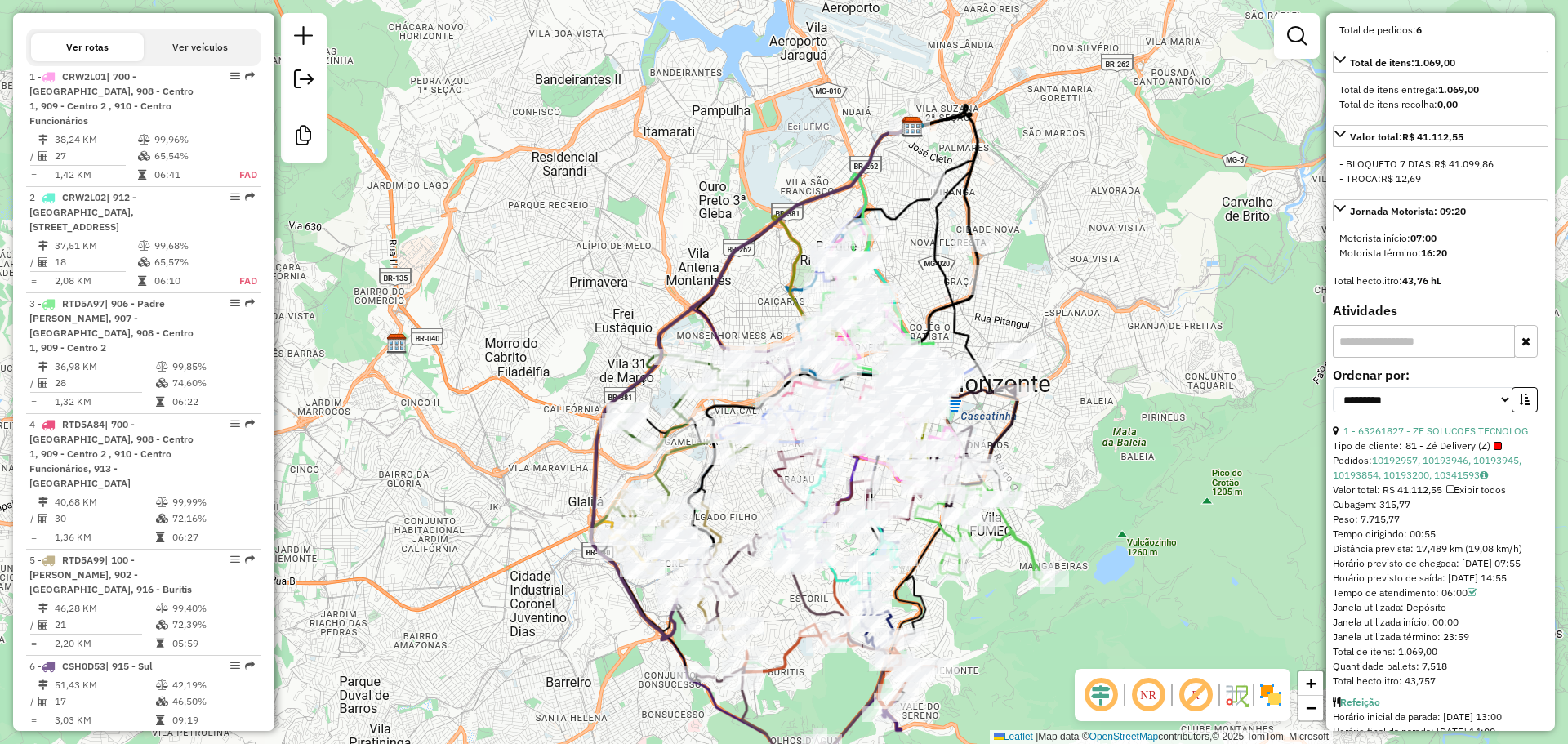
click at [235, 13] on h4 "Recargas: 2" at bounding box center [230, 6] width 61 height 14
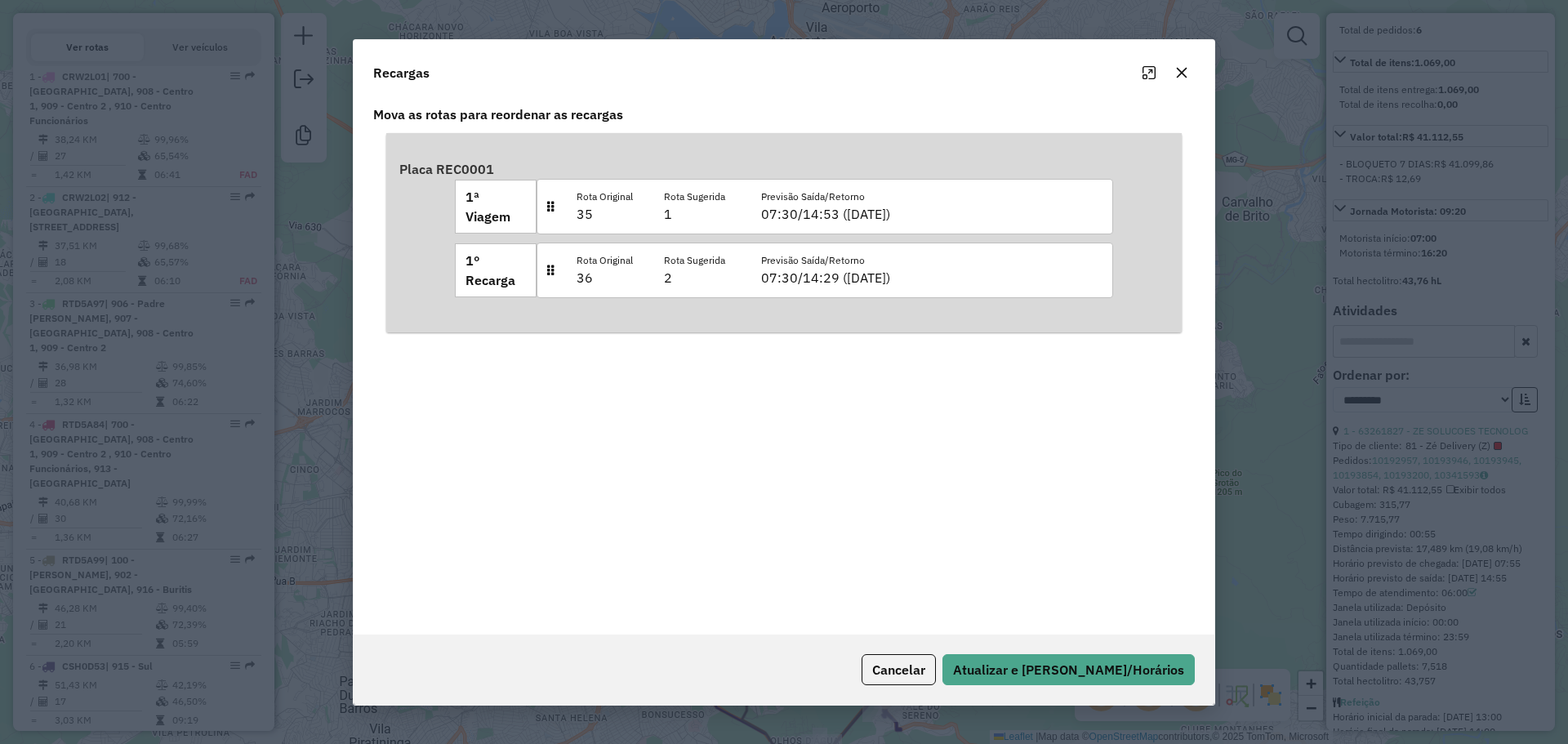
click at [669, 278] on p "2" at bounding box center [695, 278] width 61 height 19
click at [727, 199] on div "Rota Original 35 Rota Sugerida 1 Previsão Saída/Retorno 07:30/14:53 (10/10/25)" at bounding box center [825, 207] width 577 height 56
click at [726, 268] on div "Rota Original 36 Rota Sugerida 2 Previsão Saída/Retorno 07:30/14:29 (10/10/25)" at bounding box center [825, 271] width 577 height 56
click at [1185, 71] on icon "button" at bounding box center [1181, 72] width 13 height 13
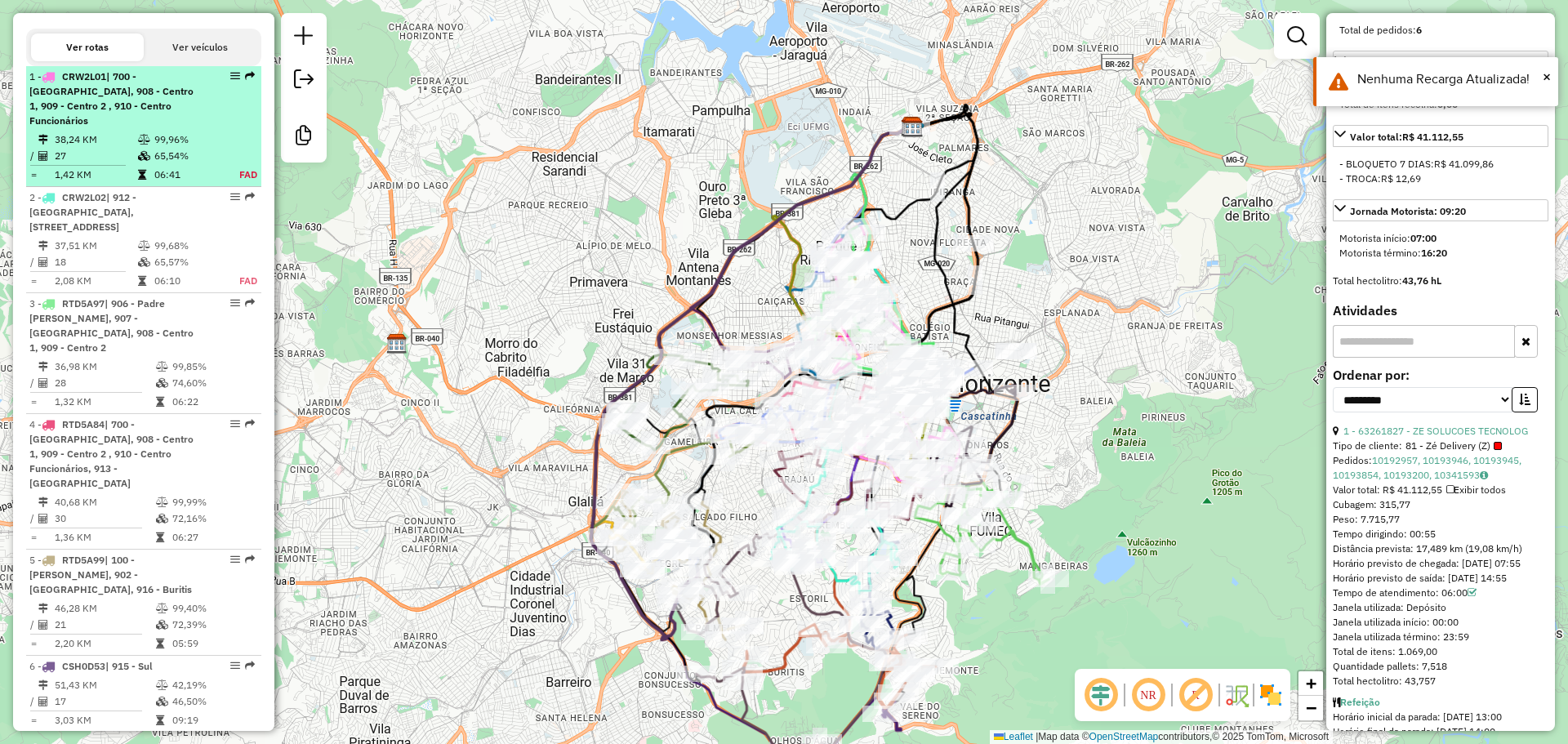
scroll to position [535, 0]
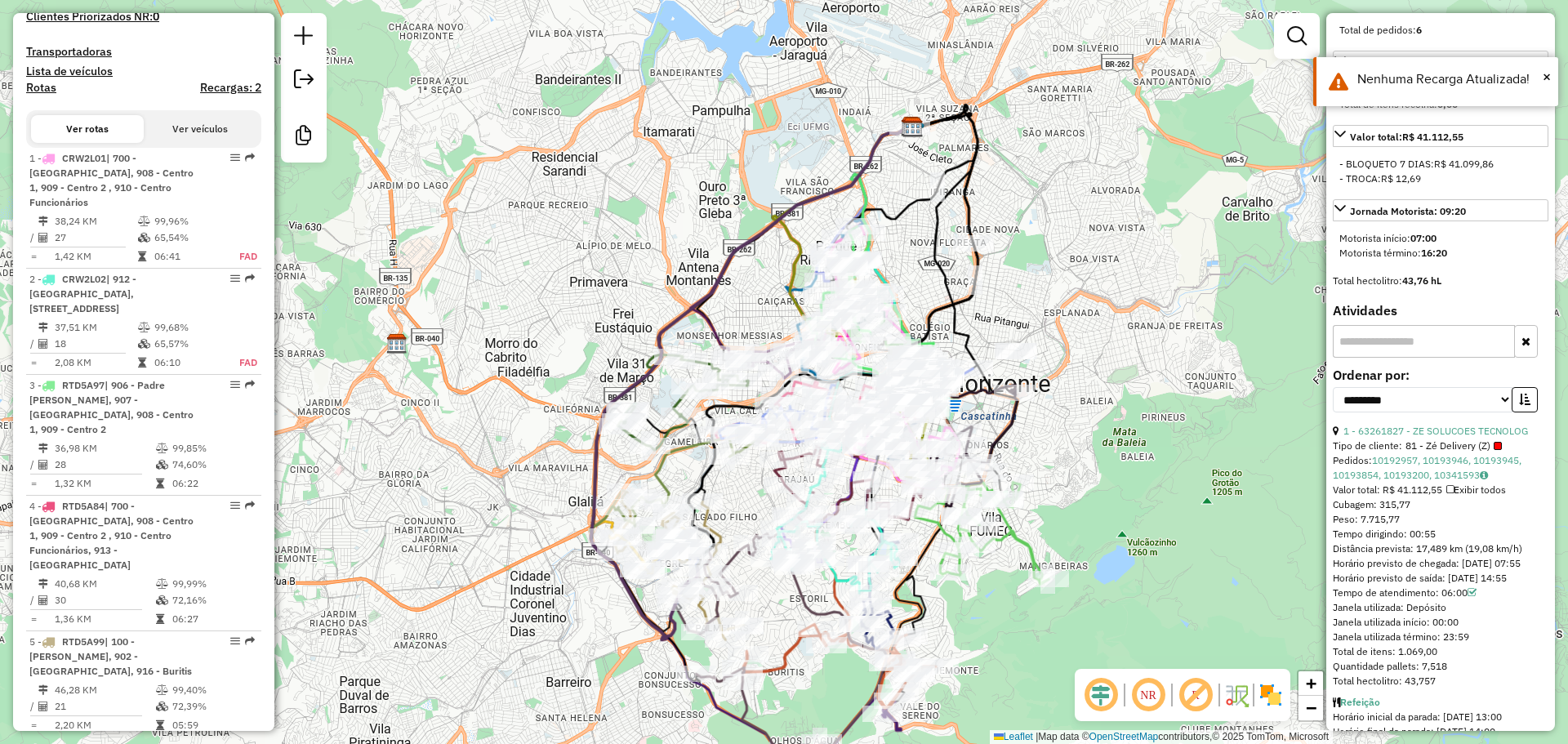
click at [208, 143] on button "Ver veículos" at bounding box center [200, 129] width 113 height 28
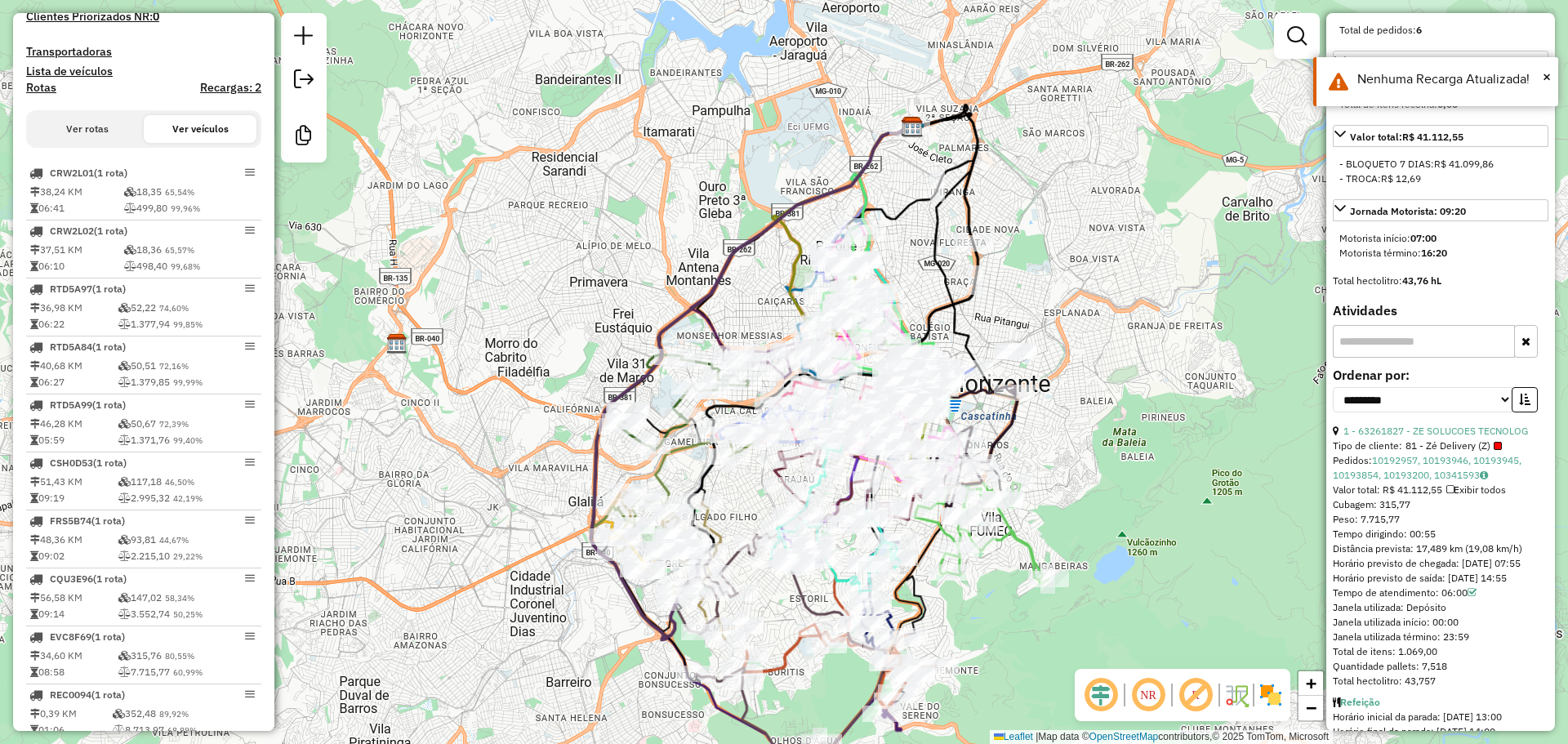
click at [97, 143] on button "Ver rotas" at bounding box center [87, 129] width 113 height 28
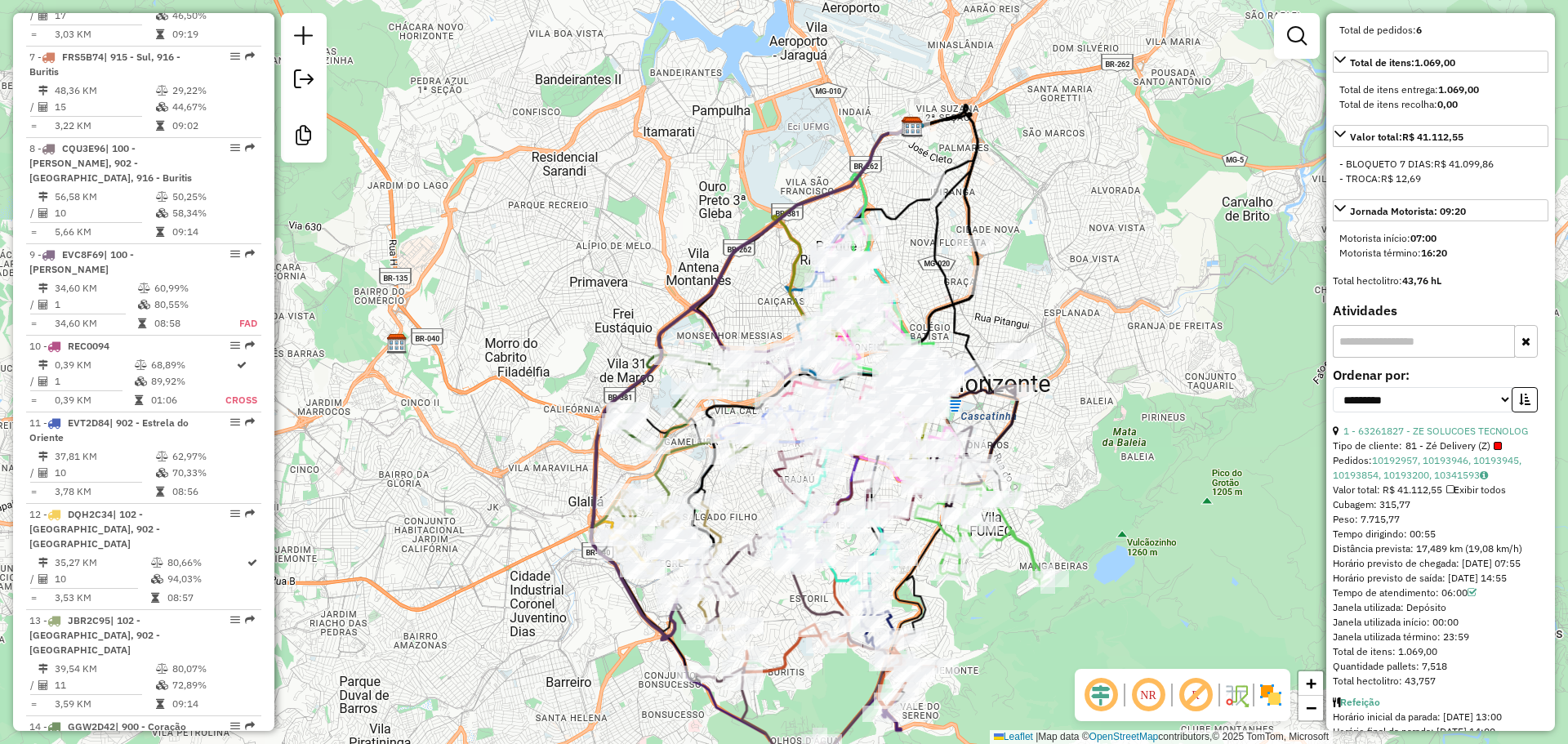
scroll to position [1337, 0]
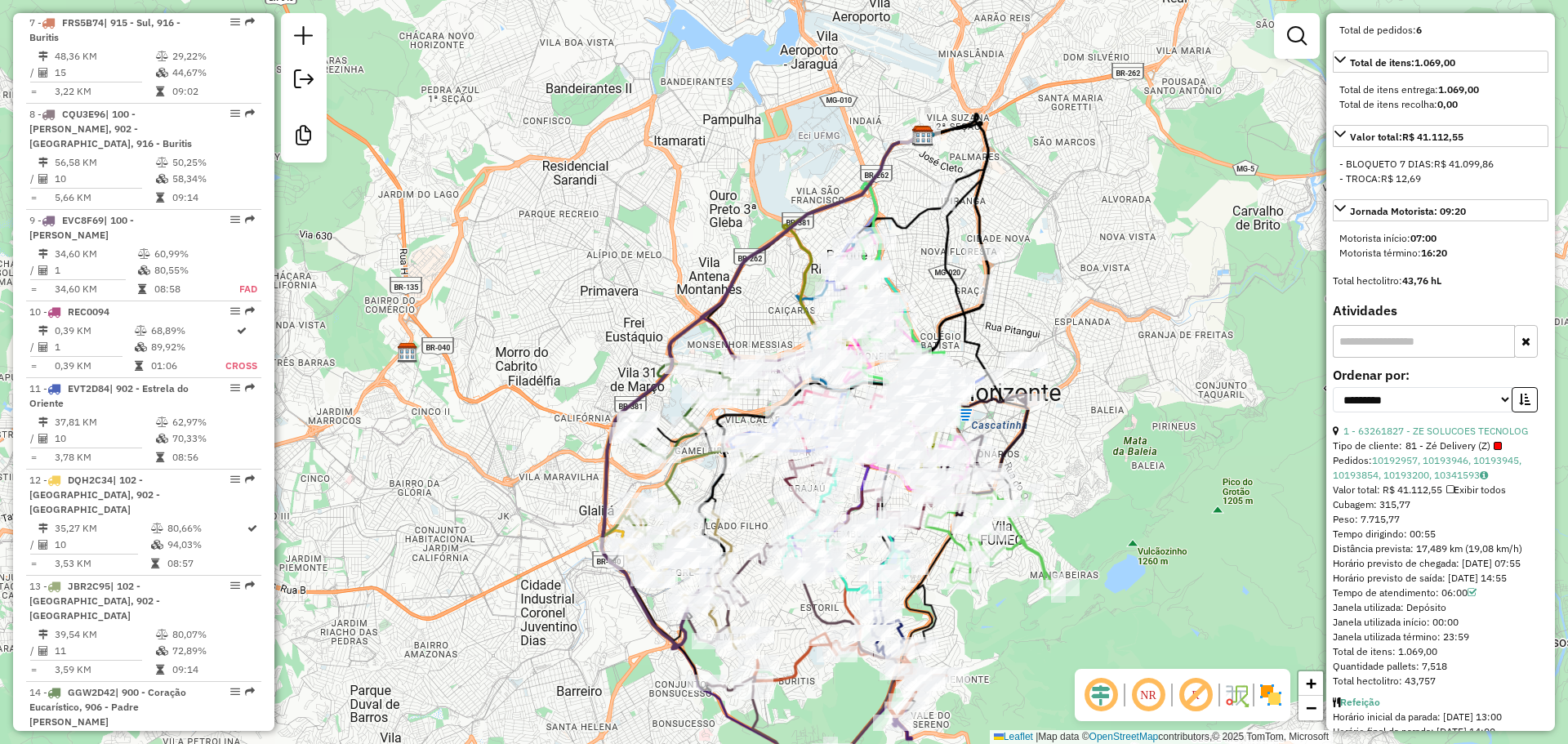
drag, startPoint x: 289, startPoint y: 311, endPoint x: 300, endPoint y: 319, distance: 13.6
click at [300, 319] on div "Janela de atendimento Grade de atendimento Capacidade Transportadoras Veículos …" at bounding box center [784, 372] width 1568 height 744
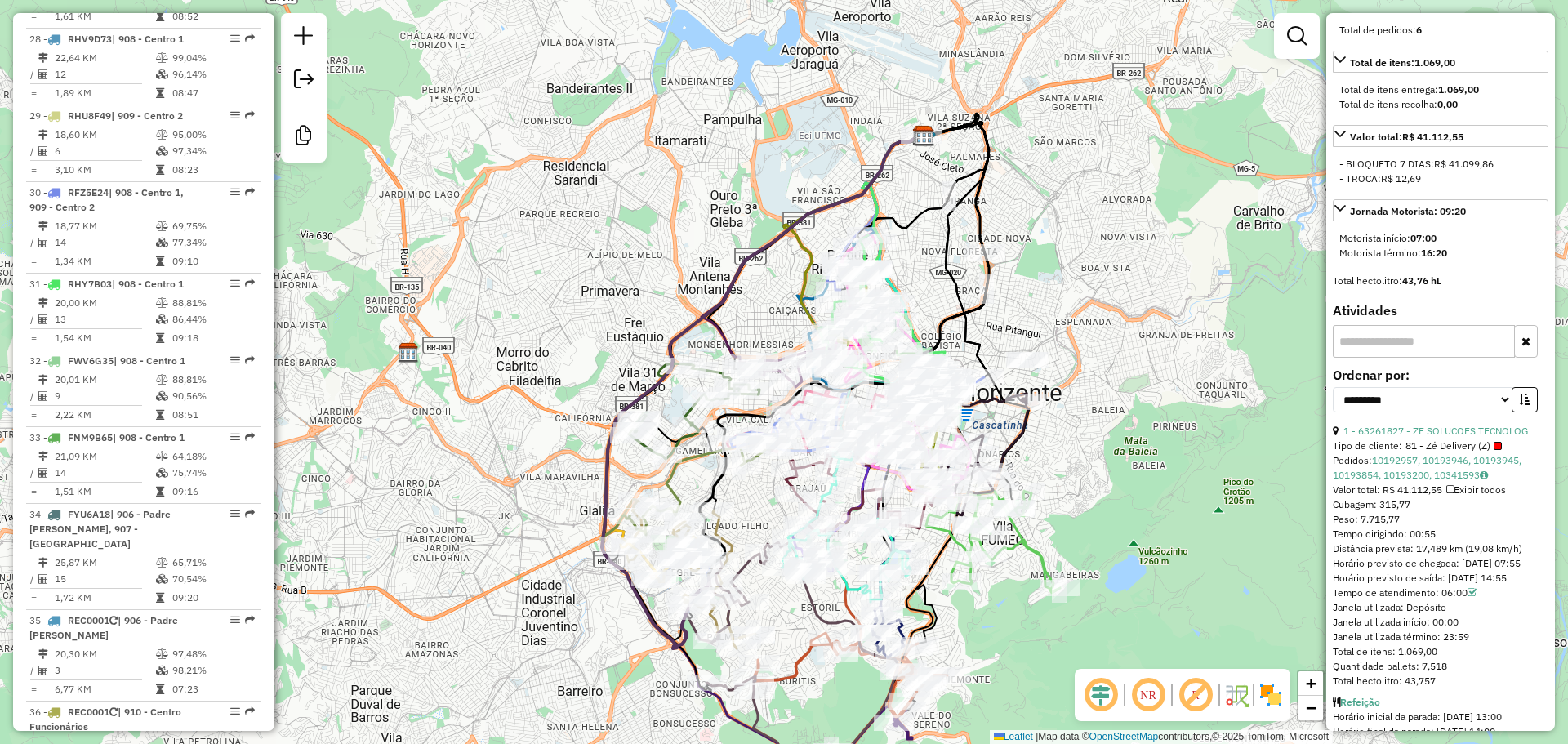
scroll to position [3307, 0]
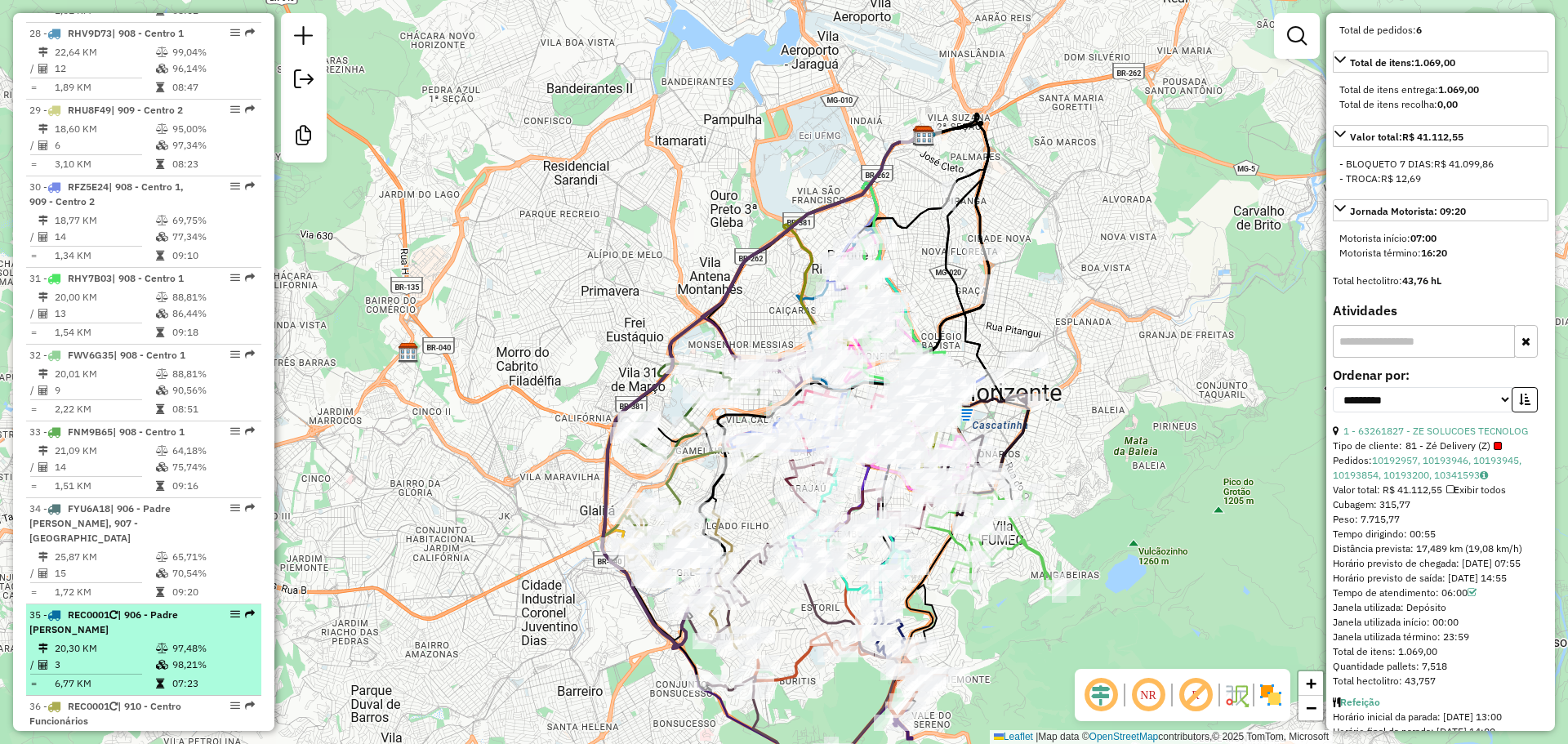
click at [125, 641] on td "20,30 KM" at bounding box center [105, 648] width 102 height 16
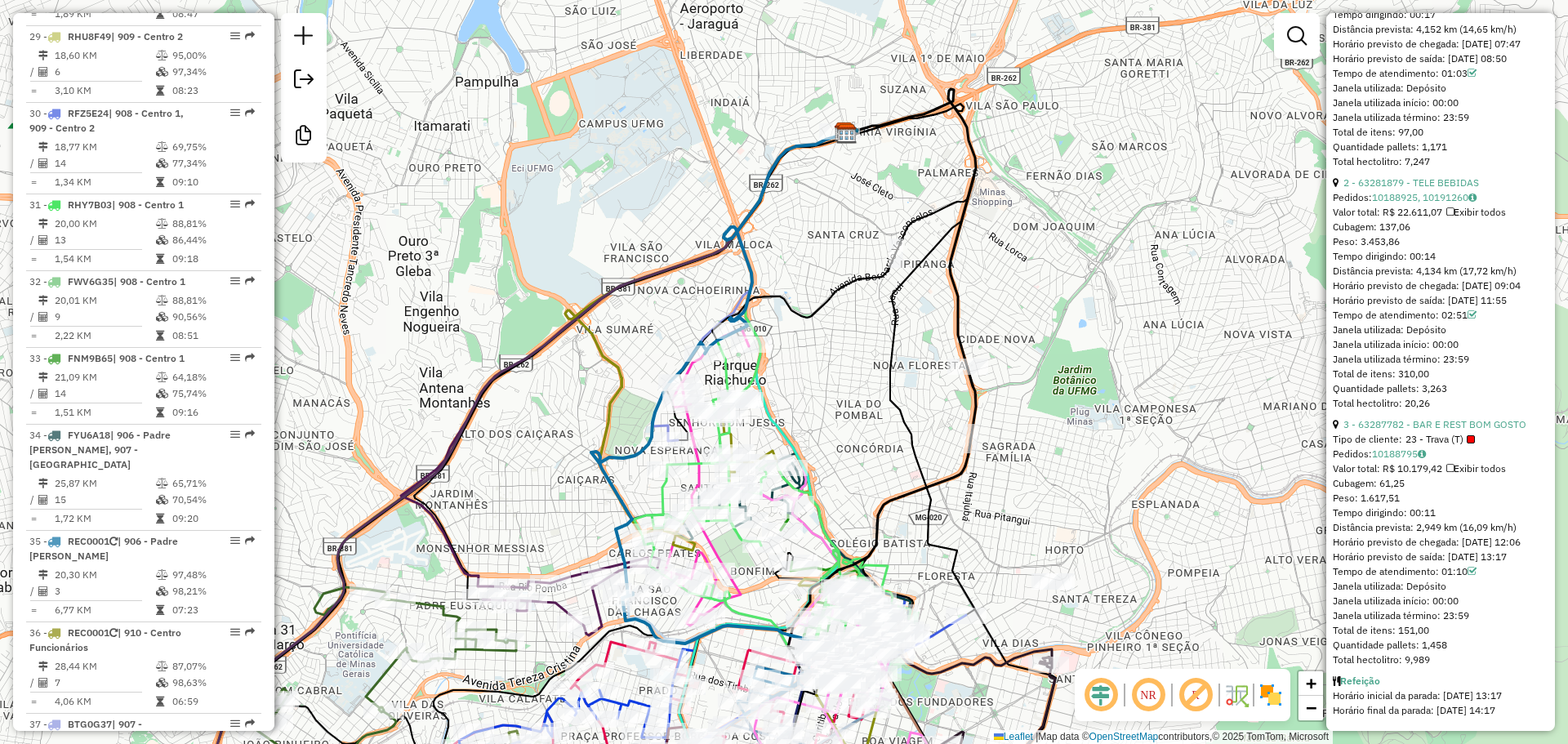
scroll to position [3395, 0]
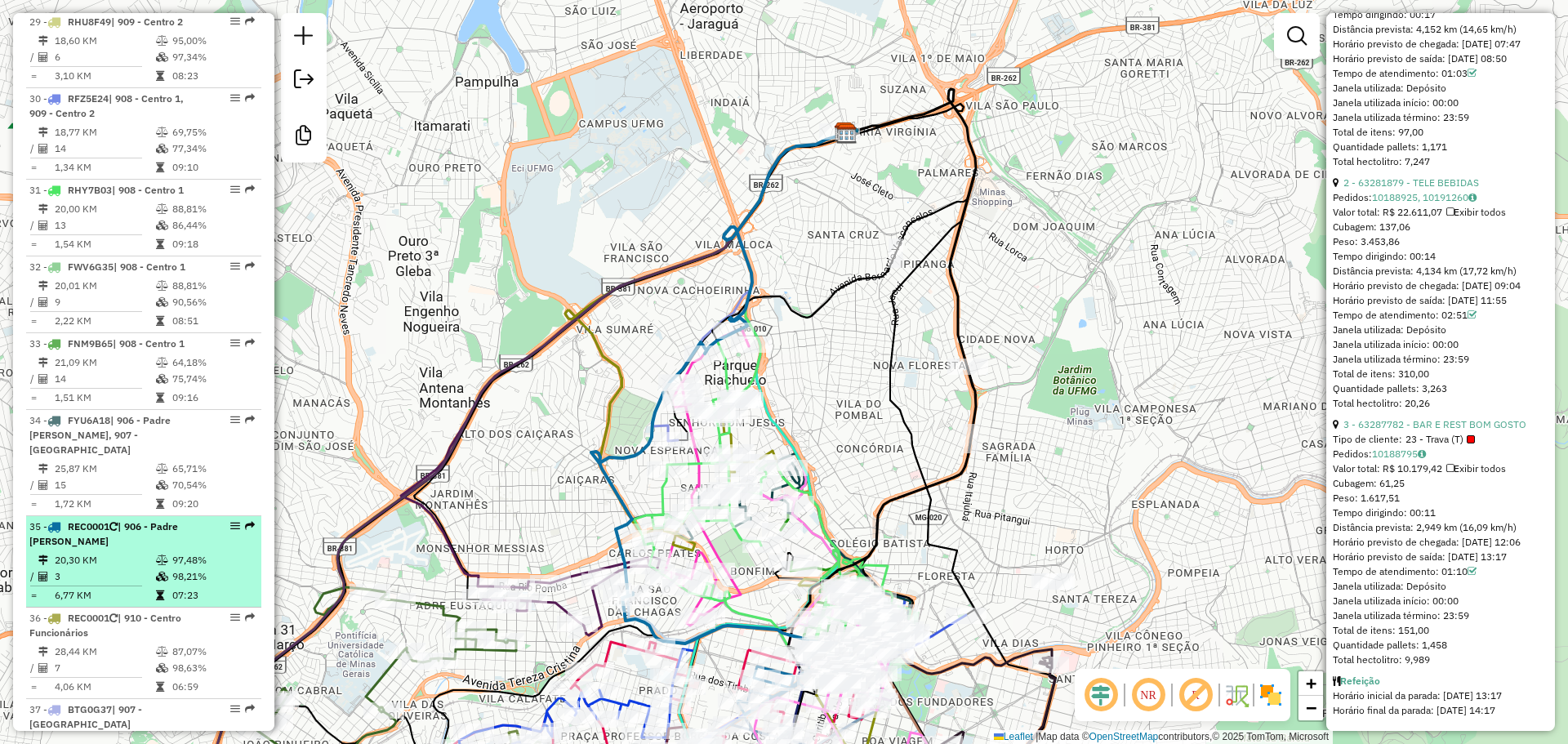
click at [175, 520] on div "35 - REC0001 | 906 - Padre Eustáquio" at bounding box center [116, 534] width 173 height 30
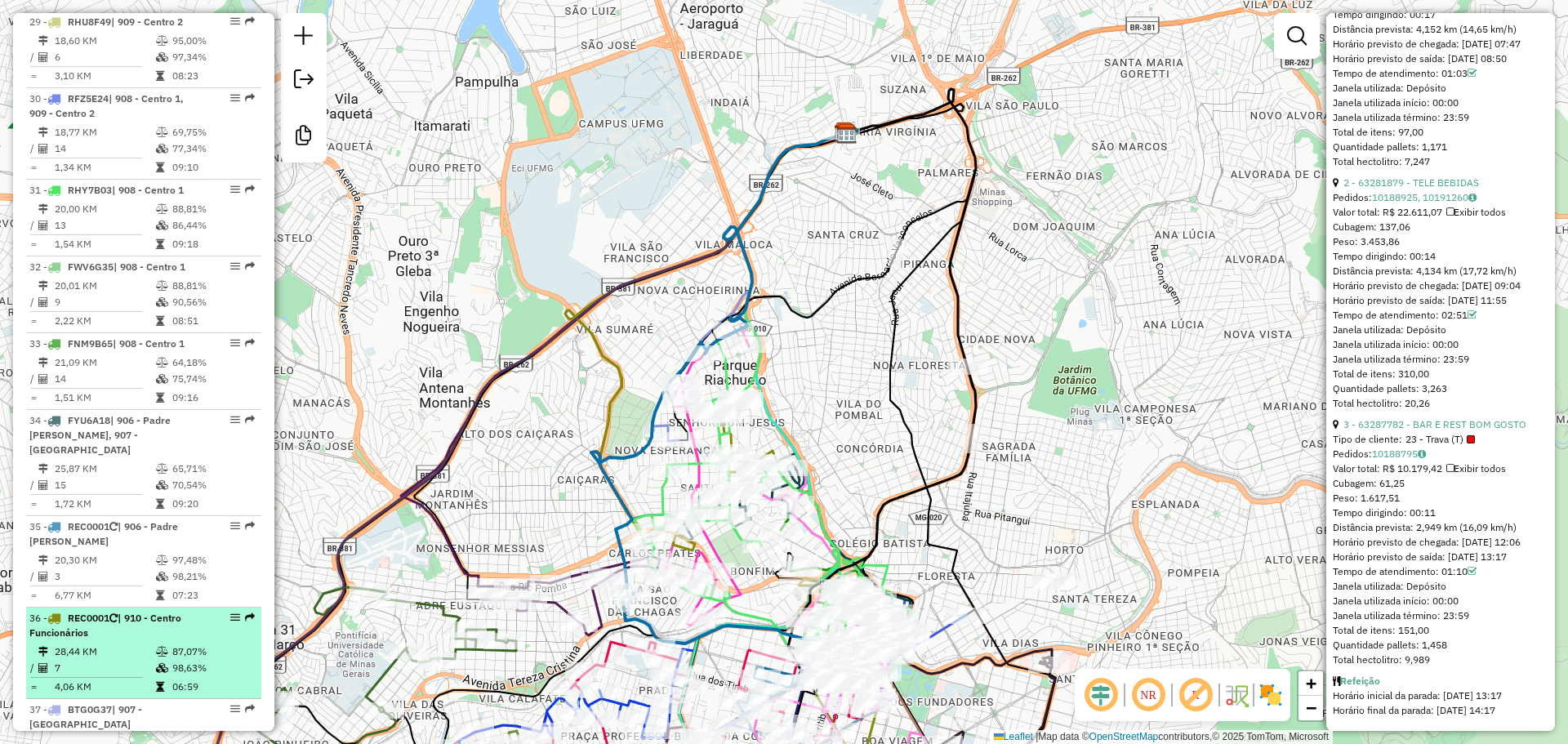
click at [183, 611] on div "36 - REC0001 | 910 - Centro Funcionários" at bounding box center [116, 626] width 173 height 30
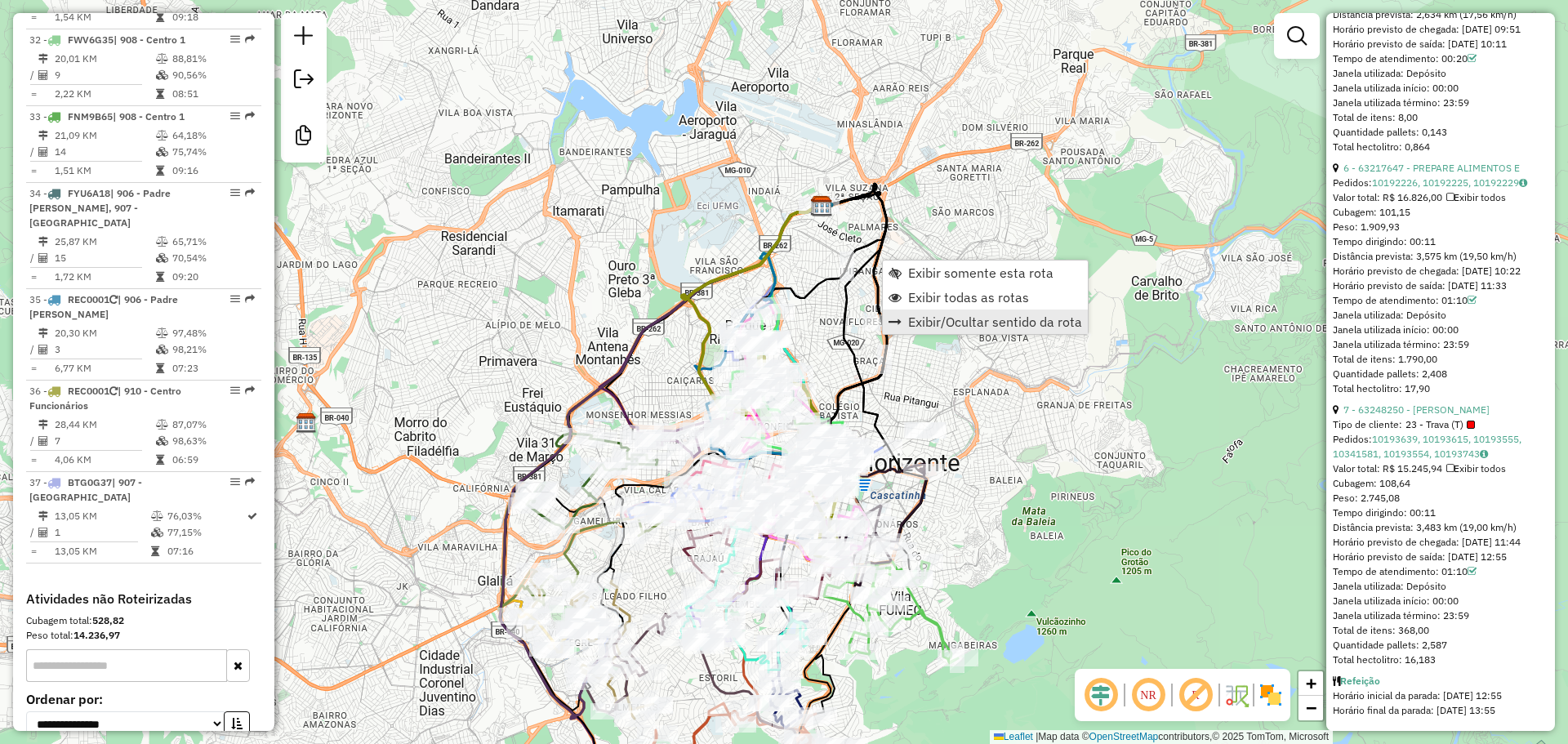
scroll to position [3622, 0]
click at [1012, 277] on span "Exibir somente esta rota" at bounding box center [981, 273] width 146 height 13
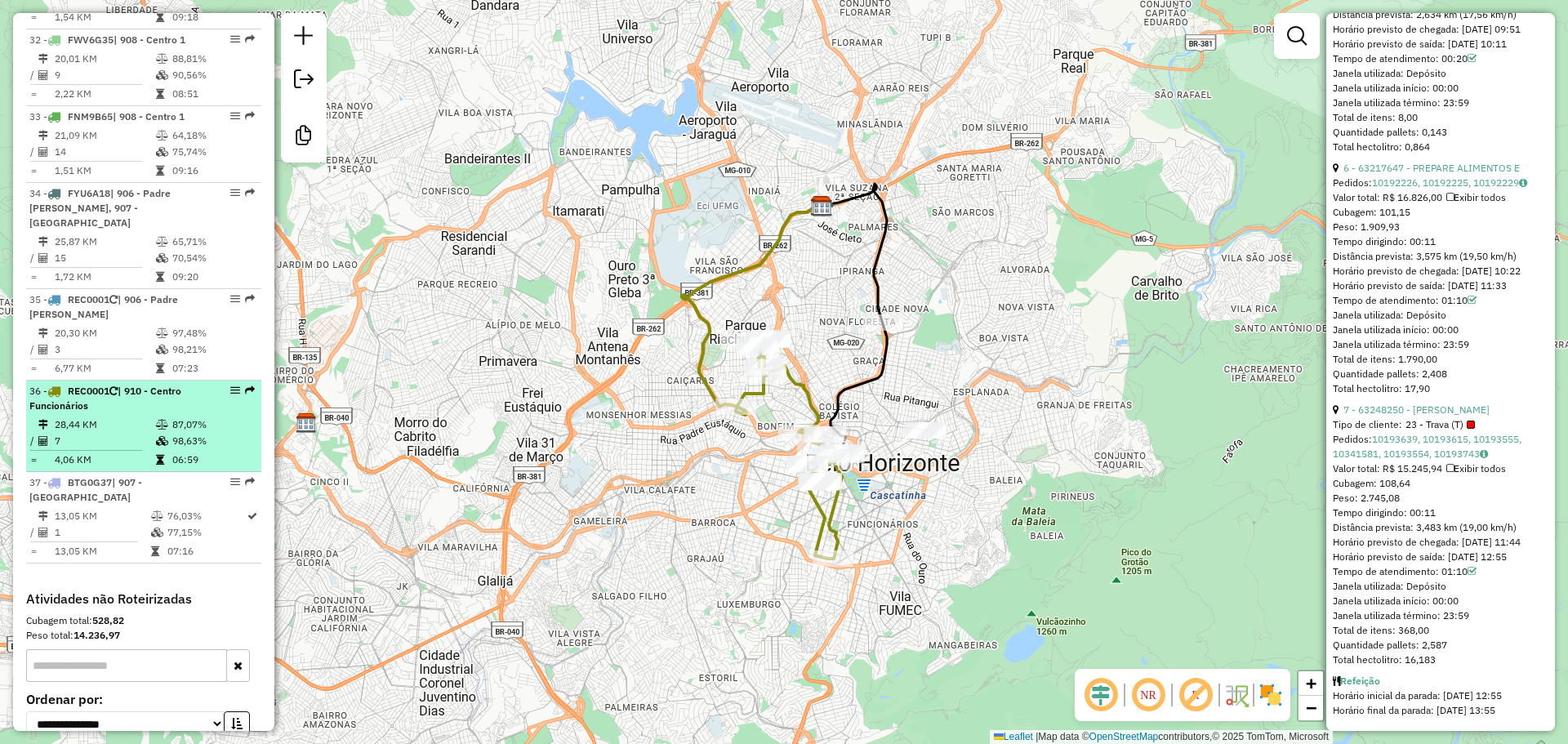
click at [130, 381] on li "36 - REC0001 | 910 - Centro Funcionários 28,44 KM 87,07% / 7 98,63% = 4,06 KM 0…" at bounding box center [144, 427] width 235 height 91
click at [132, 381] on li "36 - REC0001 | 910 - Centro Funcionários 28,44 KM 87,07% / 7 98,63% = 4,06 KM 0…" at bounding box center [144, 427] width 235 height 91
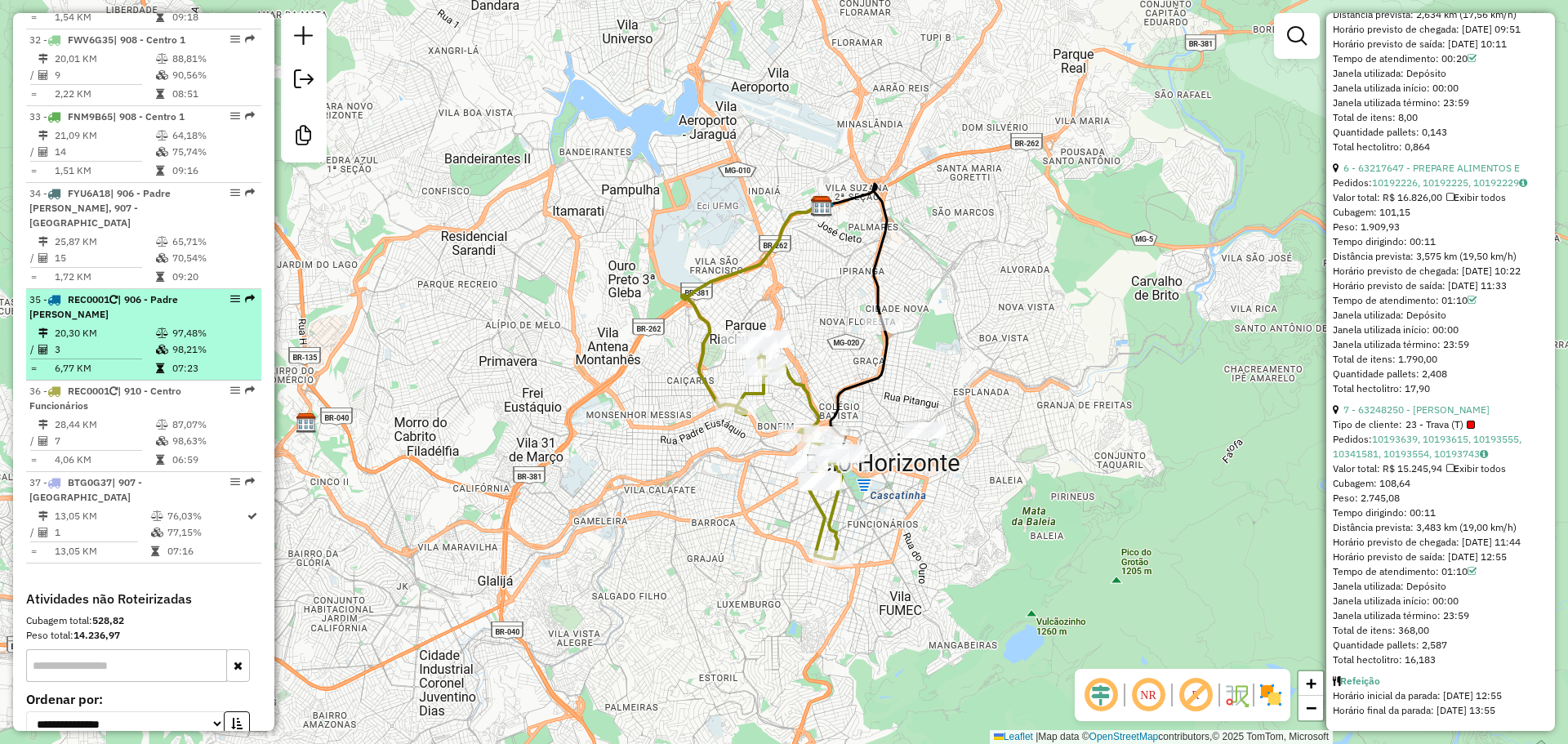
click at [144, 341] on td "3" at bounding box center [105, 349] width 102 height 16
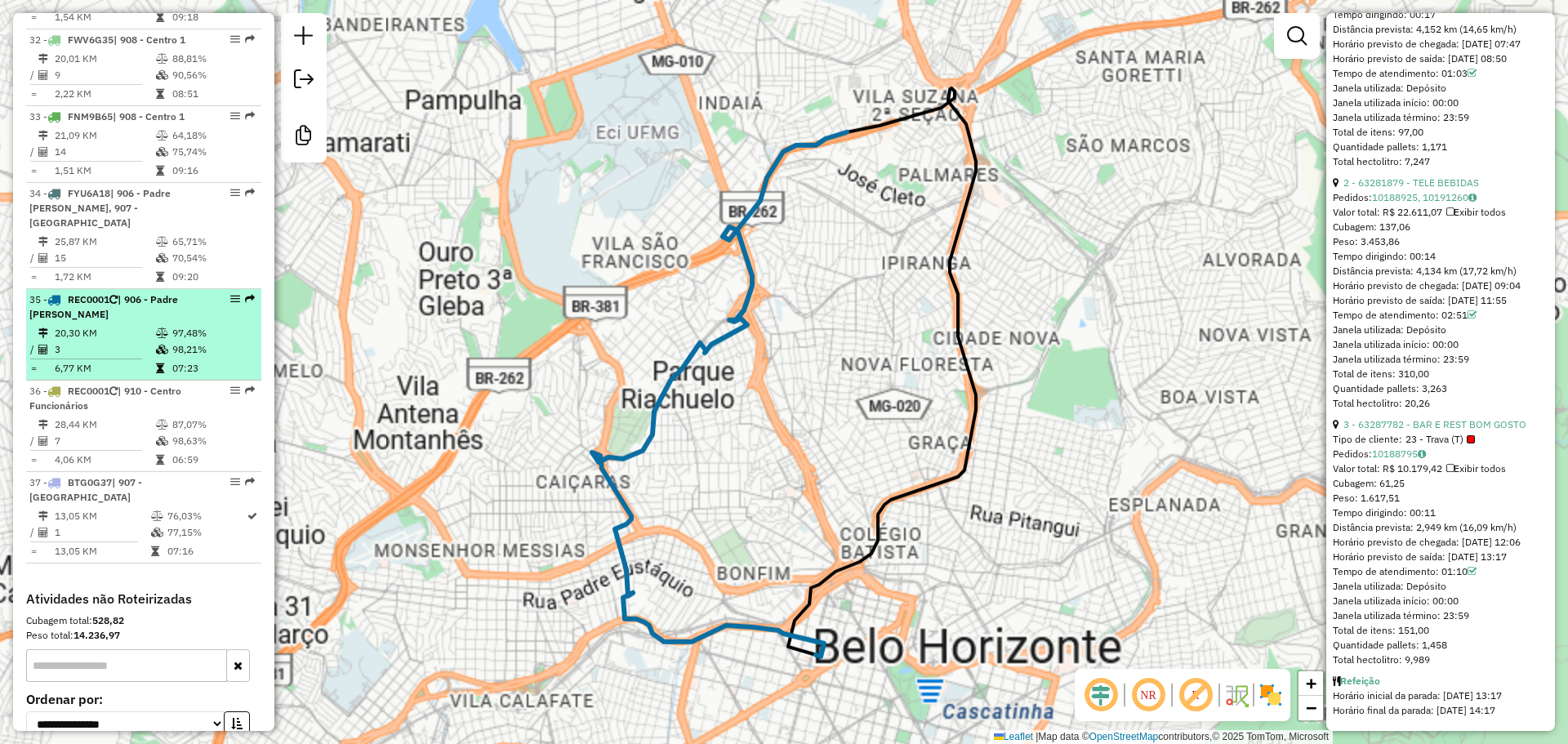
scroll to position [1092, 0]
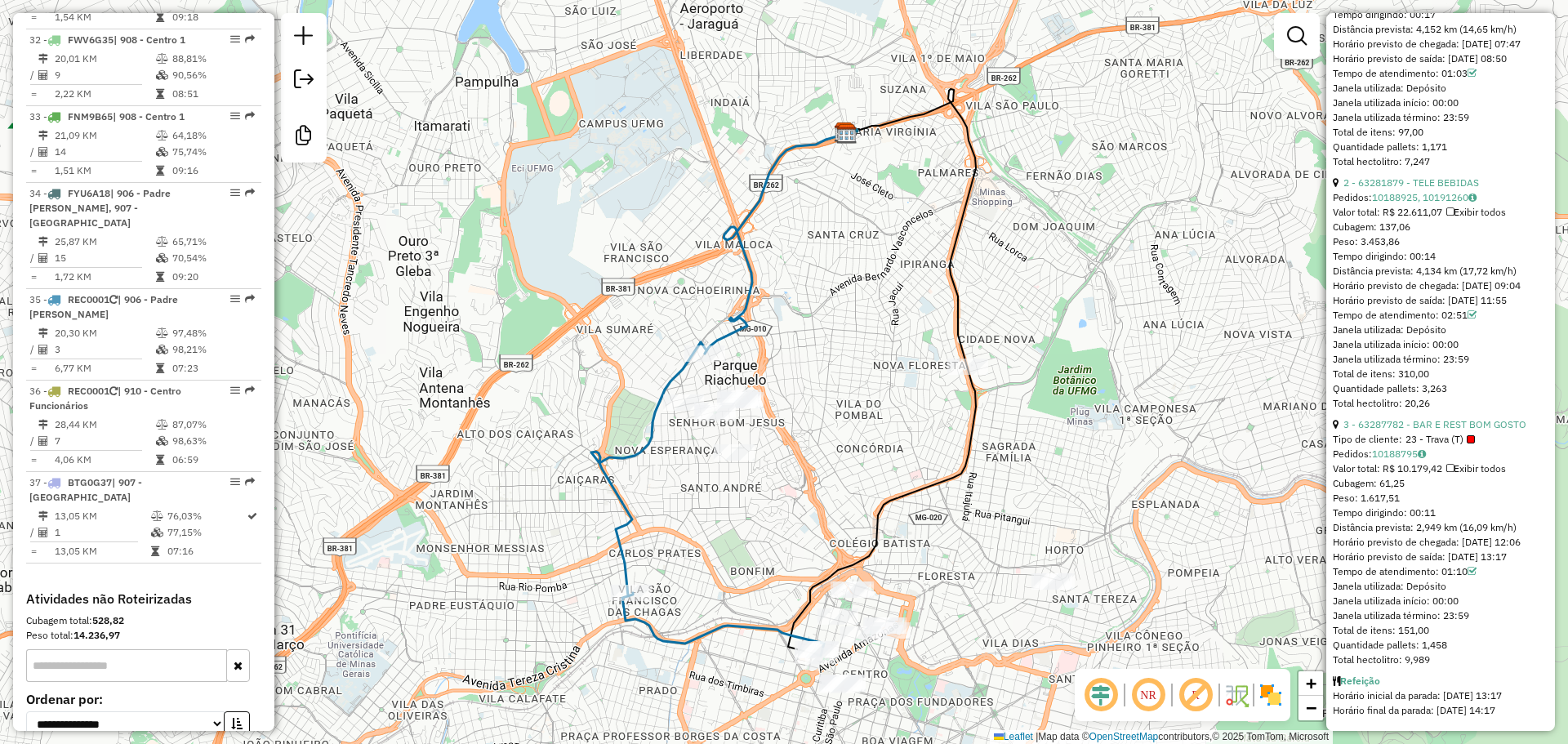
click at [1152, 693] on em at bounding box center [1148, 695] width 39 height 39
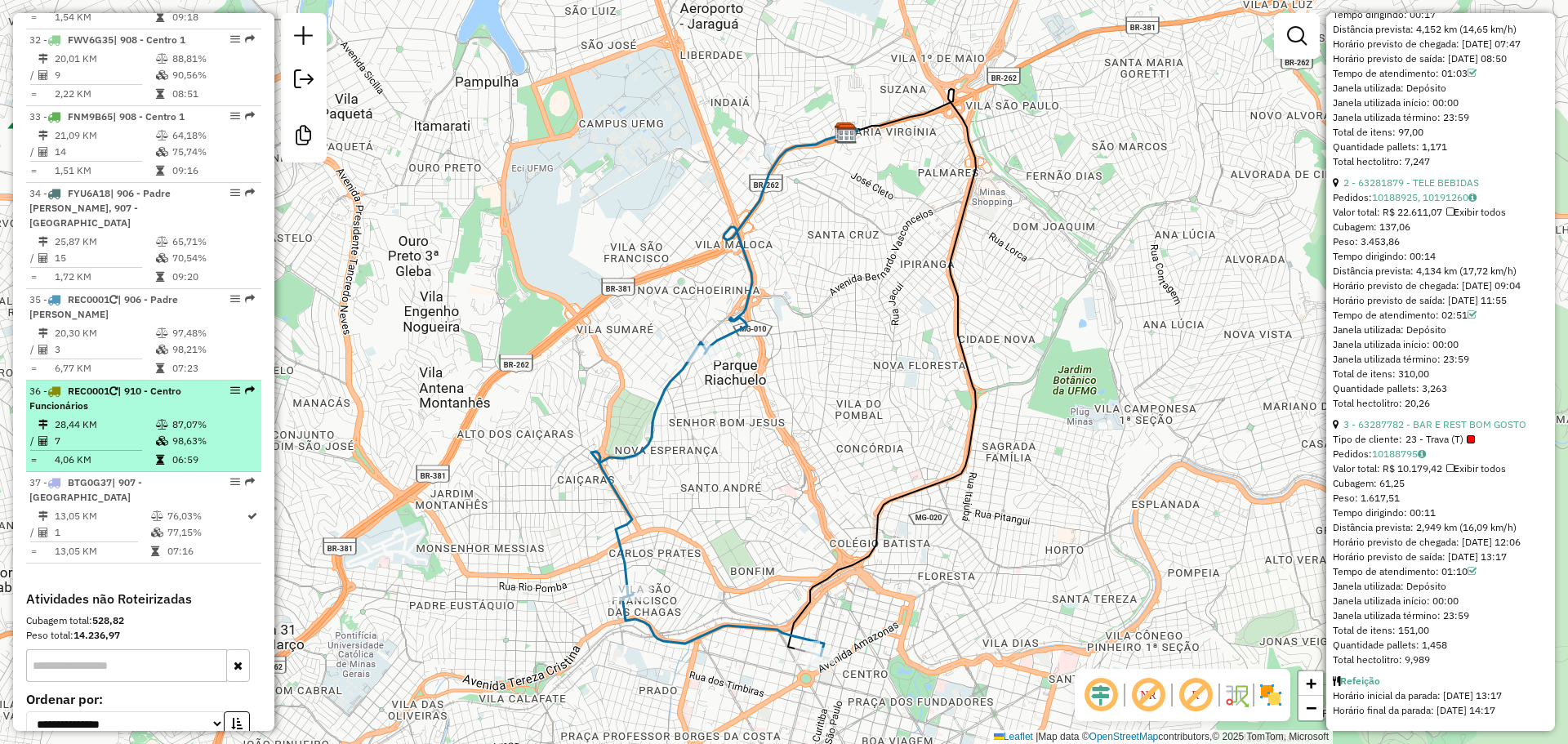
click at [142, 384] on div "36 - REC0001 | 910 - Centro Funcionários" at bounding box center [116, 399] width 173 height 30
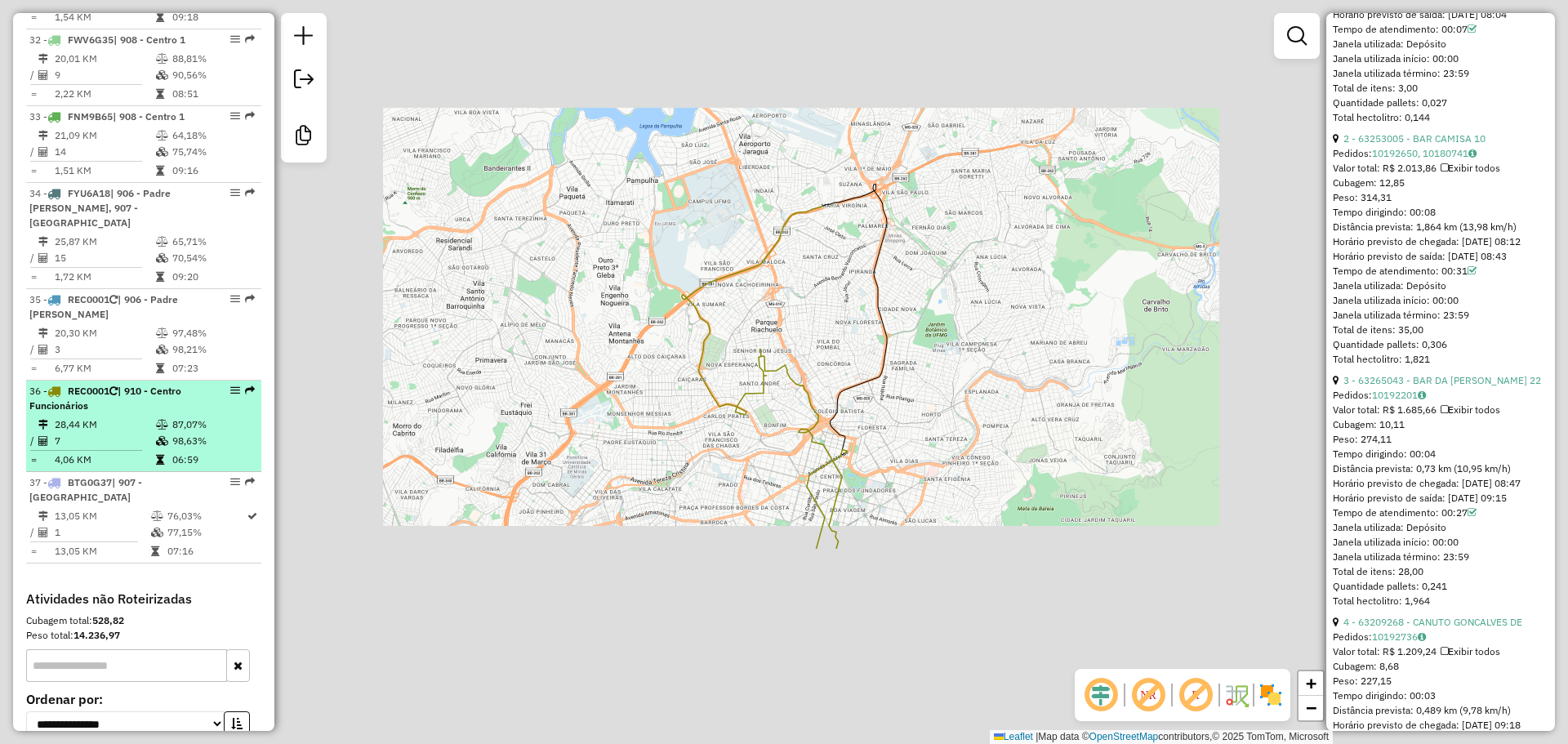
scroll to position [2163, 0]
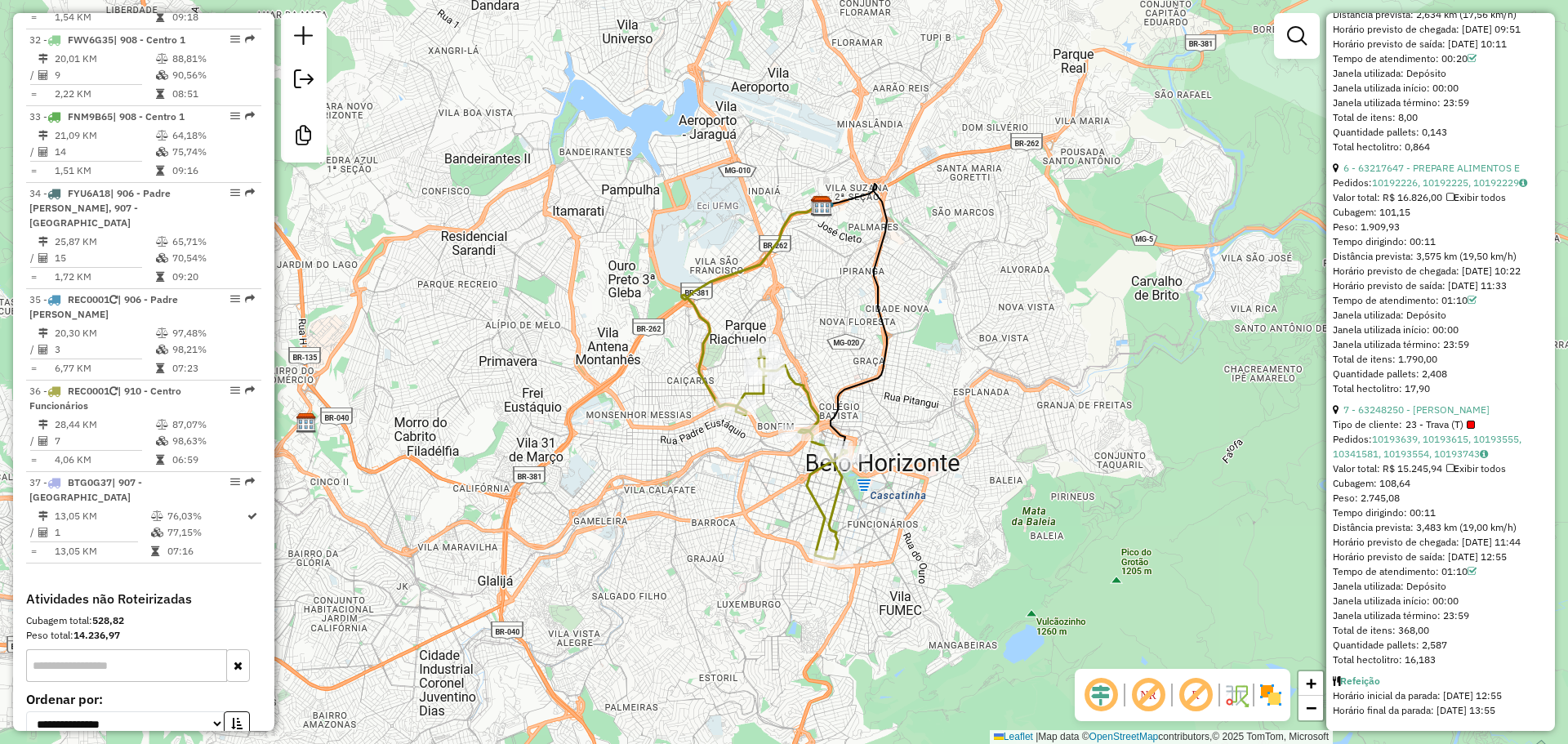
drag, startPoint x: 627, startPoint y: 430, endPoint x: 593, endPoint y: 439, distance: 35.2
click at [593, 439] on div "Janela de atendimento Grade de atendimento Capacidade Transportadoras Veículos …" at bounding box center [784, 372] width 1568 height 744
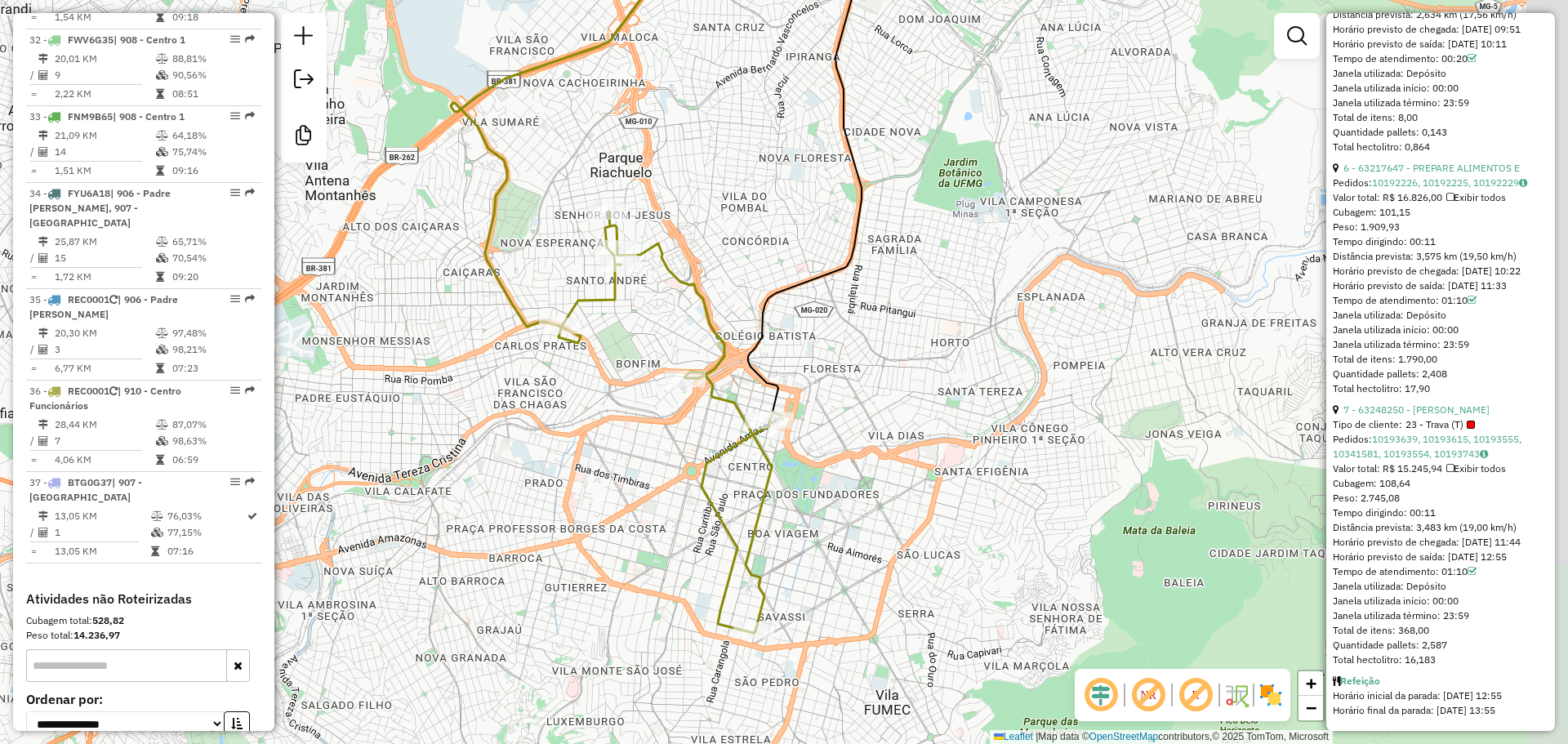
drag, startPoint x: 690, startPoint y: 460, endPoint x: 459, endPoint y: 406, distance: 237.2
click at [459, 406] on div "Janela de atendimento Grade de atendimento Capacidade Transportadoras Veículos …" at bounding box center [784, 372] width 1568 height 744
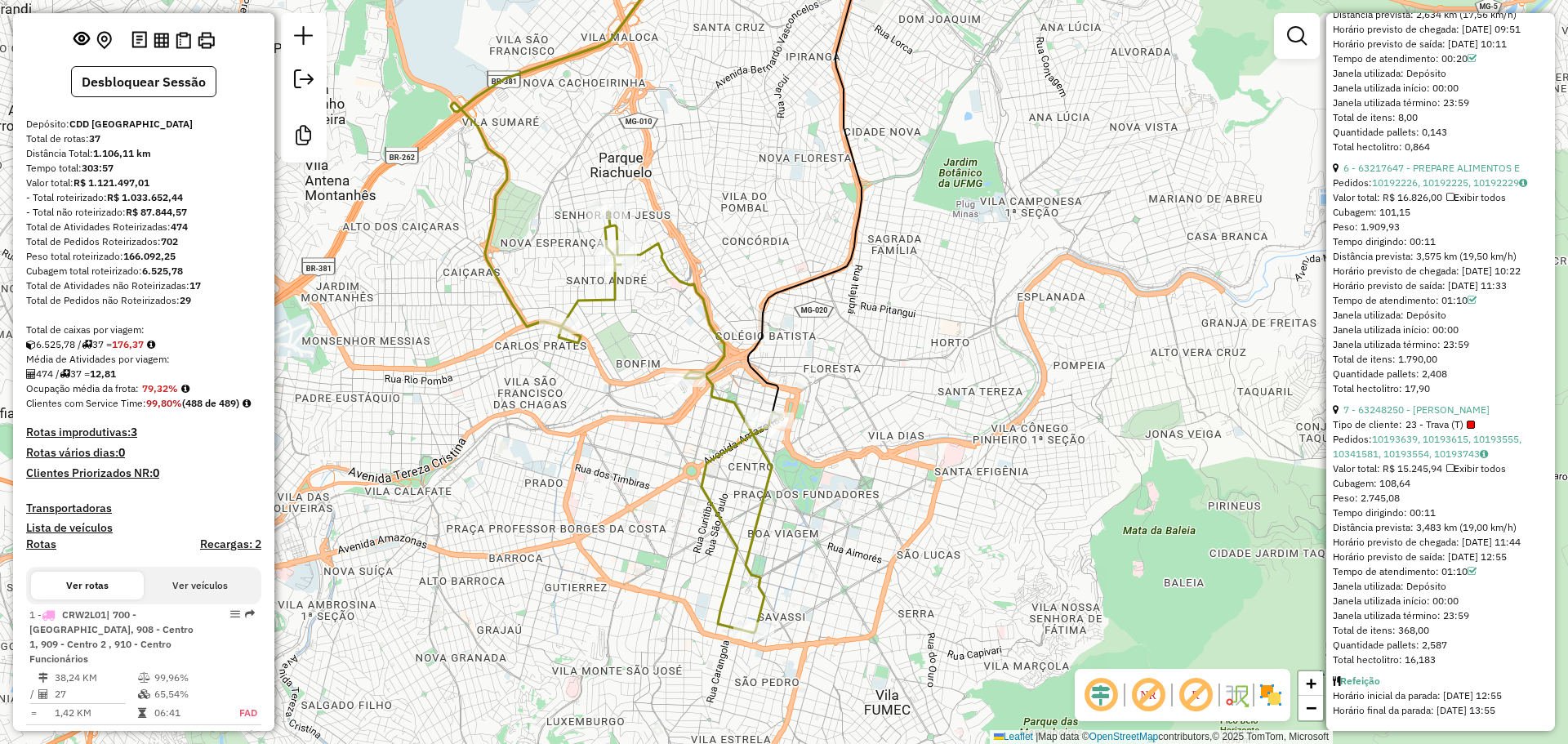
scroll to position [0, 0]
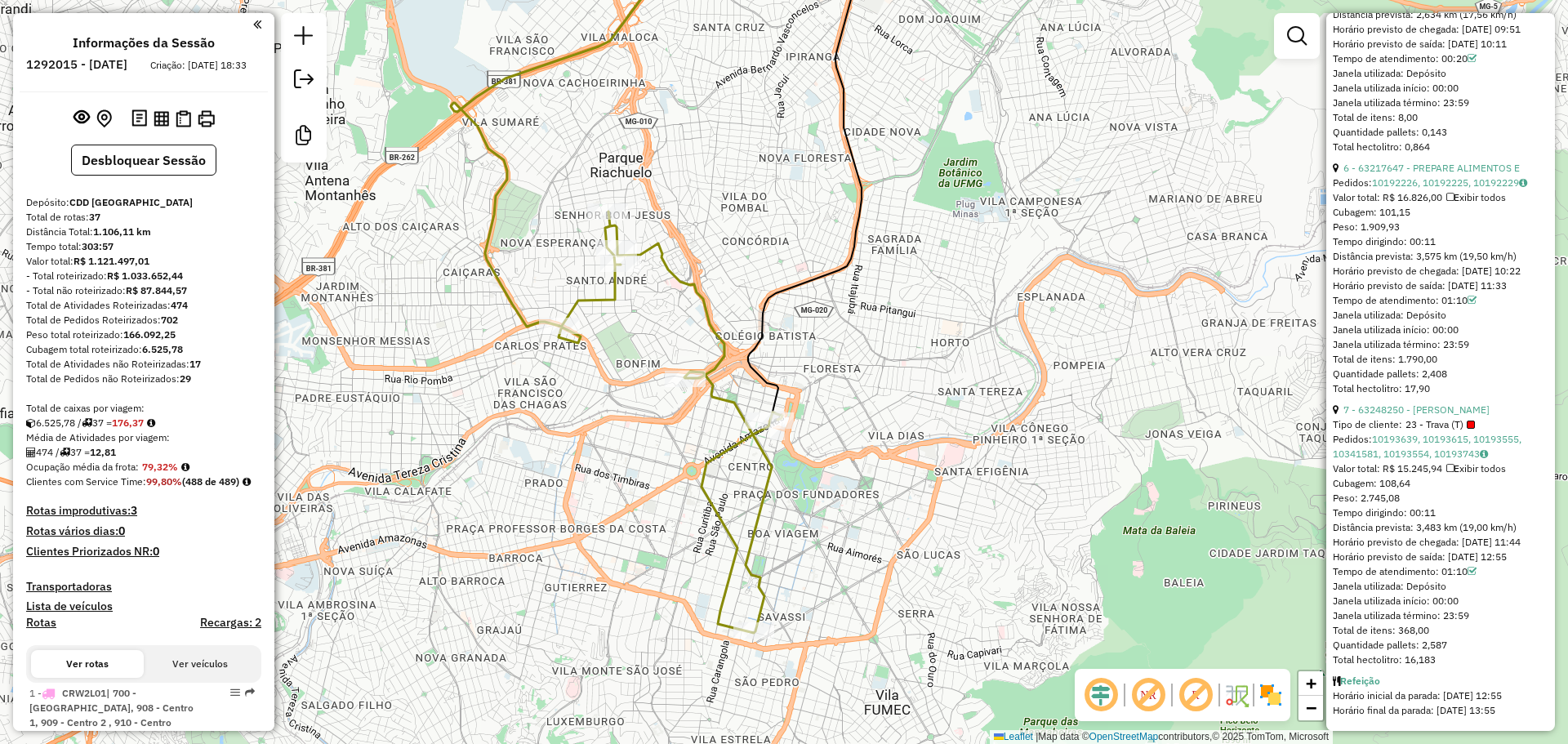
click at [117, 131] on div at bounding box center [143, 118] width 248 height 26
click at [123, 131] on div at bounding box center [143, 118] width 248 height 26
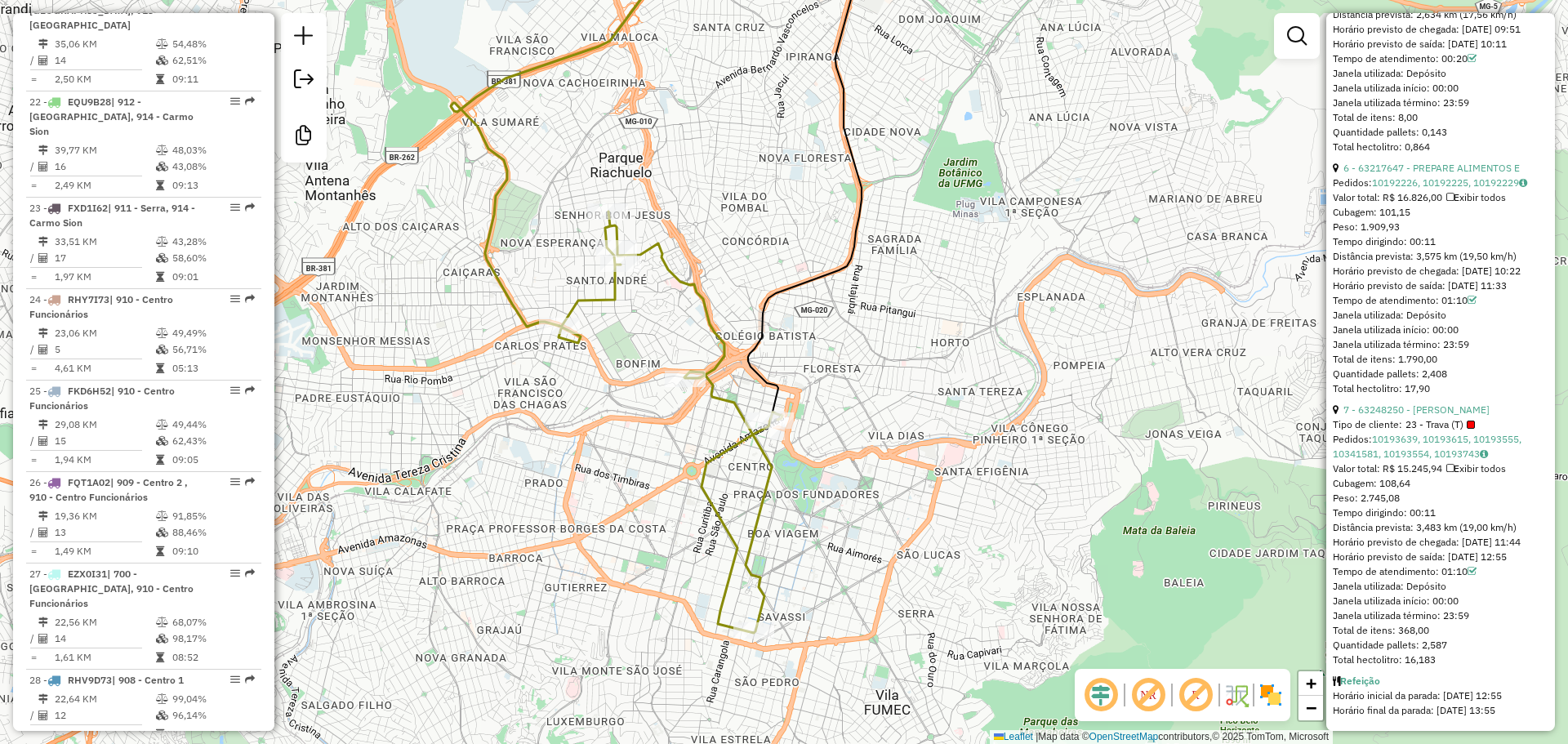
scroll to position [3622, 0]
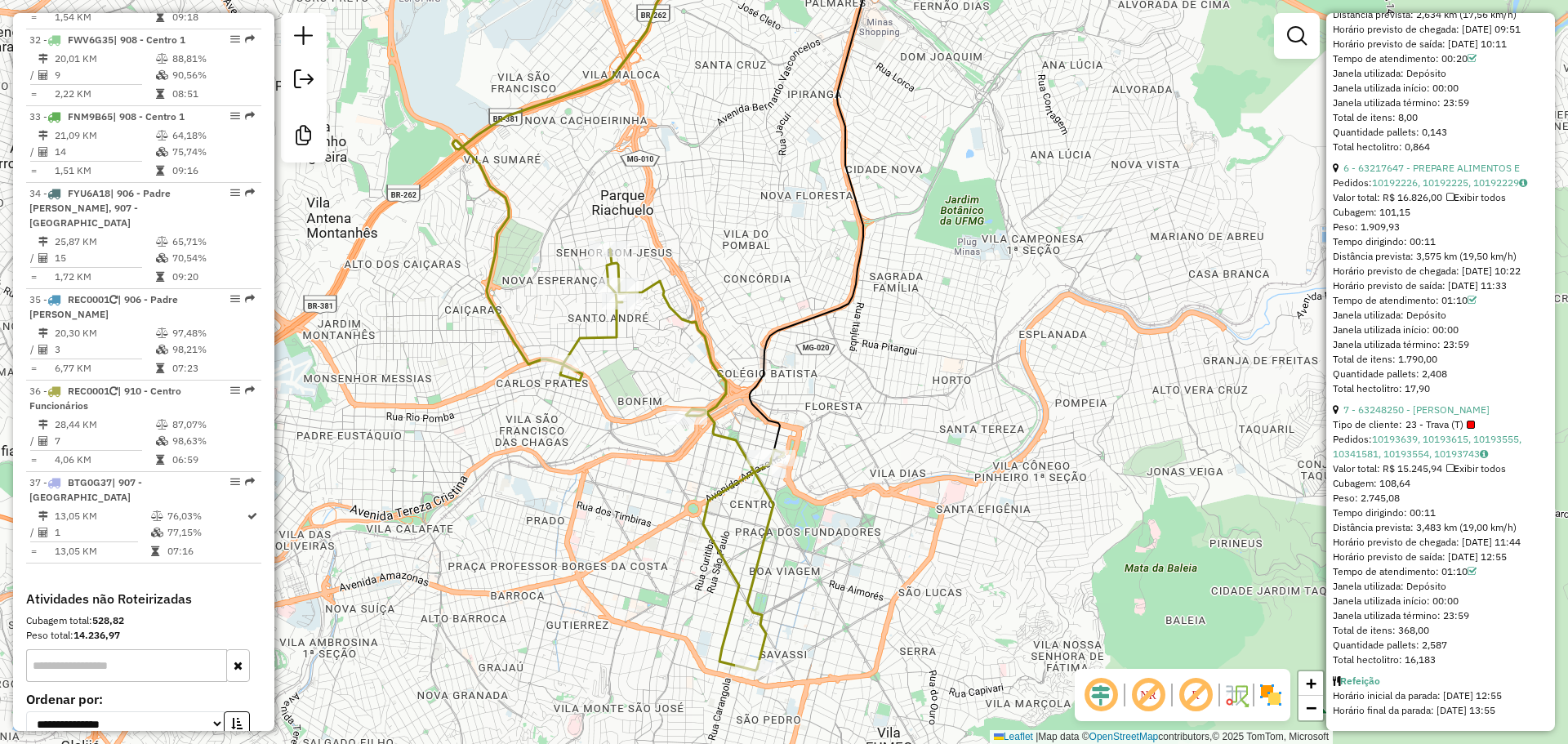
drag, startPoint x: 805, startPoint y: 548, endPoint x: 800, endPoint y: 576, distance: 28.4
click at [800, 576] on div "Janela de atendimento Grade de atendimento Capacidade Transportadoras Veículos …" at bounding box center [784, 372] width 1568 height 744
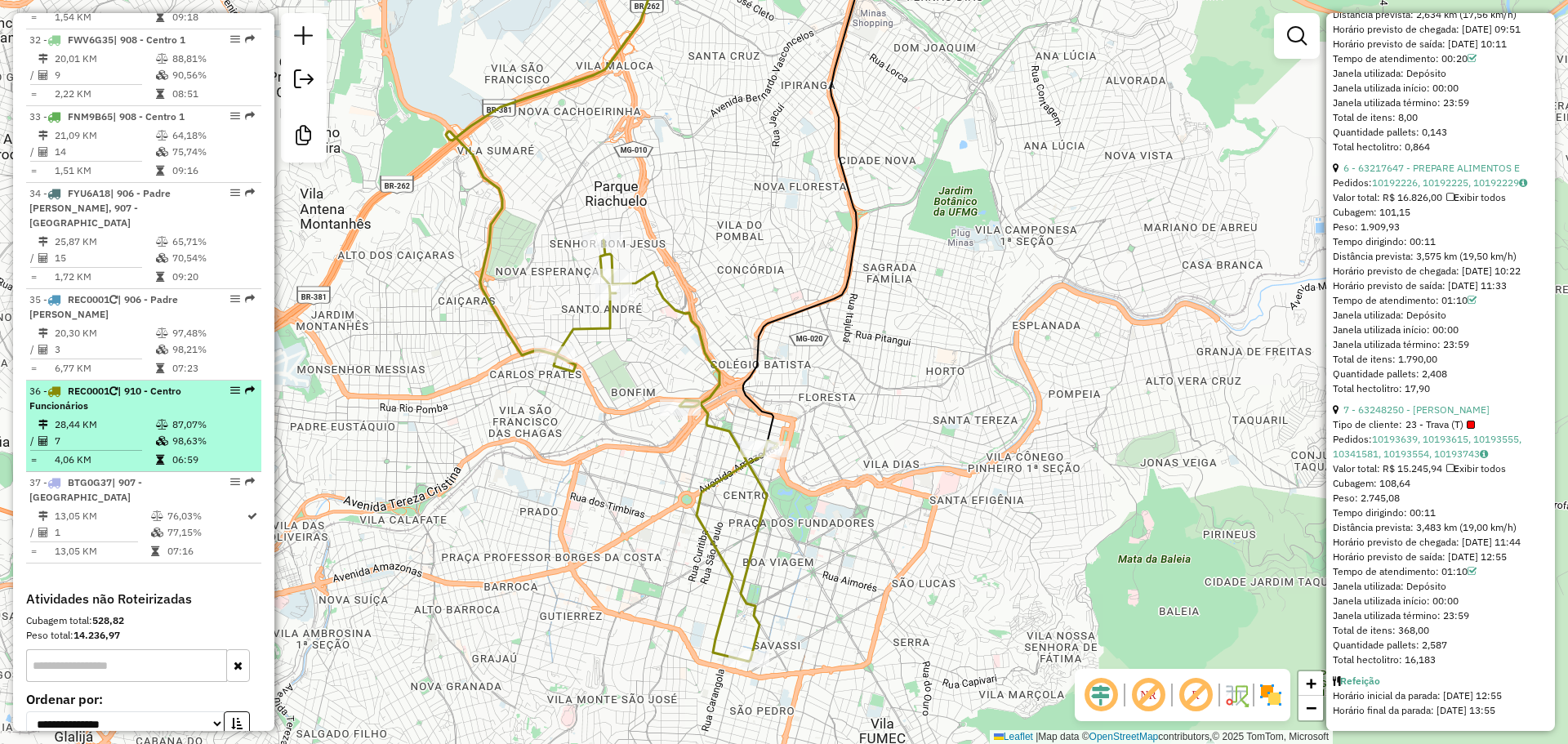
click at [186, 384] on div "36 - REC0001 | 910 - Centro Funcionários" at bounding box center [116, 399] width 173 height 30
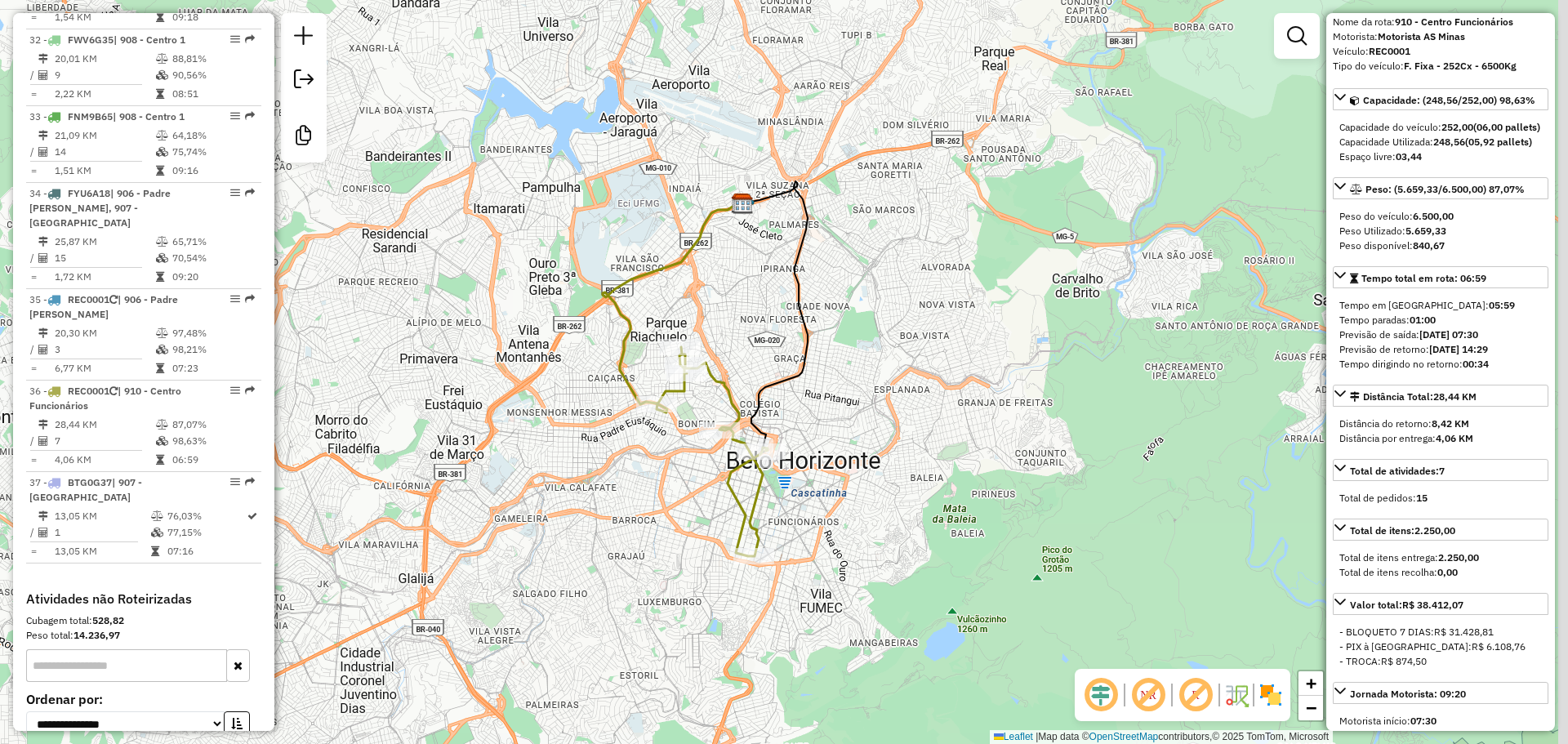
drag, startPoint x: 840, startPoint y: 294, endPoint x: 756, endPoint y: 290, distance: 84.1
click at [756, 290] on div "Janela de atendimento Grade de atendimento Capacidade Transportadoras Veículos …" at bounding box center [784, 372] width 1568 height 744
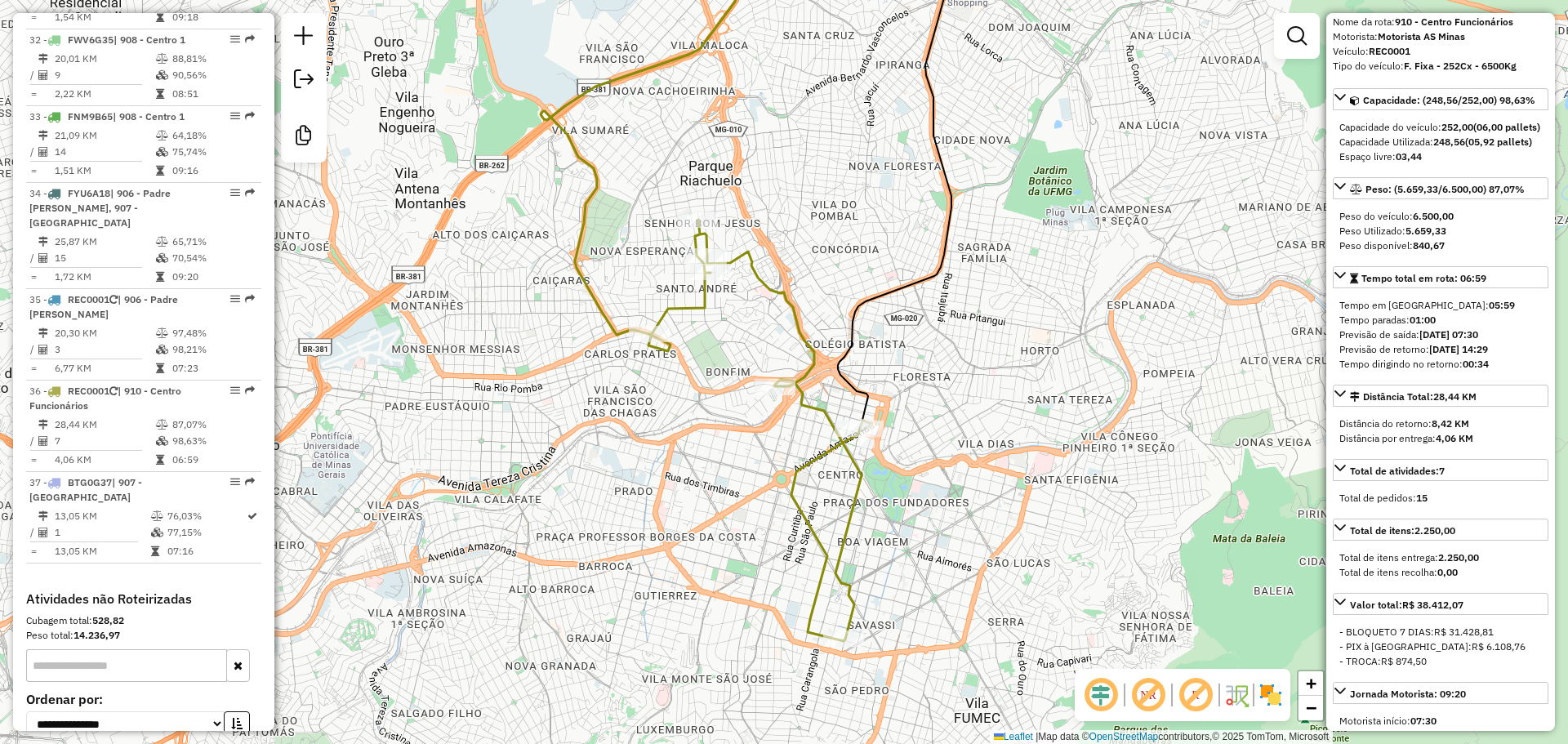
drag, startPoint x: 801, startPoint y: 333, endPoint x: 823, endPoint y: 263, distance: 73.4
click at [823, 263] on div "Janela de atendimento Grade de atendimento Capacidade Transportadoras Veículos …" at bounding box center [784, 372] width 1568 height 744
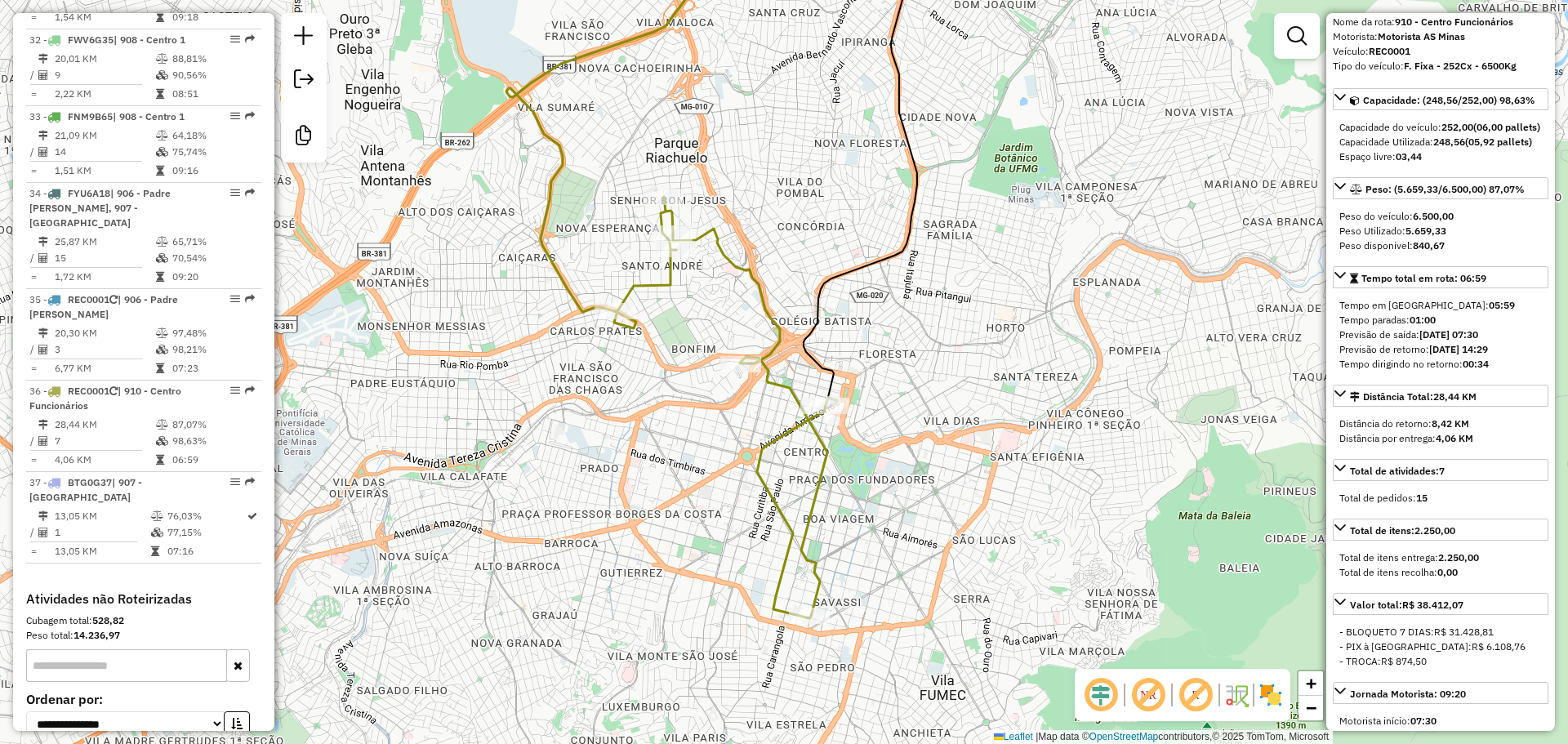
drag, startPoint x: 823, startPoint y: 262, endPoint x: 784, endPoint y: 235, distance: 47.4
click at [784, 235] on div "Janela de atendimento Grade de atendimento Capacidade Transportadoras Veículos …" at bounding box center [784, 372] width 1568 height 744
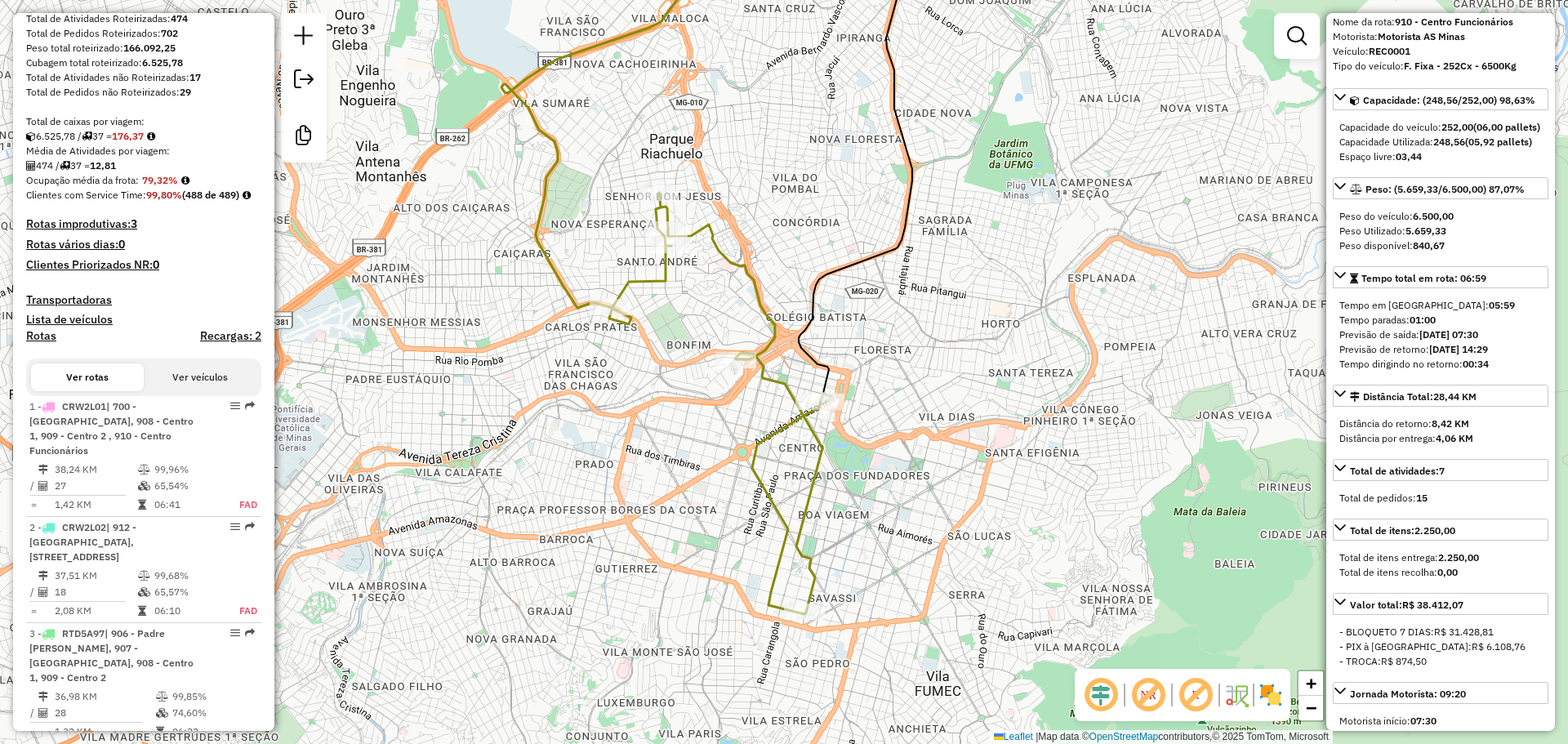
scroll to position [246, 0]
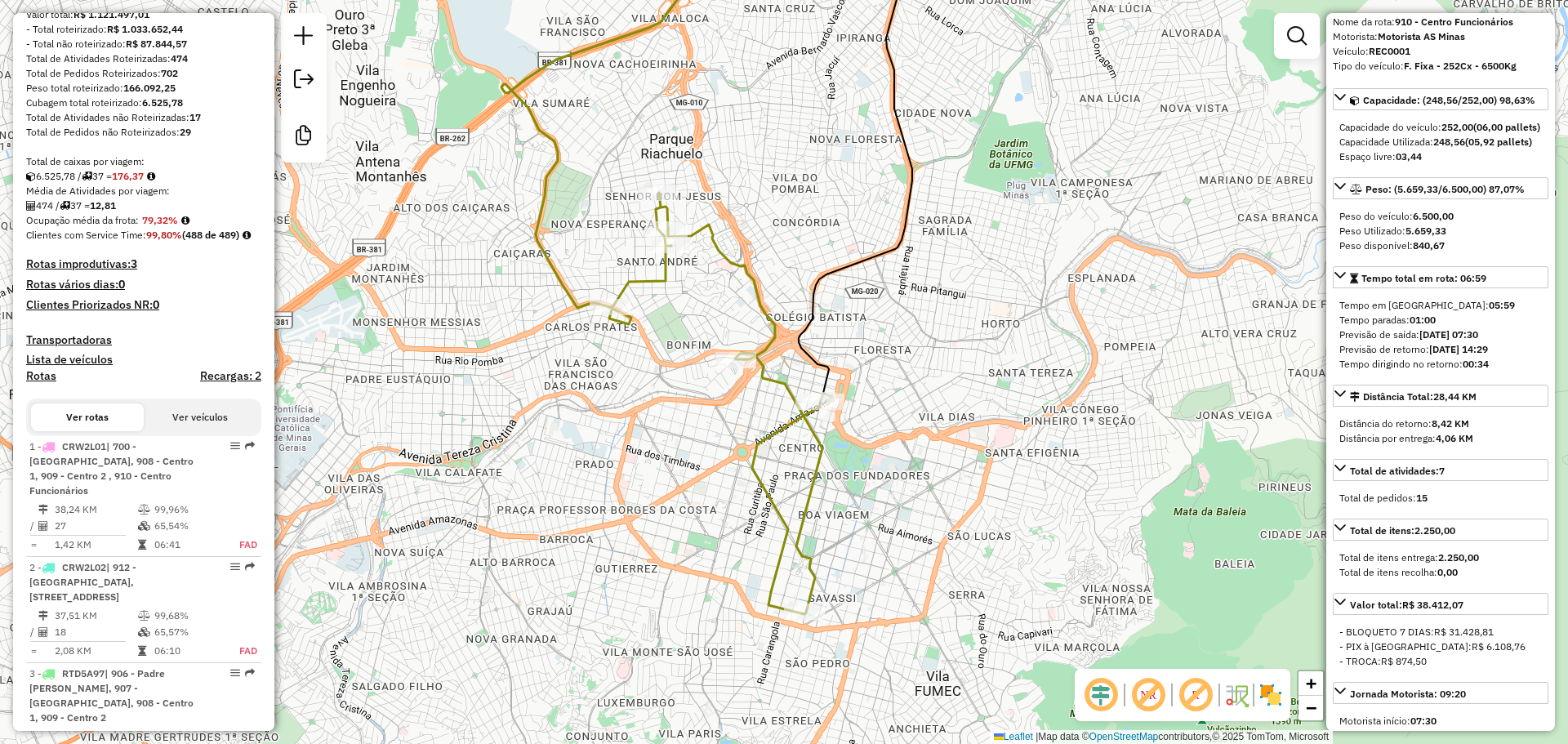
click at [219, 383] on h4 "Recargas: 2" at bounding box center [230, 376] width 61 height 14
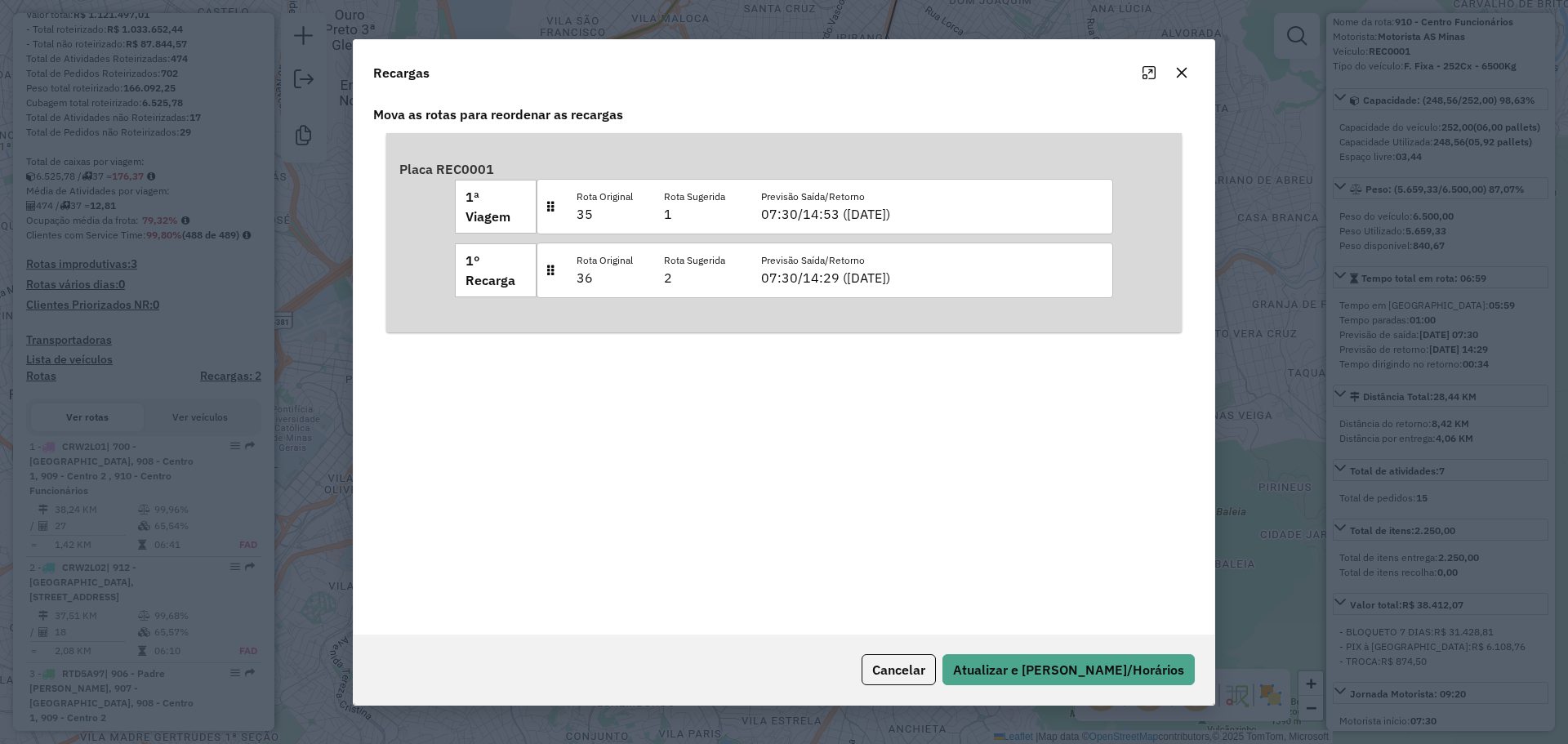
click at [1142, 66] on icon "Maximize" at bounding box center [1148, 72] width 13 height 13
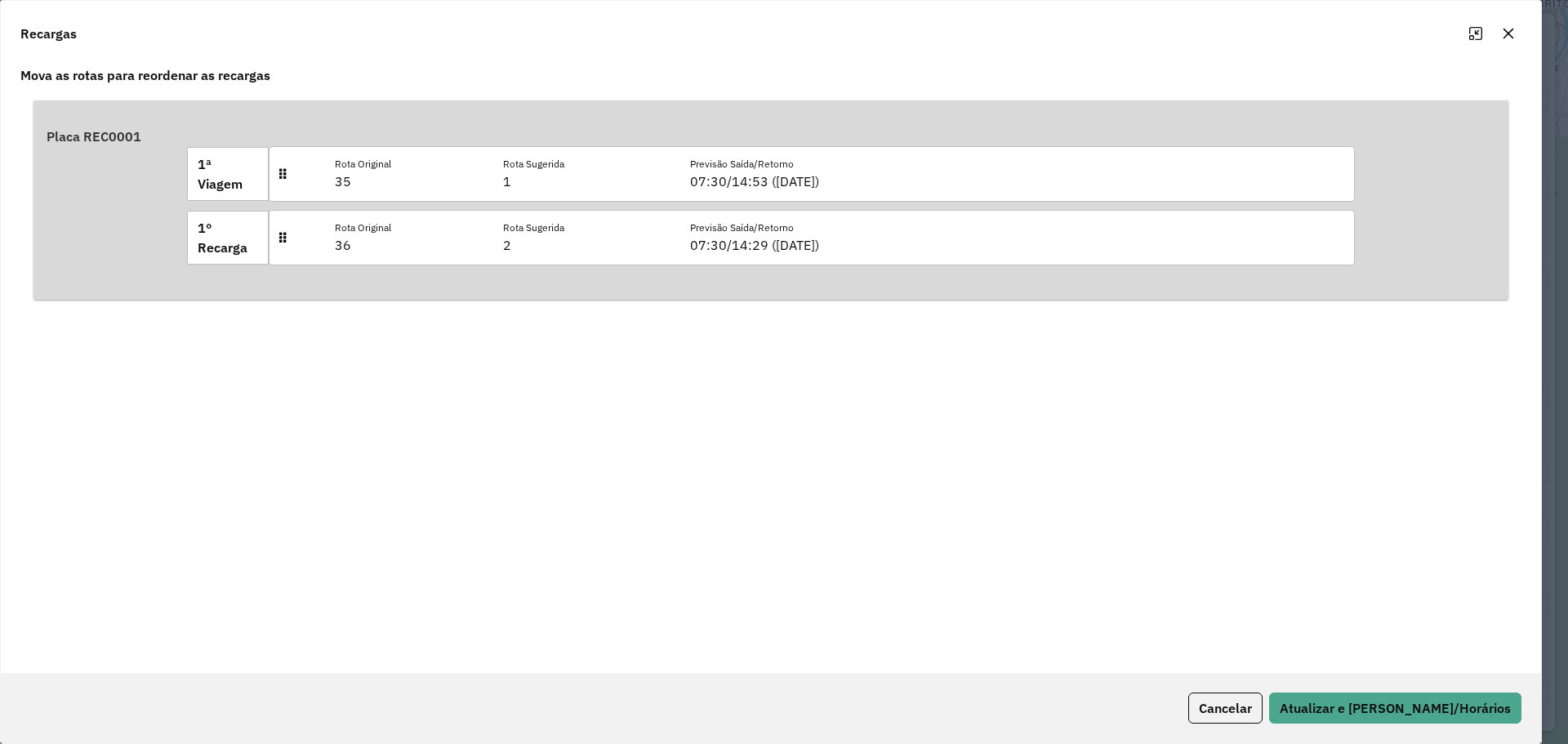
click at [1477, 38] on icon "Maximize" at bounding box center [1475, 33] width 13 height 13
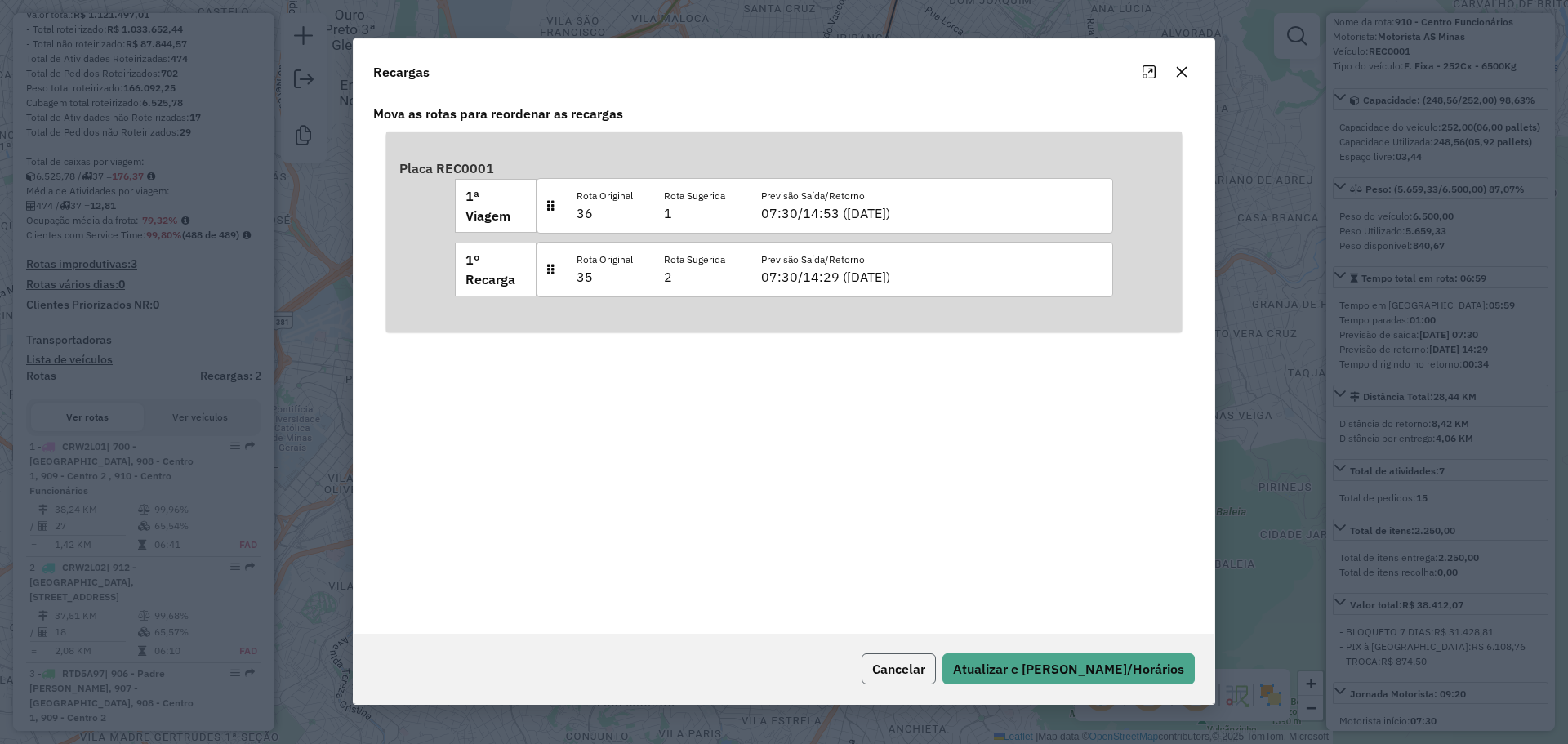
click at [936, 668] on button "Cancelar" at bounding box center [899, 669] width 74 height 31
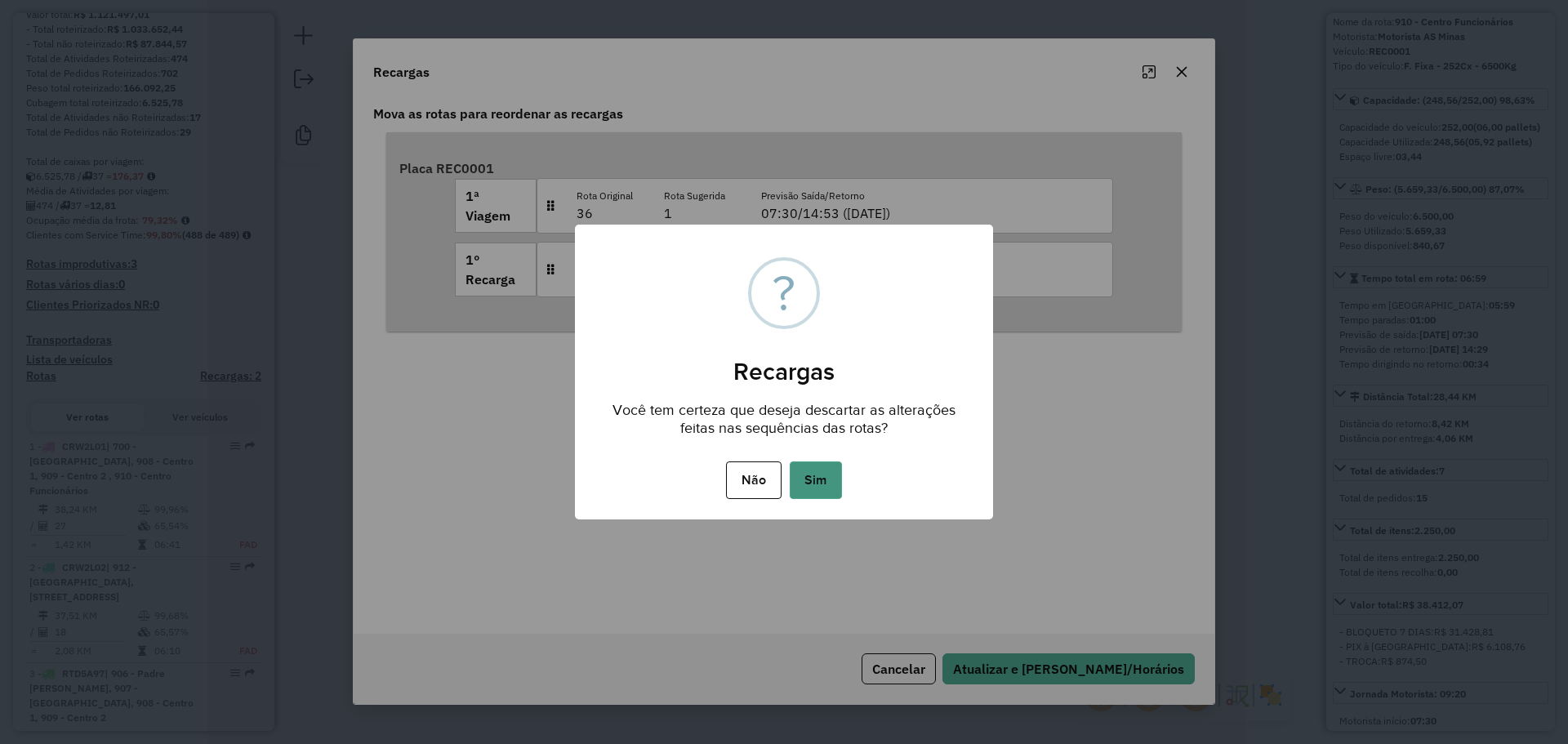
click at [820, 486] on button "Sim" at bounding box center [816, 480] width 52 height 37
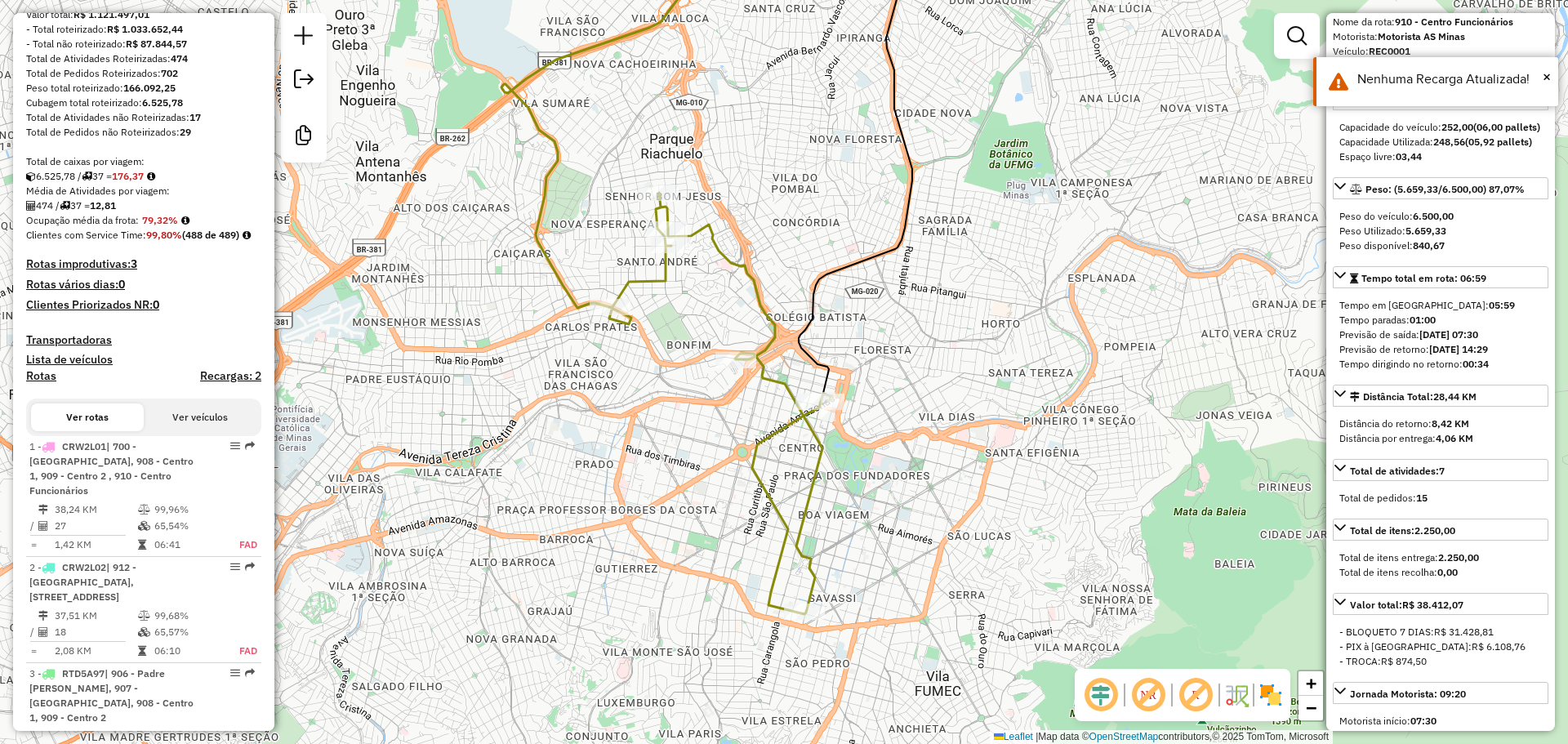
click at [213, 383] on h4 "Recargas: 2" at bounding box center [230, 376] width 61 height 14
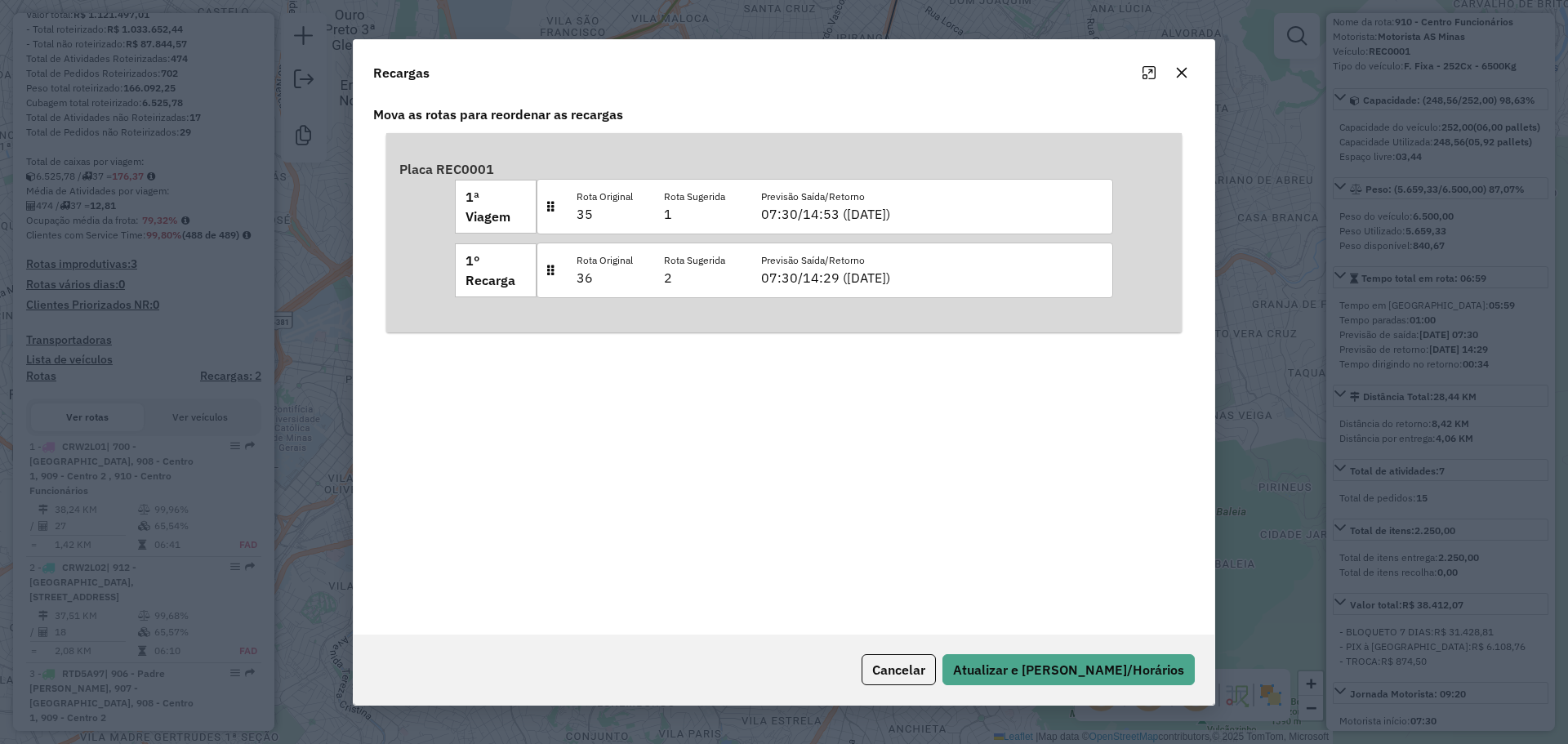
click at [1186, 80] on button "button" at bounding box center [1181, 72] width 26 height 26
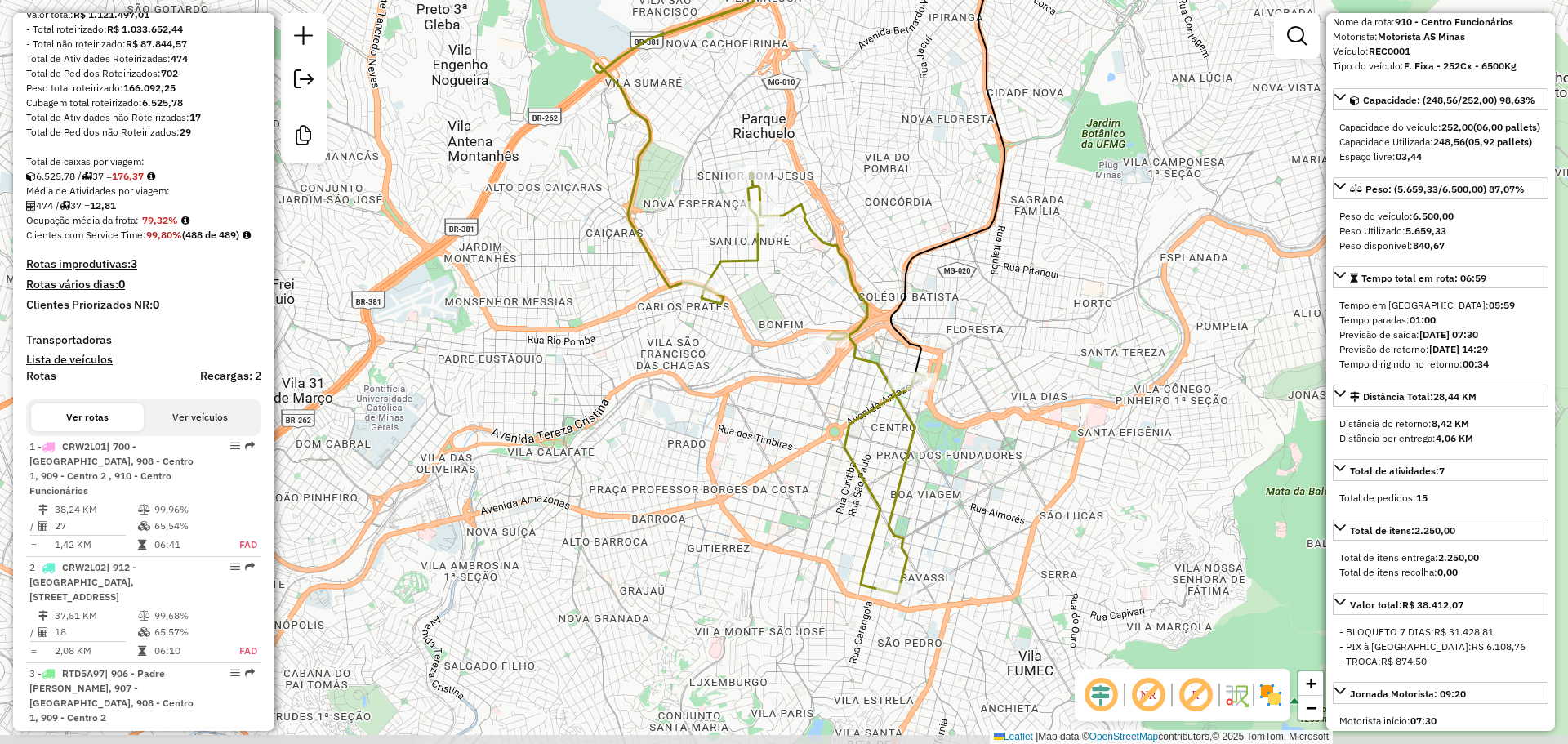
drag, startPoint x: 782, startPoint y: 290, endPoint x: 849, endPoint y: 275, distance: 68.7
click at [849, 275] on icon at bounding box center [813, 383] width 223 height 422
click at [231, 383] on h4 "Recargas: 2" at bounding box center [230, 376] width 61 height 14
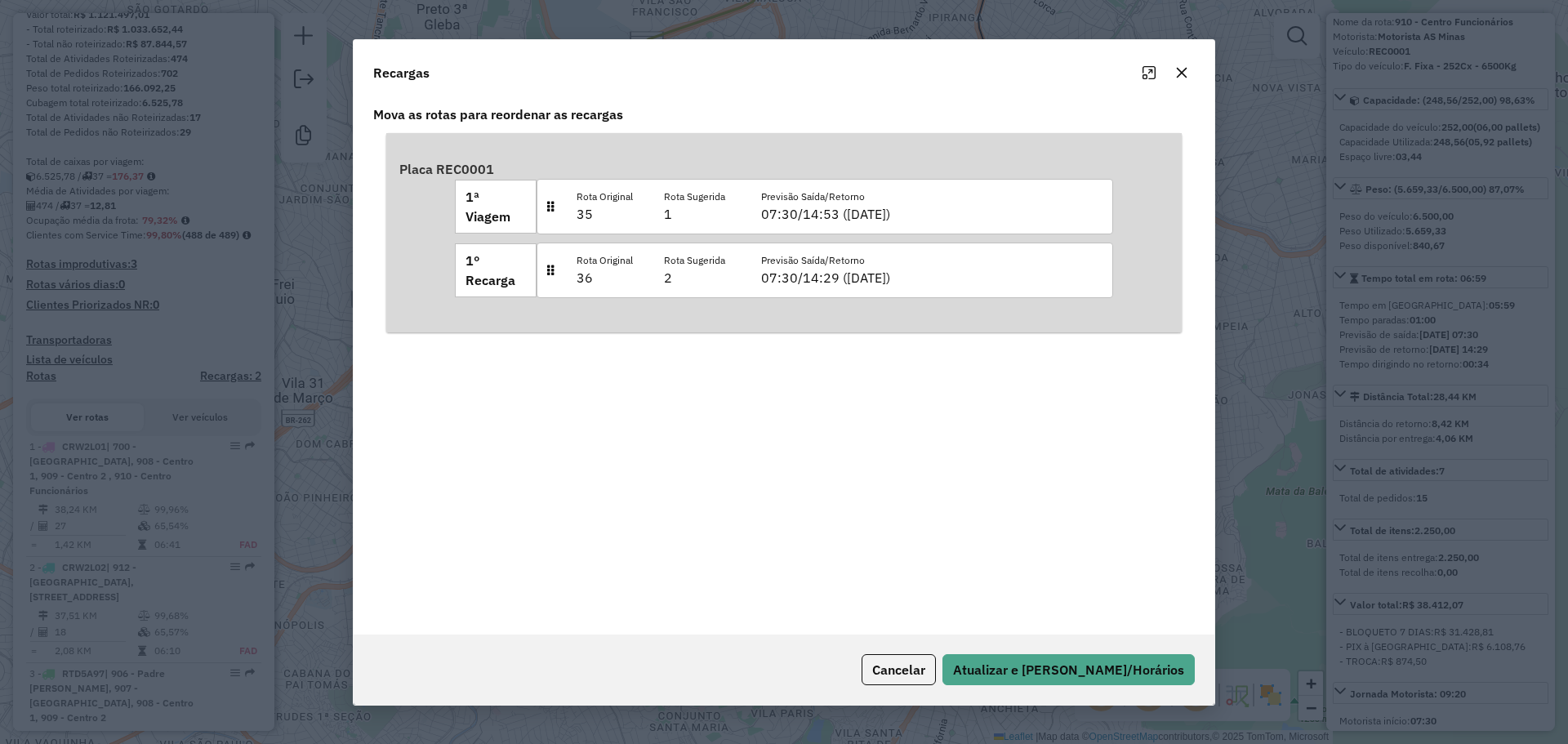
click at [1184, 81] on button "button" at bounding box center [1181, 72] width 26 height 26
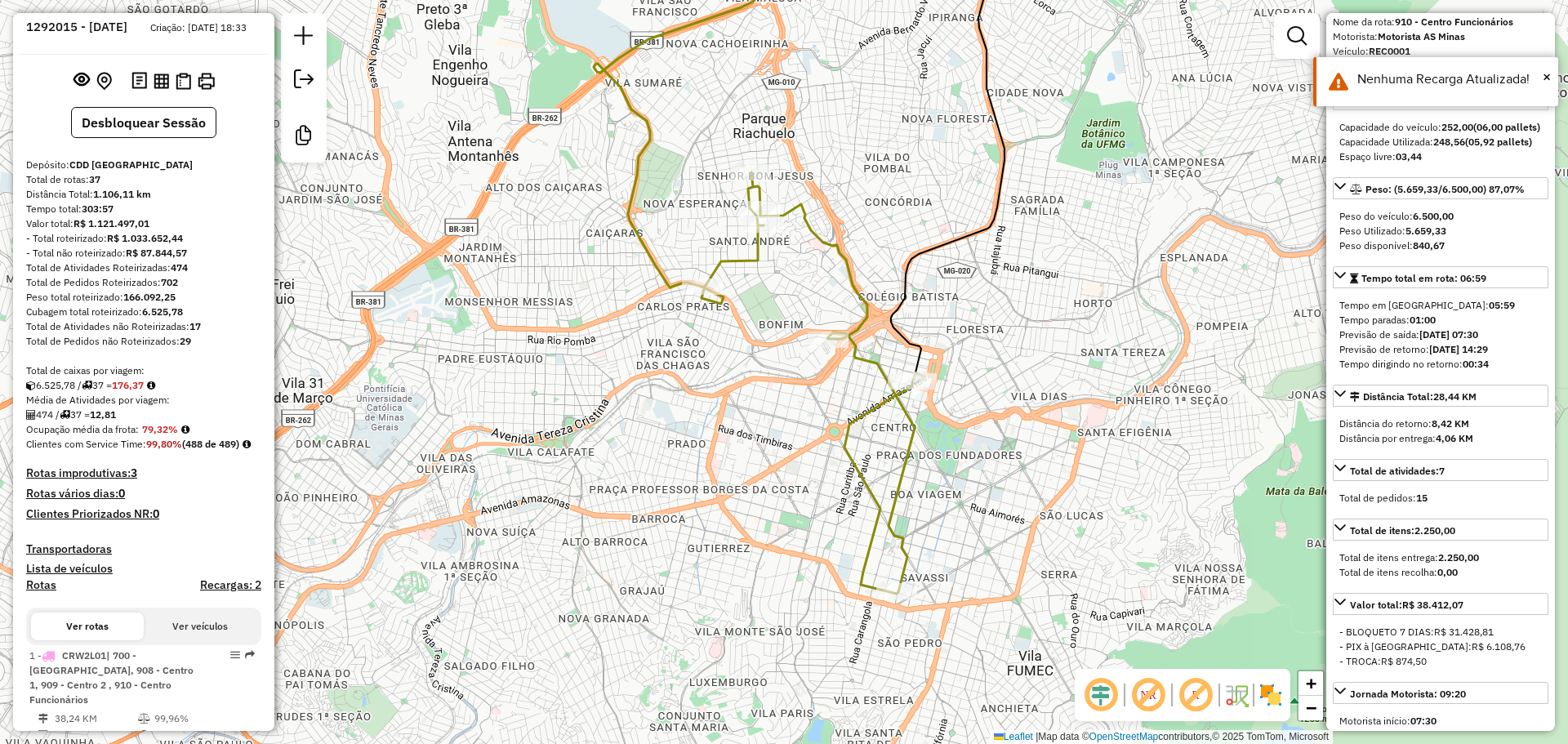
scroll to position [0, 0]
